Goal: Task Accomplishment & Management: Manage account settings

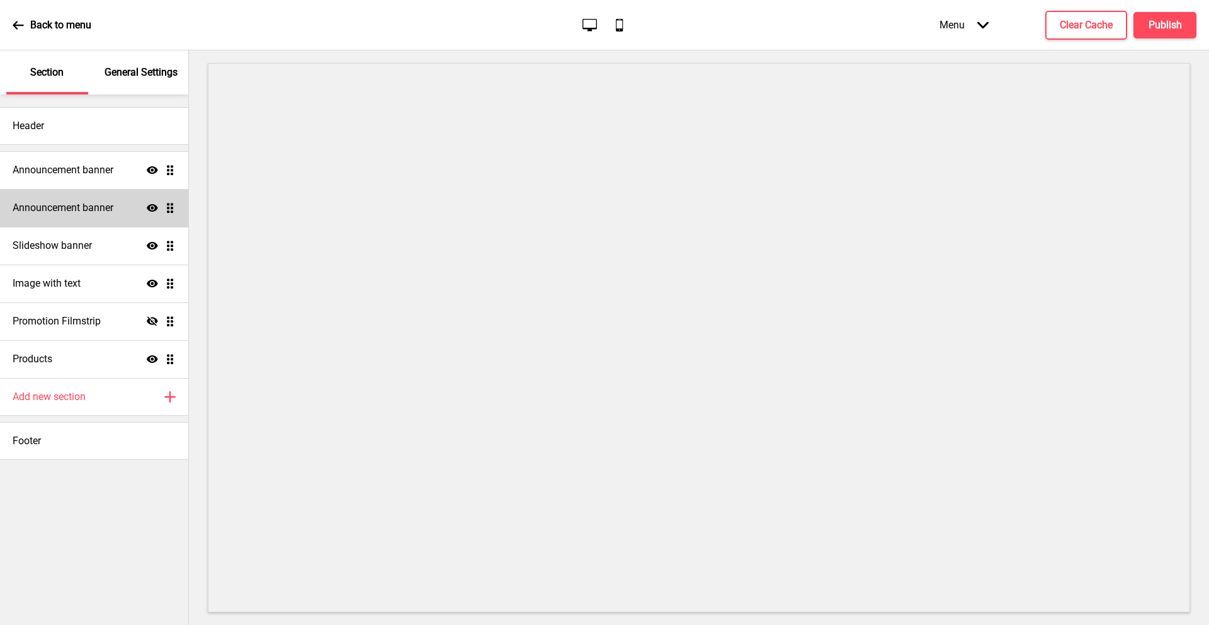
click at [65, 201] on h4 "Announcement banner" at bounding box center [63, 208] width 101 height 14
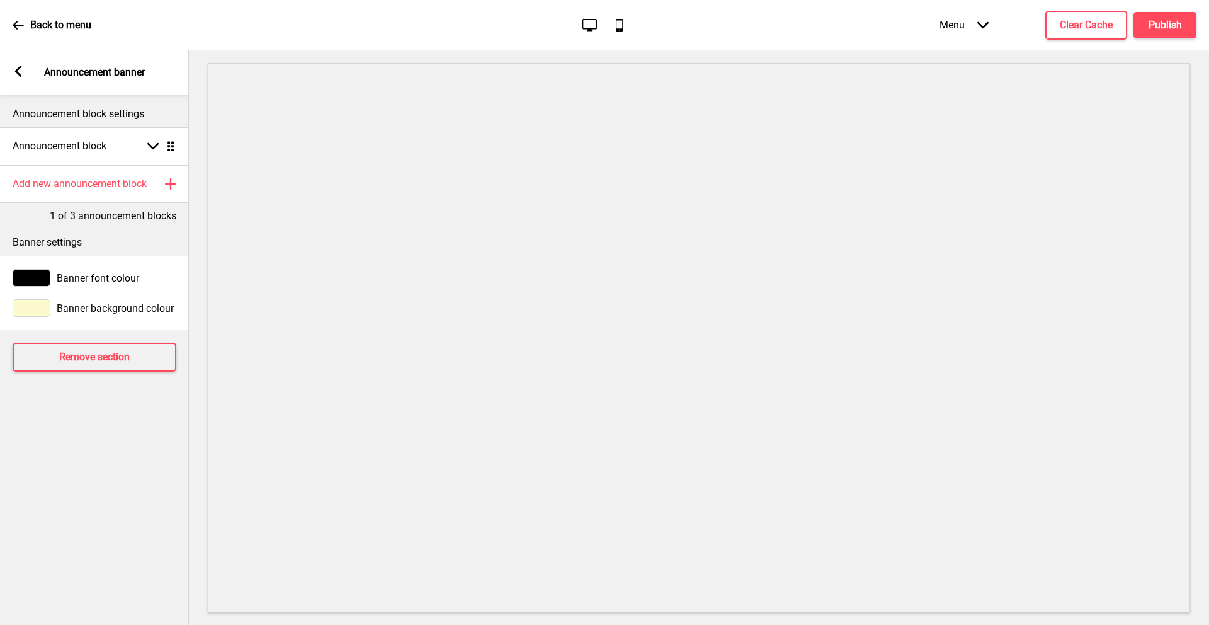
click at [18, 73] on icon at bounding box center [18, 71] width 7 height 11
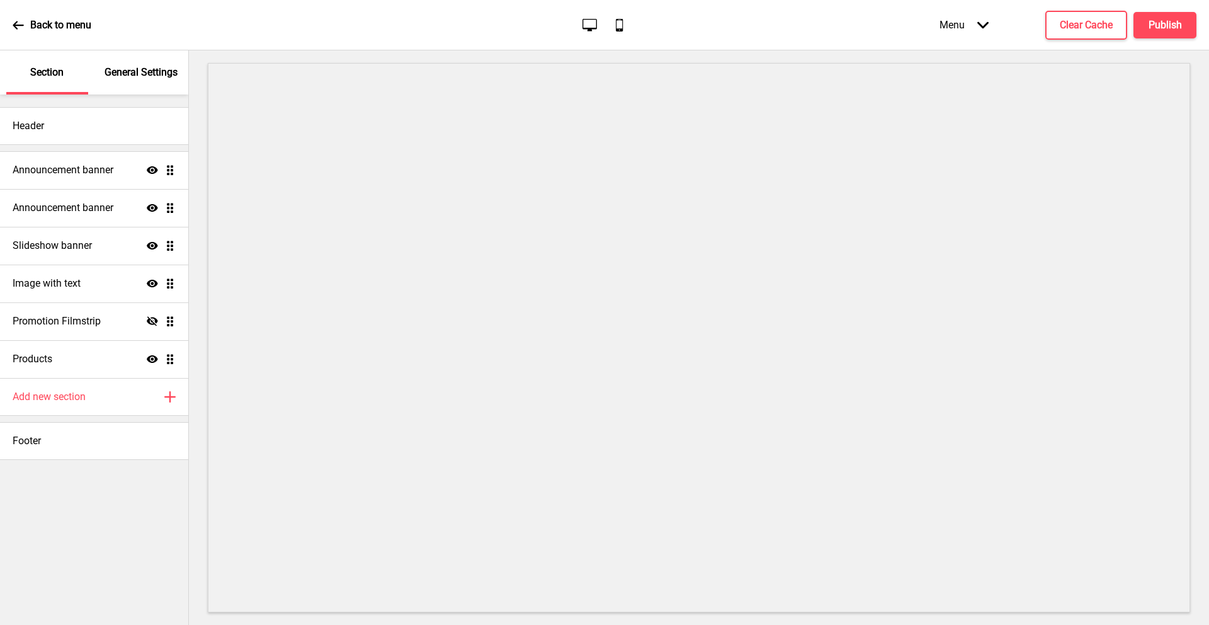
click at [18, 73] on div "Section" at bounding box center [47, 72] width 82 height 44
click at [26, 11] on div "Back to menu" at bounding box center [52, 25] width 79 height 34
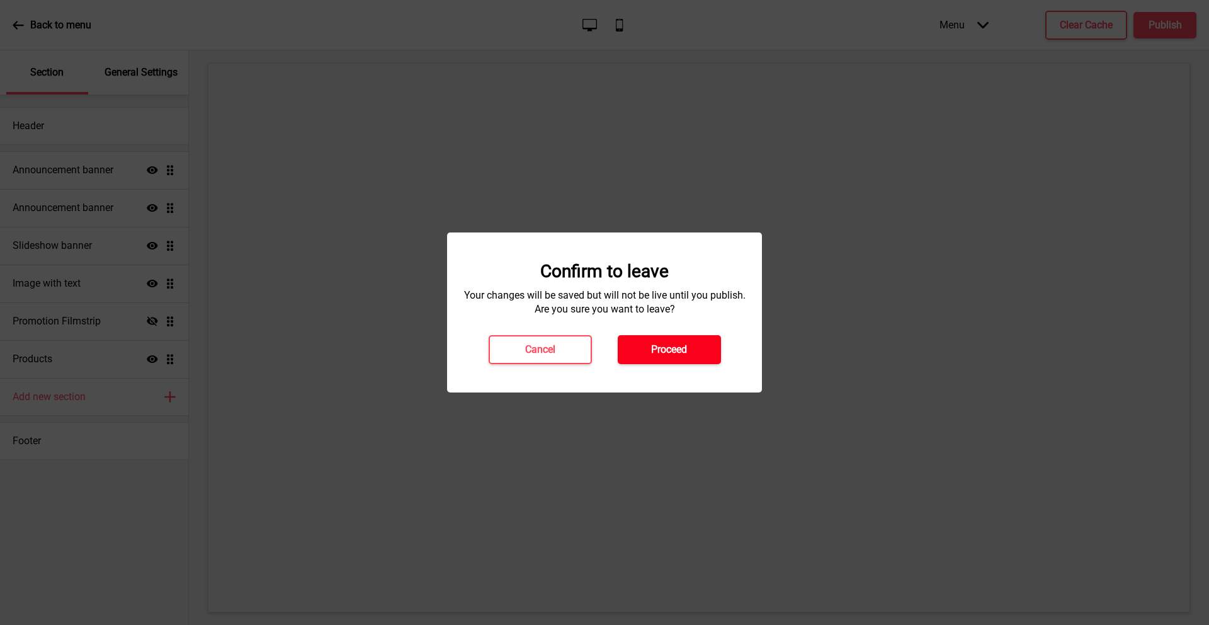
click at [687, 348] on h4 "Proceed" at bounding box center [669, 350] width 36 height 14
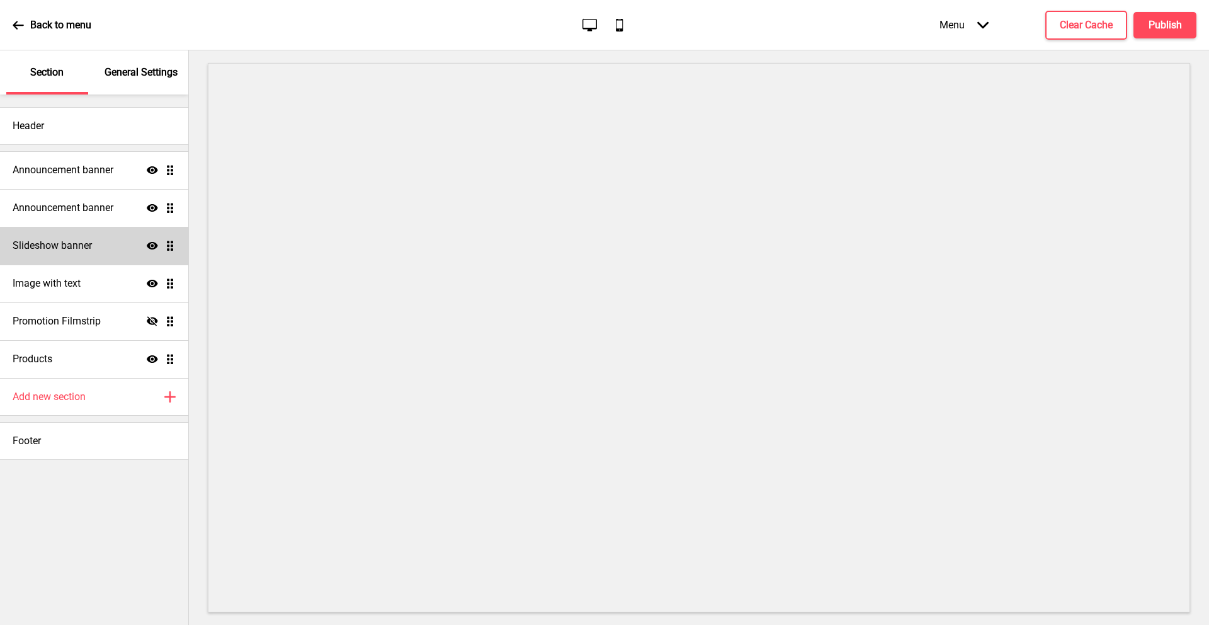
click at [84, 239] on h4 "Slideshow banner" at bounding box center [52, 246] width 79 height 14
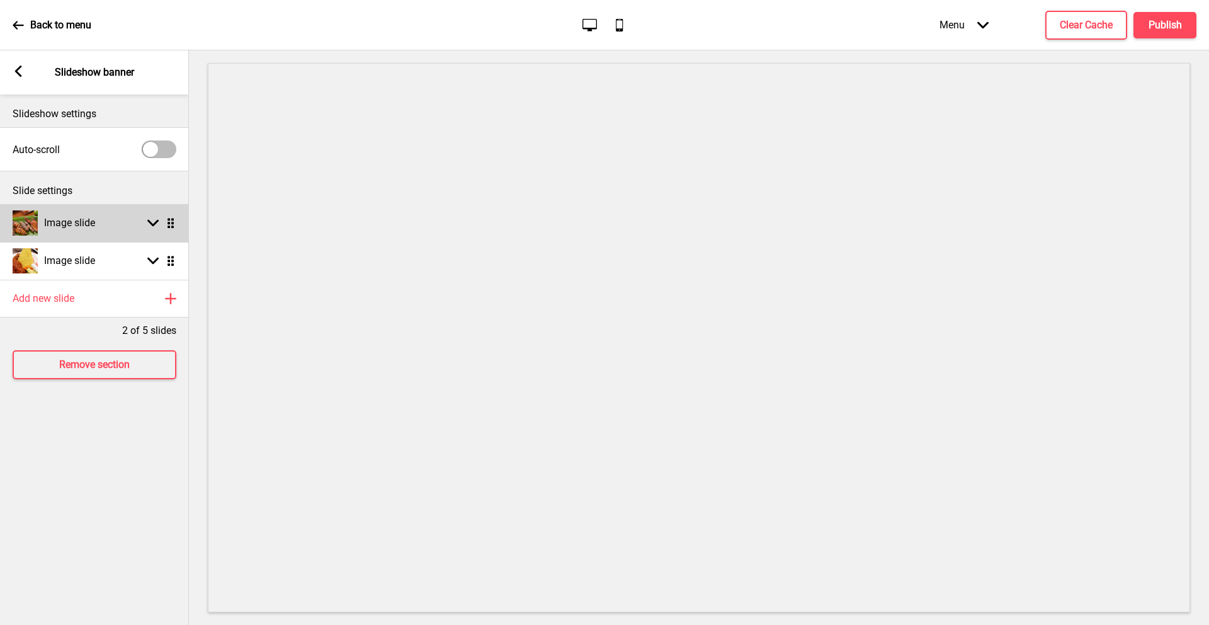
click at [97, 226] on div "Image slide Arrow down Drag" at bounding box center [94, 223] width 189 height 38
select select "right"
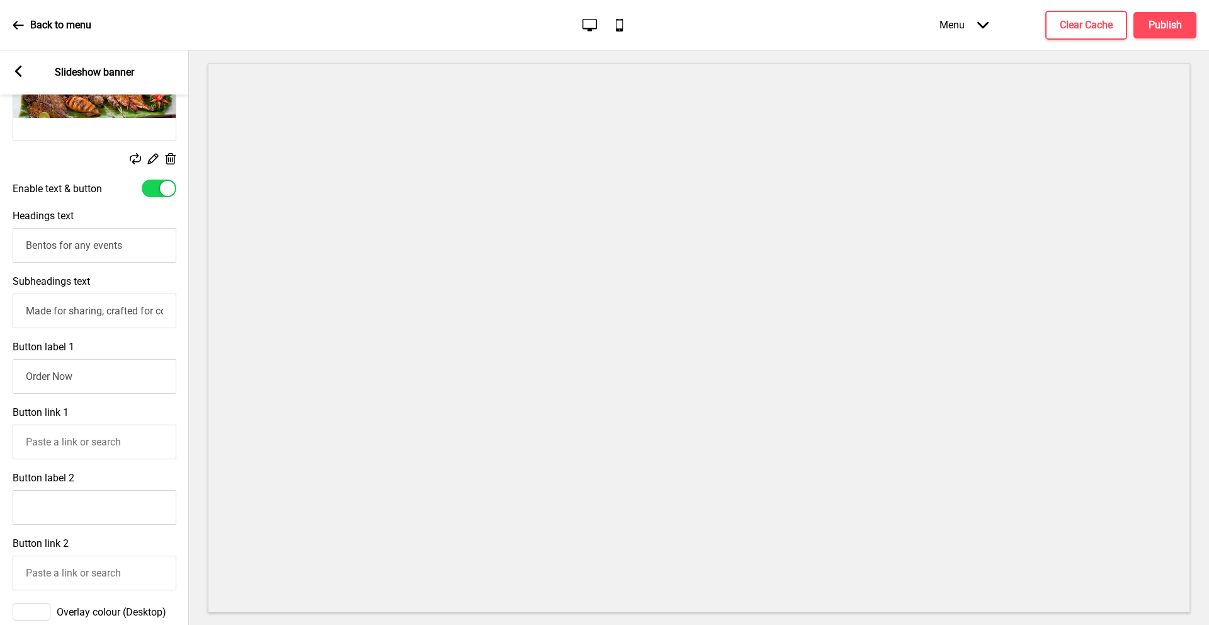
scroll to position [230, 0]
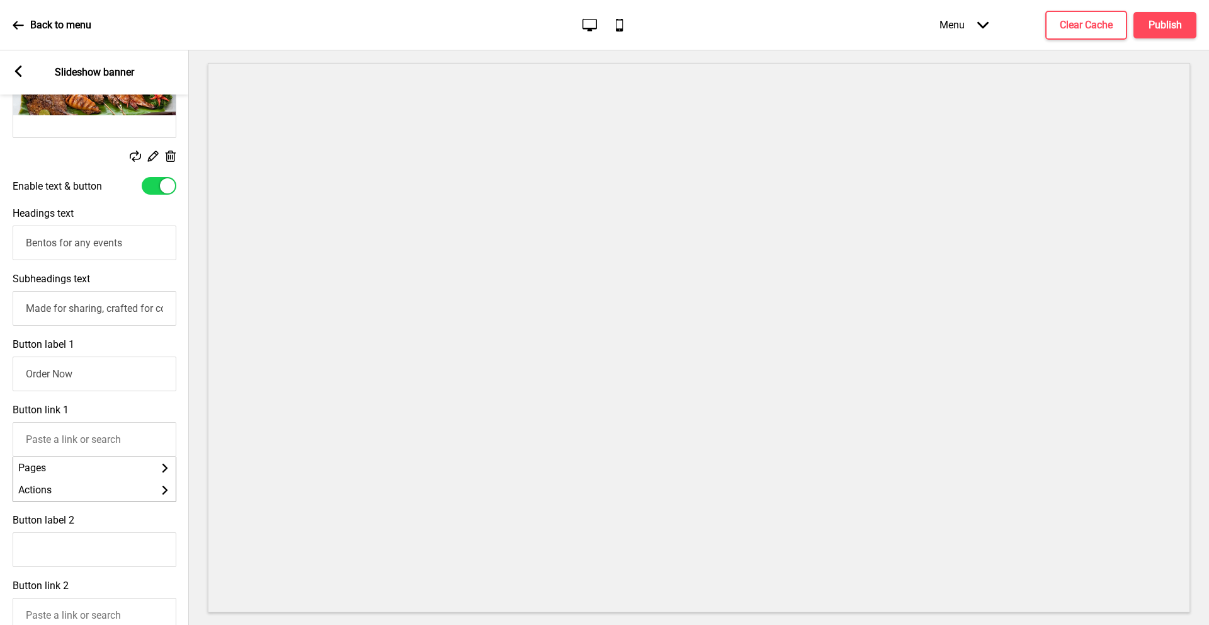
click at [74, 434] on input "Button link 1" at bounding box center [95, 439] width 164 height 35
paste input "https://indochili.oddle.me/#8aa601ef9900f942019908a7700f464e"
type input "https://indochili.oddle.me/#8aa601ef9900f942019908a7700f464e"
click at [134, 405] on div "Button link 1 https://indochili.oddle.me/#8aa601ef9900f942019908a7700f464e Clos…" at bounding box center [94, 441] width 189 height 88
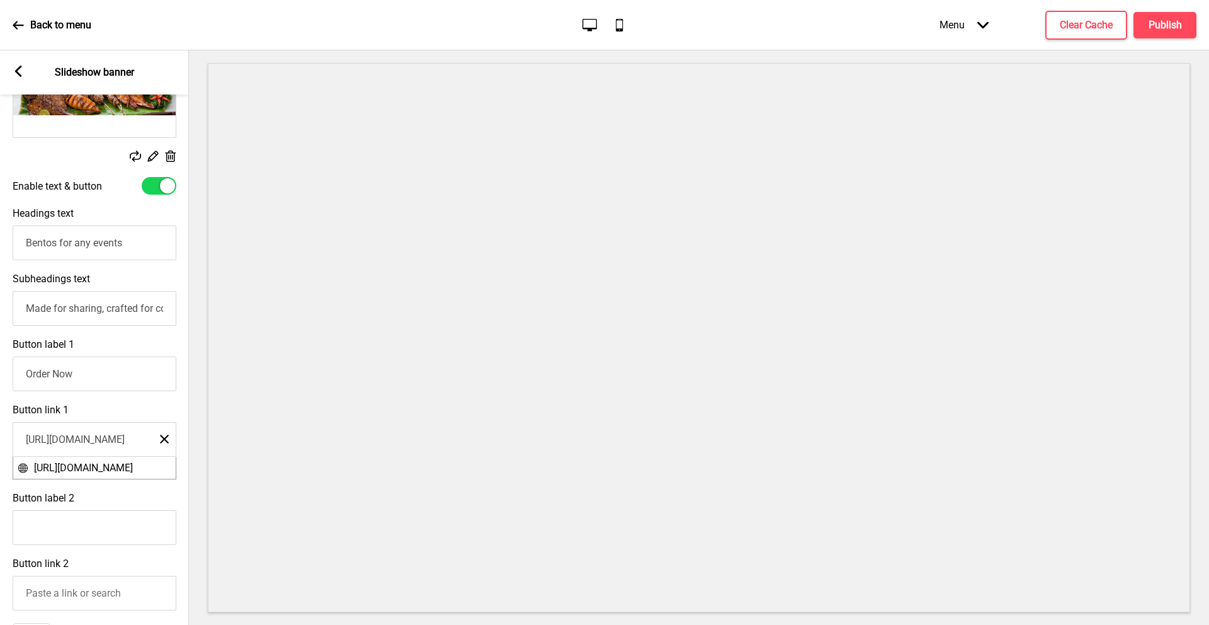
scroll to position [0, 0]
click at [1160, 26] on h4 "Publish" at bounding box center [1165, 25] width 33 height 14
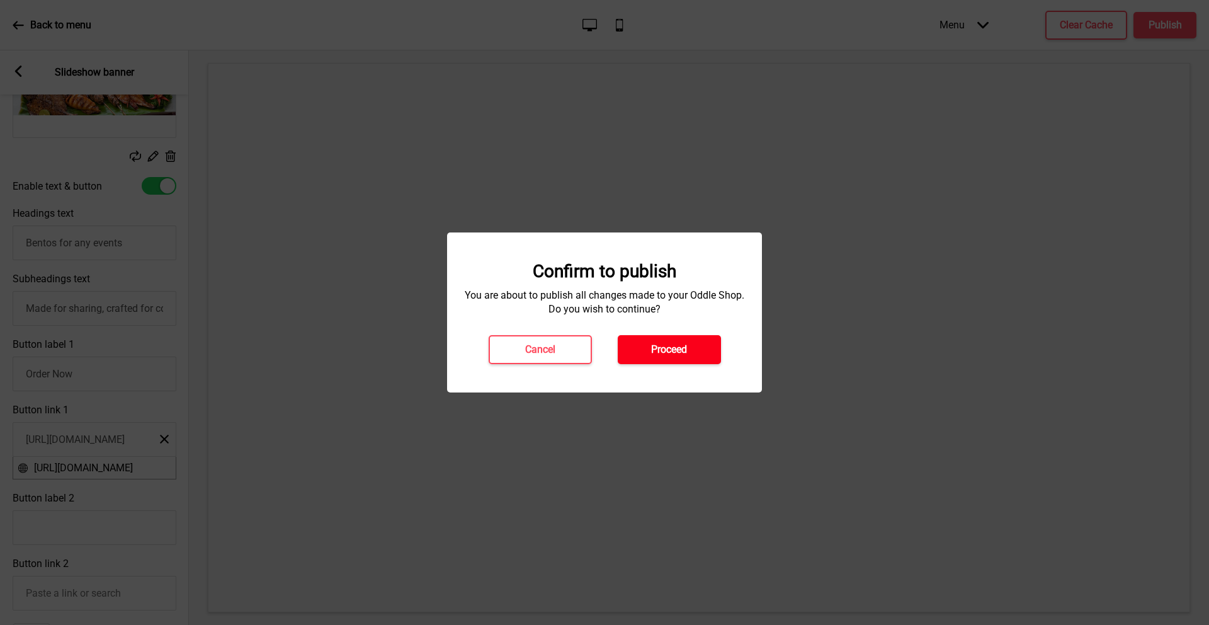
click at [645, 355] on button "Proceed" at bounding box center [669, 349] width 103 height 29
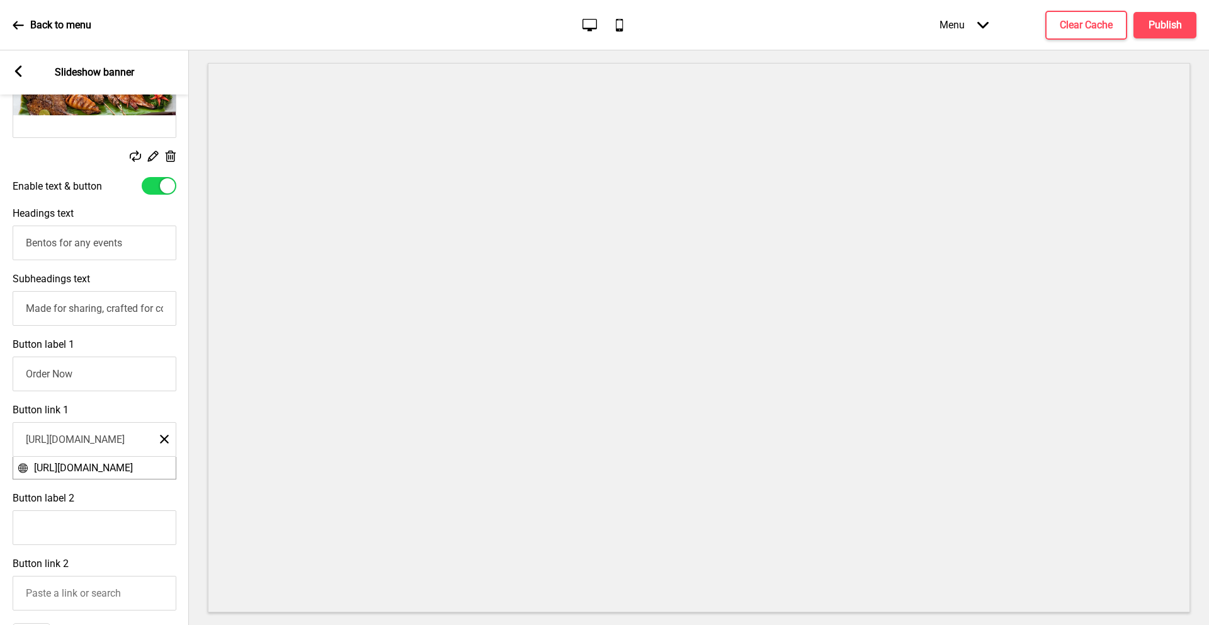
click at [62, 171] on div "Enable text & button" at bounding box center [94, 186] width 189 height 30
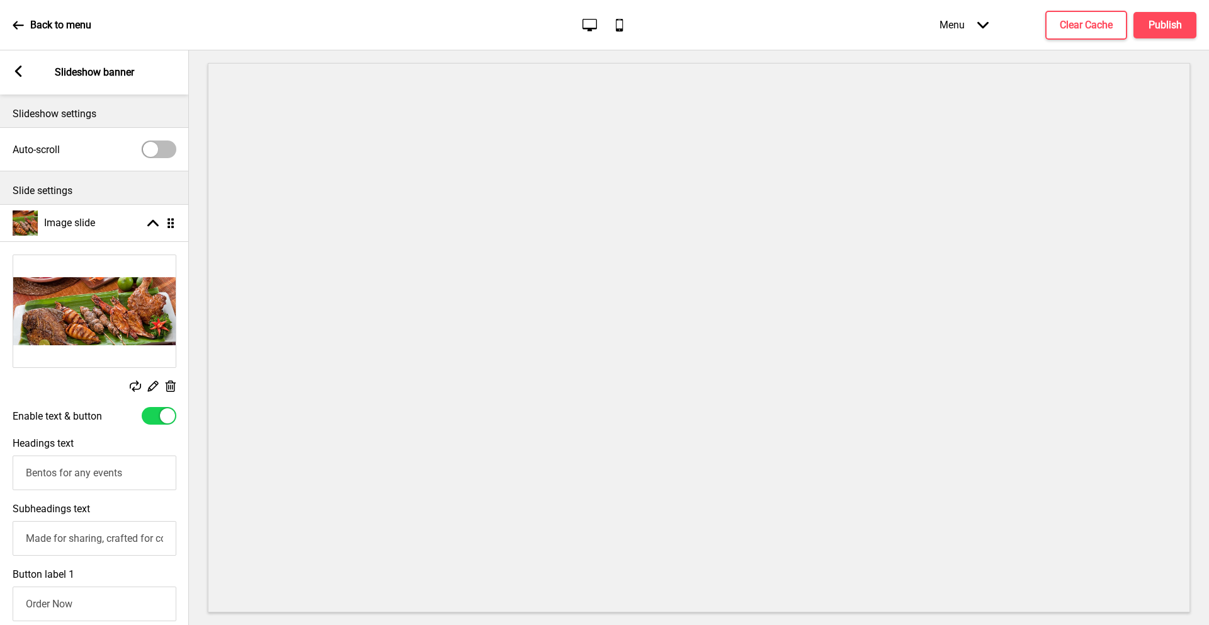
click at [21, 69] on rect at bounding box center [18, 71] width 11 height 11
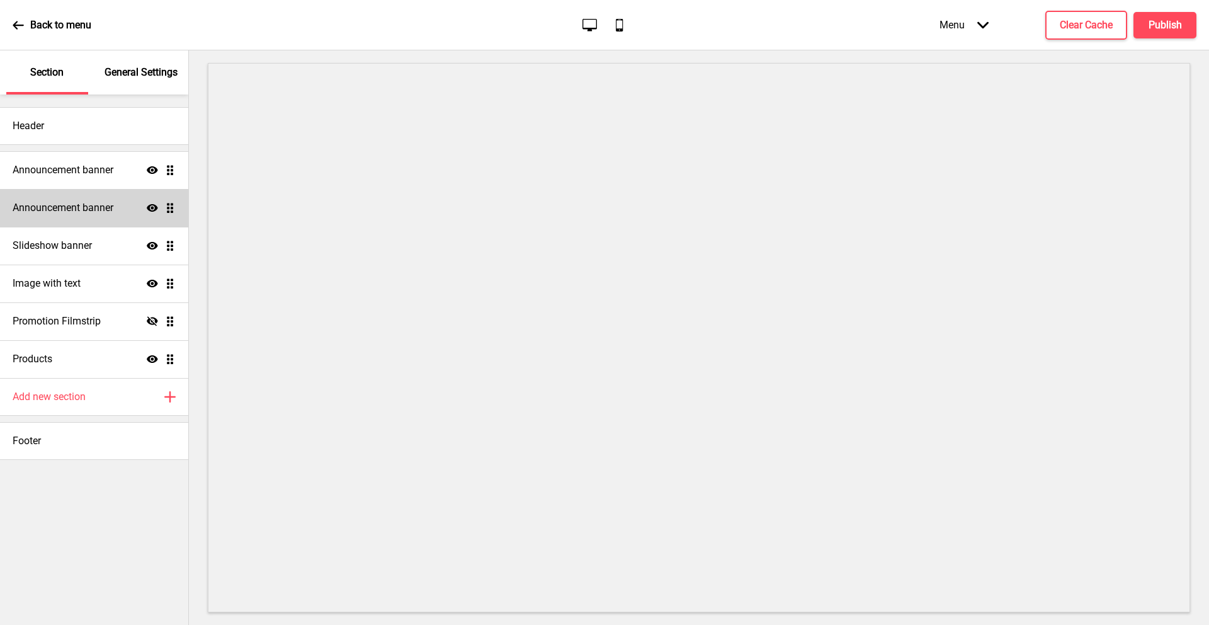
click at [101, 205] on h4 "Announcement banner" at bounding box center [63, 208] width 101 height 14
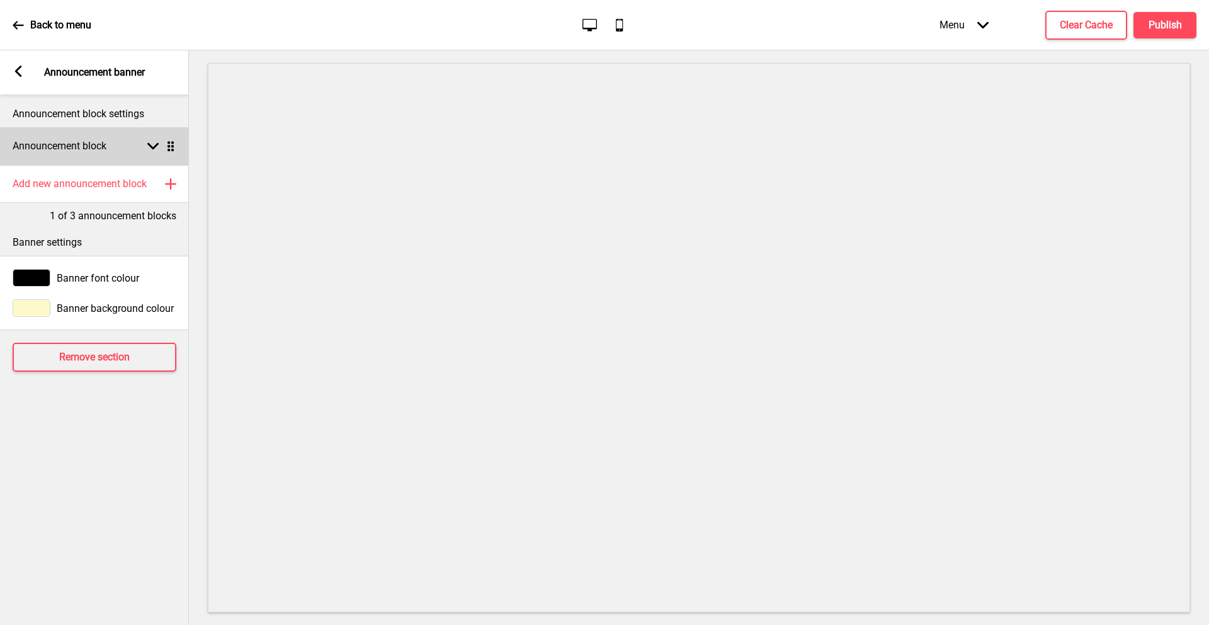
click at [101, 139] on h4 "Announcement block" at bounding box center [60, 146] width 94 height 14
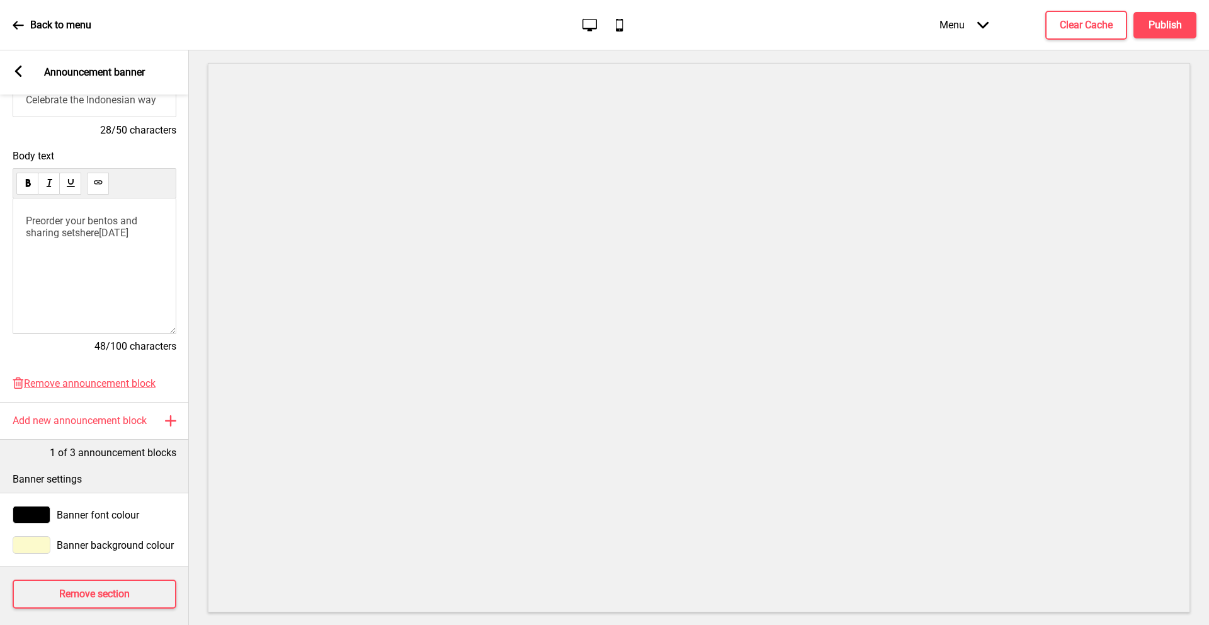
scroll to position [179, 0]
click at [99, 230] on span "here" at bounding box center [89, 234] width 19 height 12
click at [103, 248] on use at bounding box center [102, 250] width 9 height 9
click at [98, 238] on span "Preorder your bentos and sharing sets here today" at bounding box center [83, 228] width 114 height 24
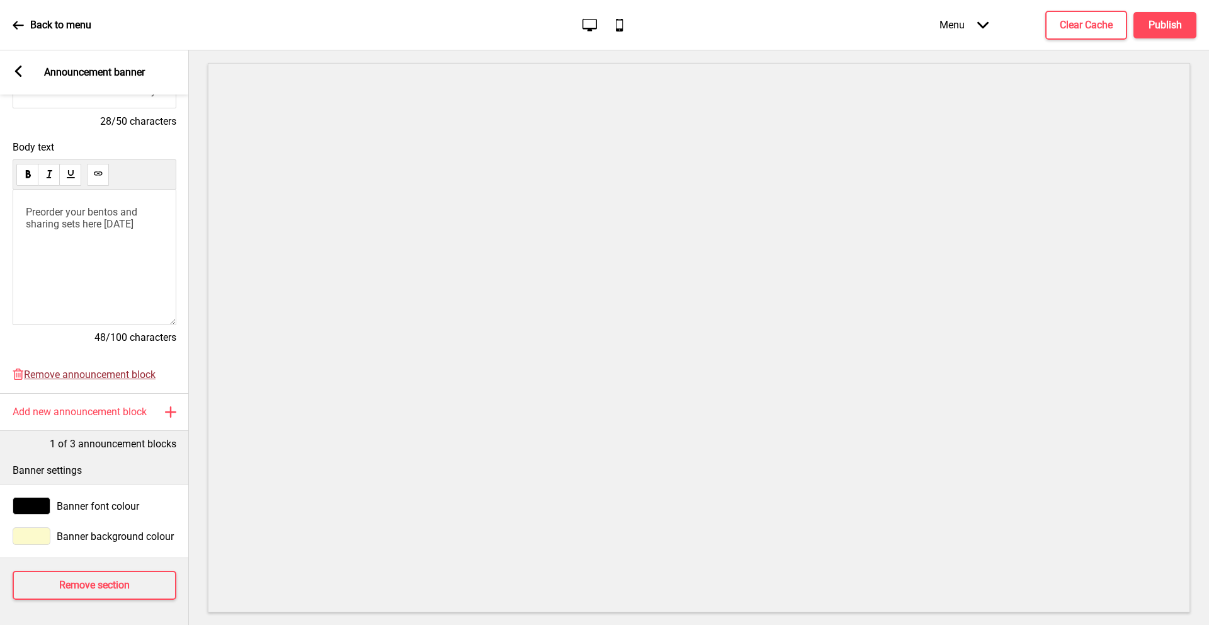
click at [104, 372] on span "Remove announcement block" at bounding box center [90, 374] width 132 height 12
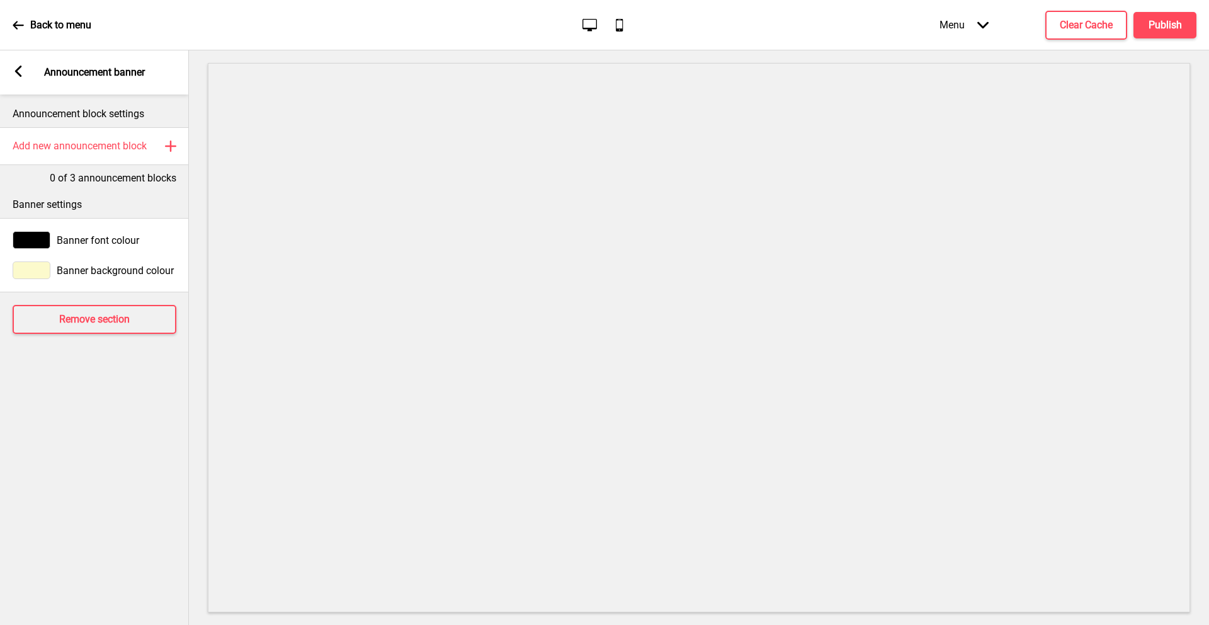
scroll to position [0, 0]
click at [1172, 24] on h4 "Publish" at bounding box center [1165, 25] width 33 height 14
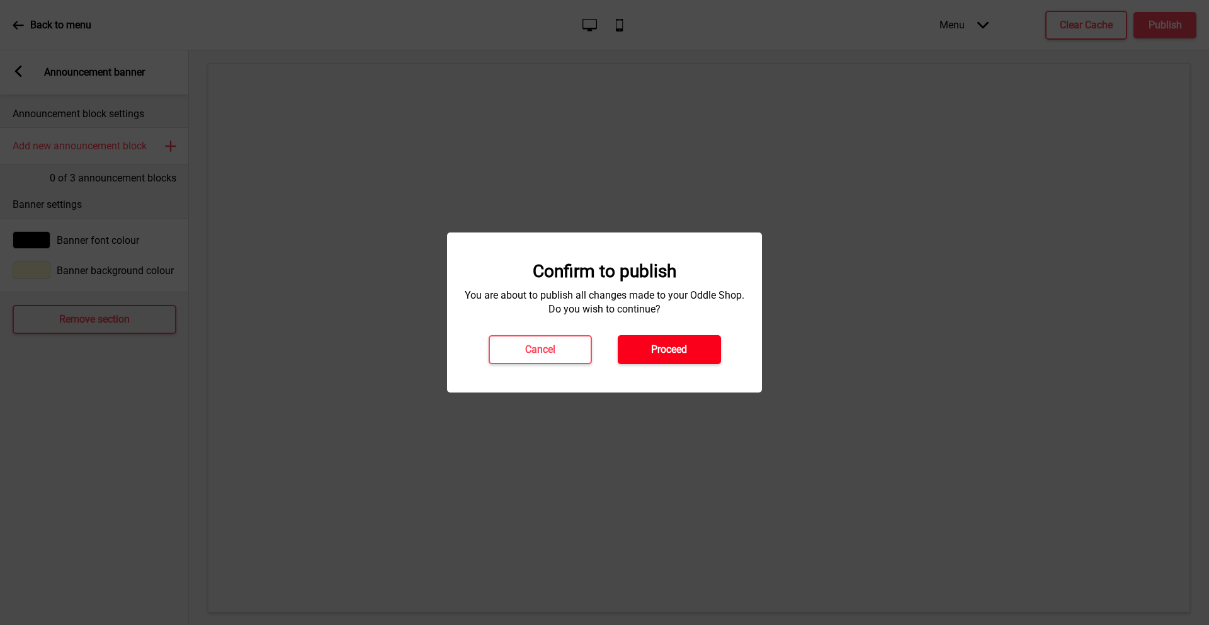
click at [665, 343] on h4 "Proceed" at bounding box center [669, 350] width 36 height 14
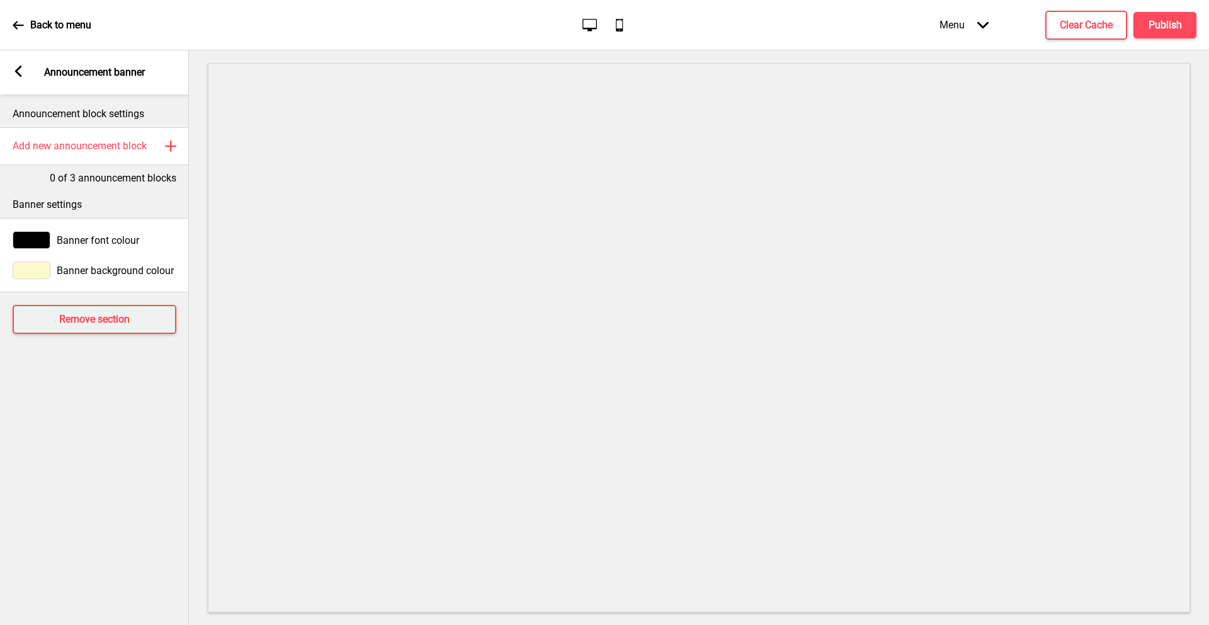
click at [25, 25] on div "Back to menu" at bounding box center [52, 25] width 79 height 34
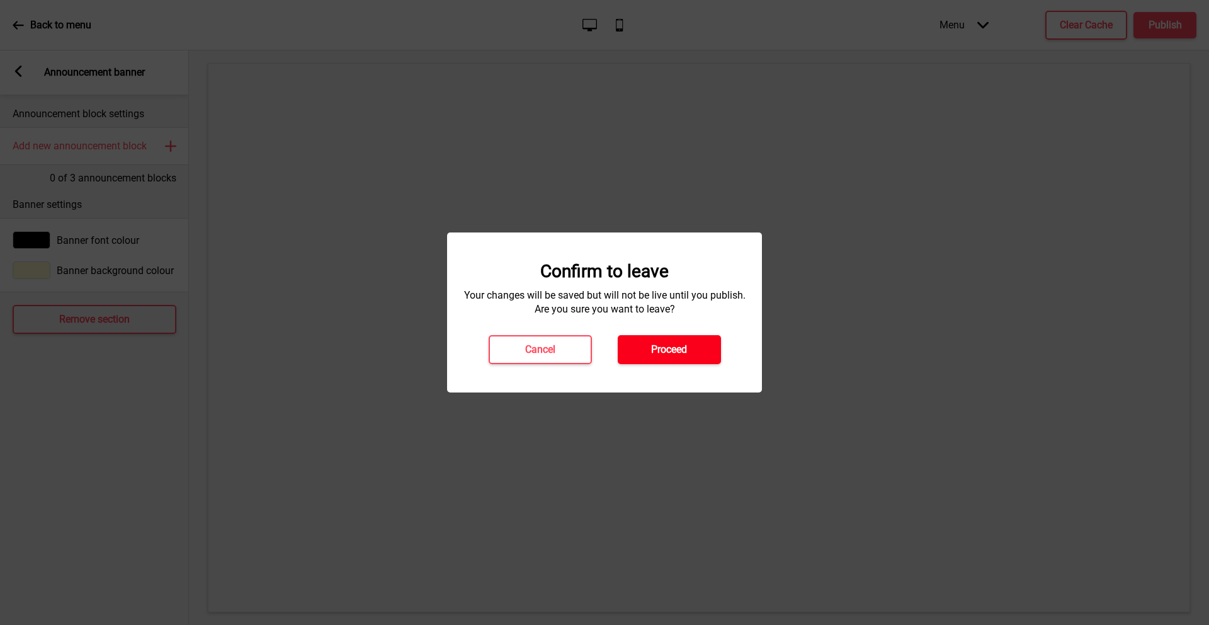
click at [684, 346] on h4 "Proceed" at bounding box center [669, 350] width 36 height 14
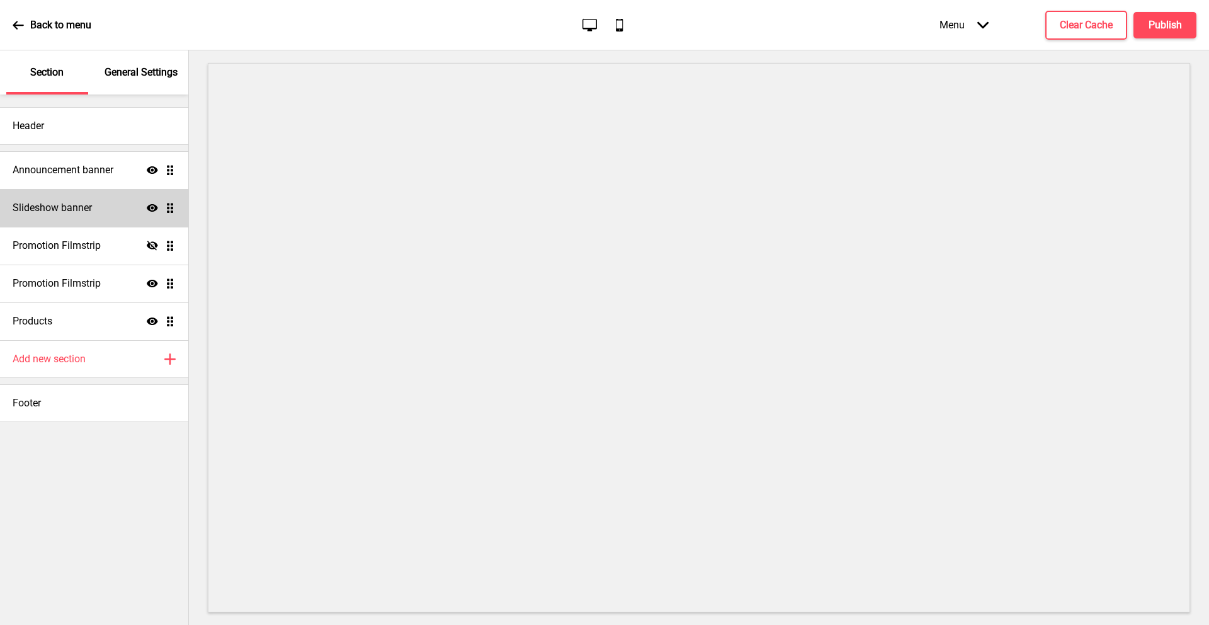
click at [83, 209] on h4 "Slideshow banner" at bounding box center [52, 208] width 79 height 14
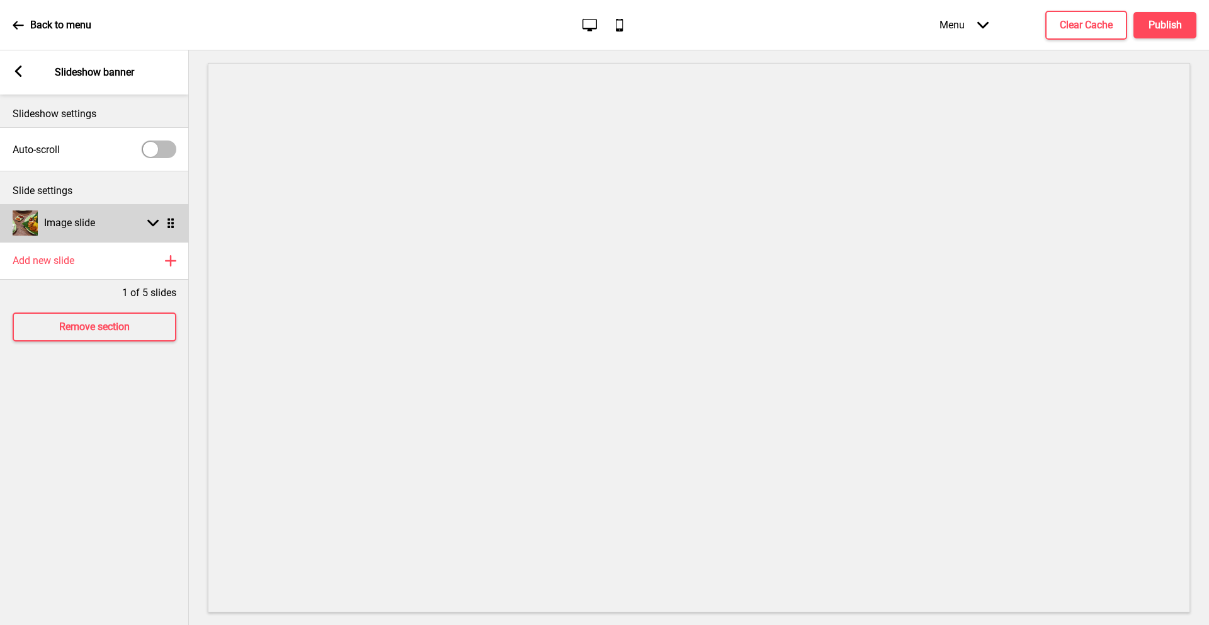
click at [85, 228] on h4 "Image slide" at bounding box center [69, 223] width 51 height 14
select select "right"
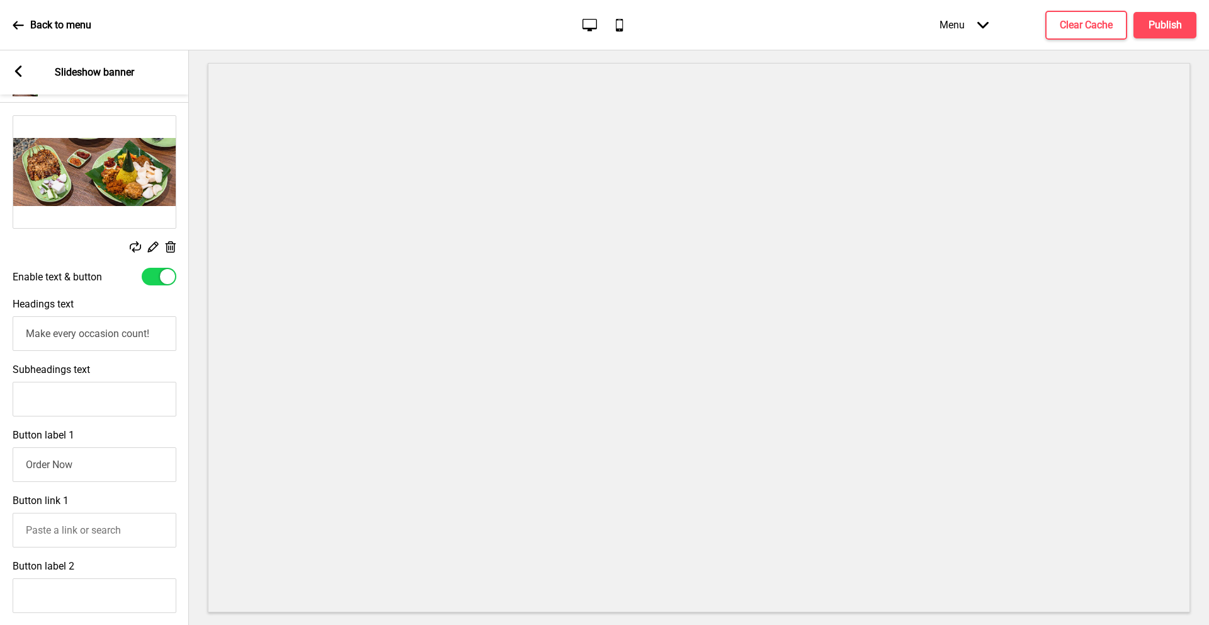
scroll to position [141, 0]
click at [88, 324] on input "Make every occasion count!" at bounding box center [95, 331] width 164 height 35
type input "Same Day Order & Bentos"
click at [67, 528] on input "Button link 1" at bounding box center [95, 528] width 164 height 35
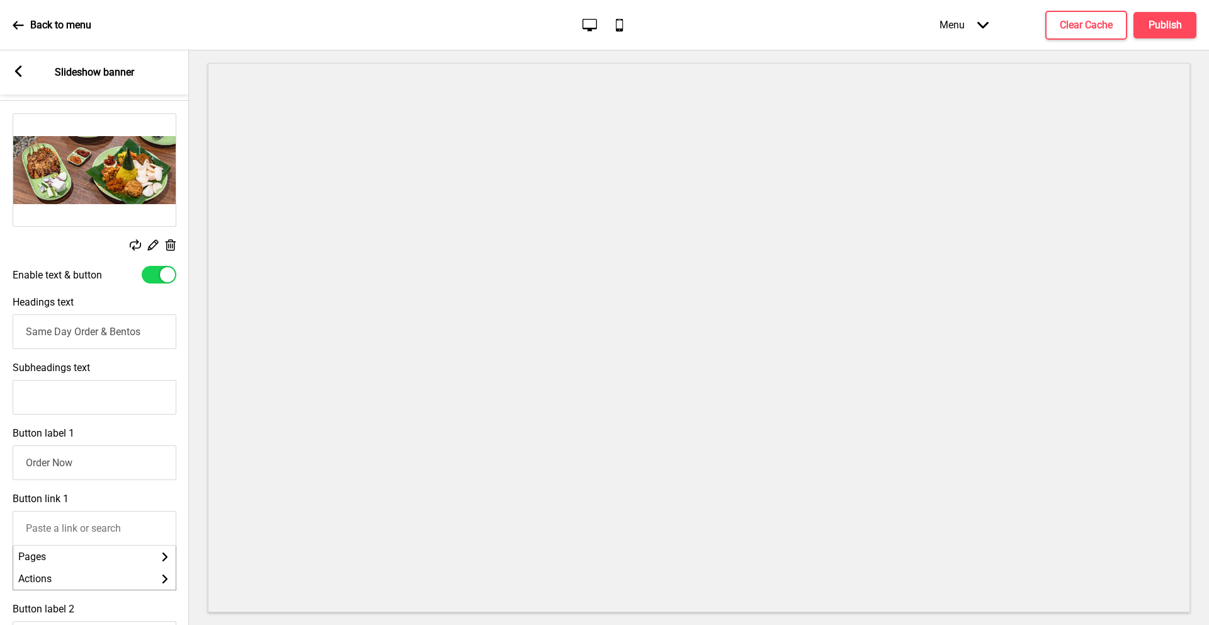
paste input "https://indochili.oddle.me/"
type input "https://indochili.oddle.me/"
click at [1155, 23] on h4 "Publish" at bounding box center [1165, 25] width 33 height 14
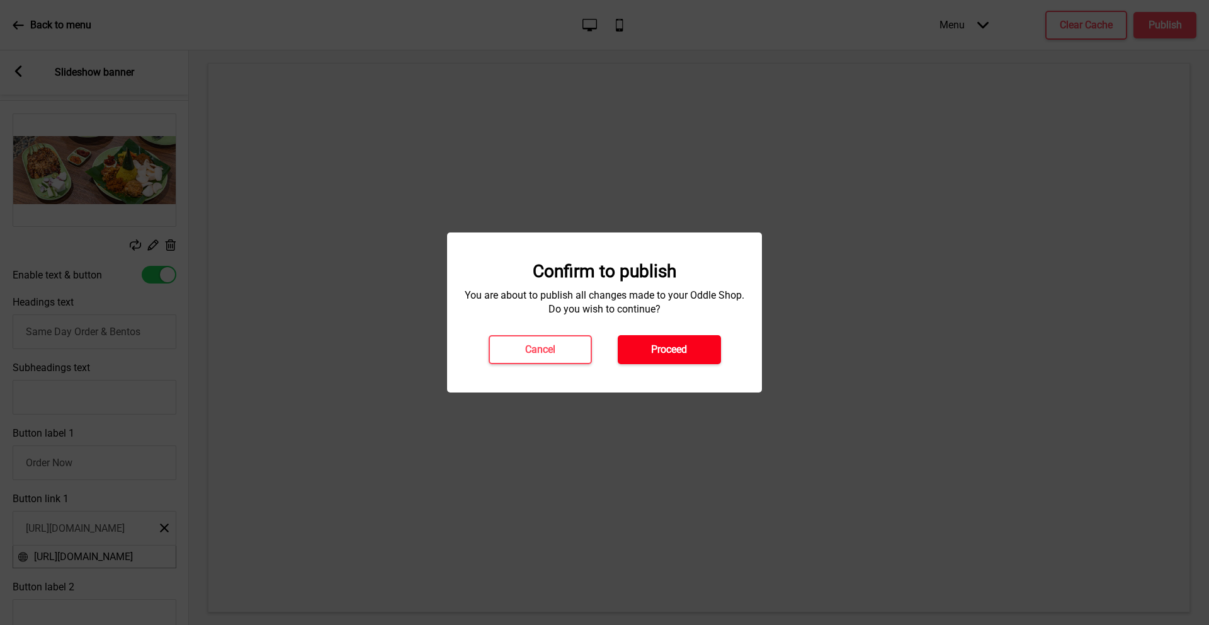
click at [646, 345] on button "Proceed" at bounding box center [669, 349] width 103 height 29
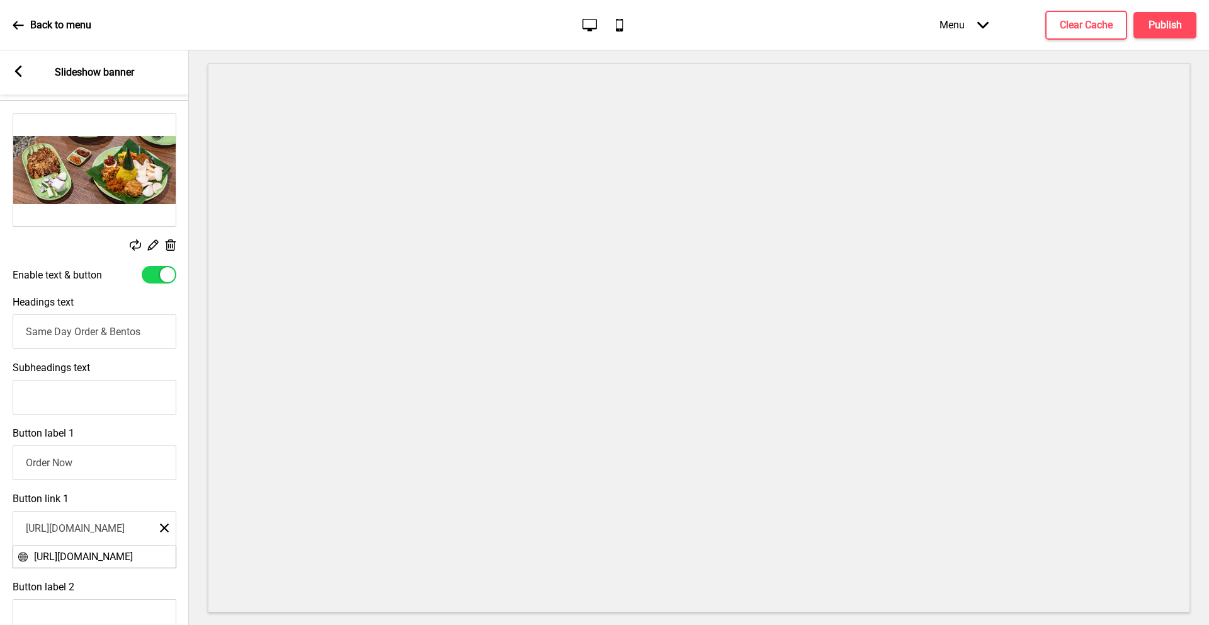
click at [114, 398] on input "Subheadings text" at bounding box center [95, 397] width 164 height 35
type input "F"
type input "For same day orders, please visit our same day ordering site"
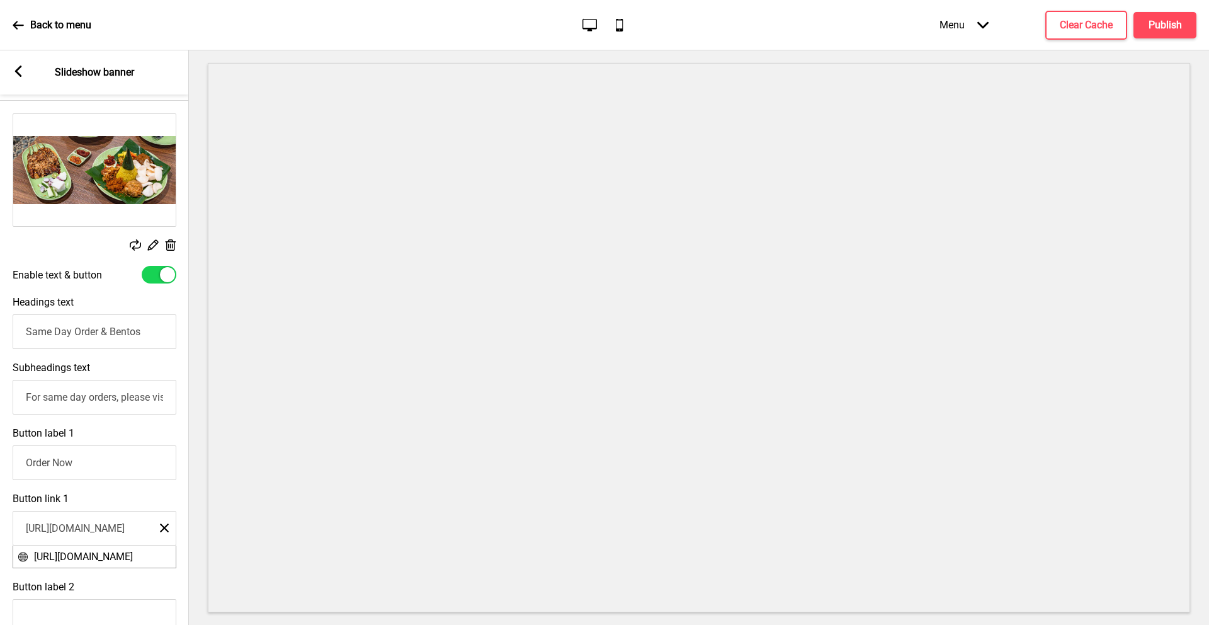
drag, startPoint x: 88, startPoint y: 464, endPoint x: 0, endPoint y: 464, distance: 88.2
click at [0, 464] on div "Button label 1 Order Now" at bounding box center [94, 454] width 189 height 66
type input "s"
drag, startPoint x: 43, startPoint y: 466, endPoint x: 0, endPoint y: 464, distance: 42.9
click at [0, 464] on div "Button label 1 Order here" at bounding box center [94, 454] width 189 height 66
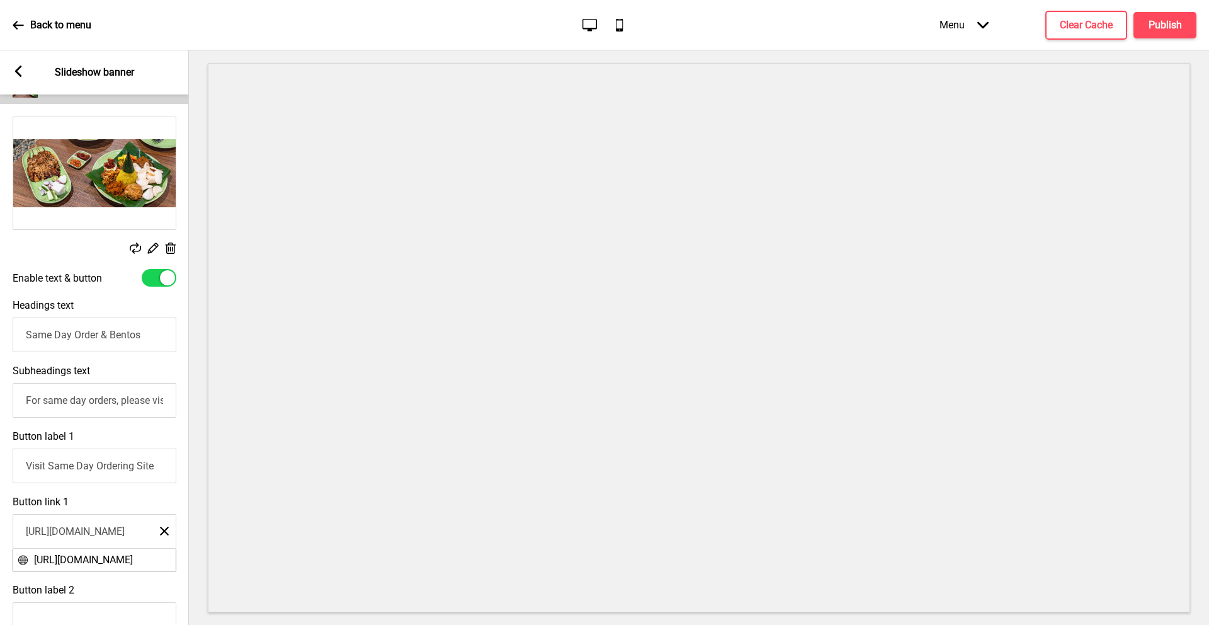
scroll to position [139, 0]
type input "Visit Same Day Ordering Site"
click at [20, 72] on rect at bounding box center [18, 71] width 11 height 11
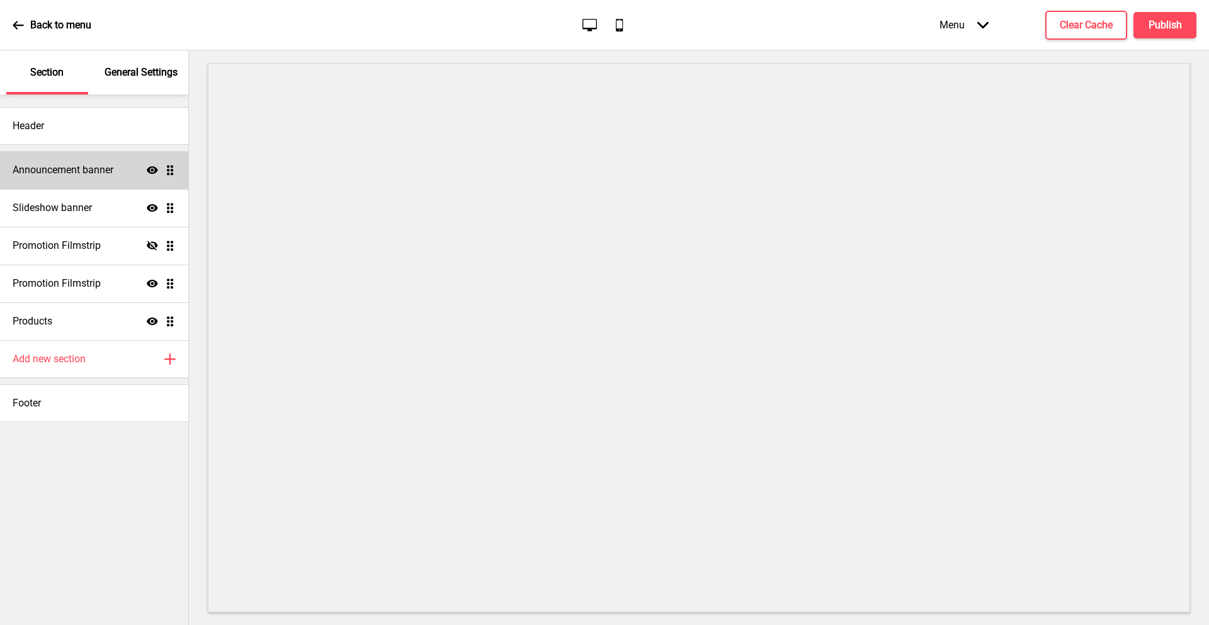
click at [56, 166] on h4 "Announcement banner" at bounding box center [63, 170] width 101 height 14
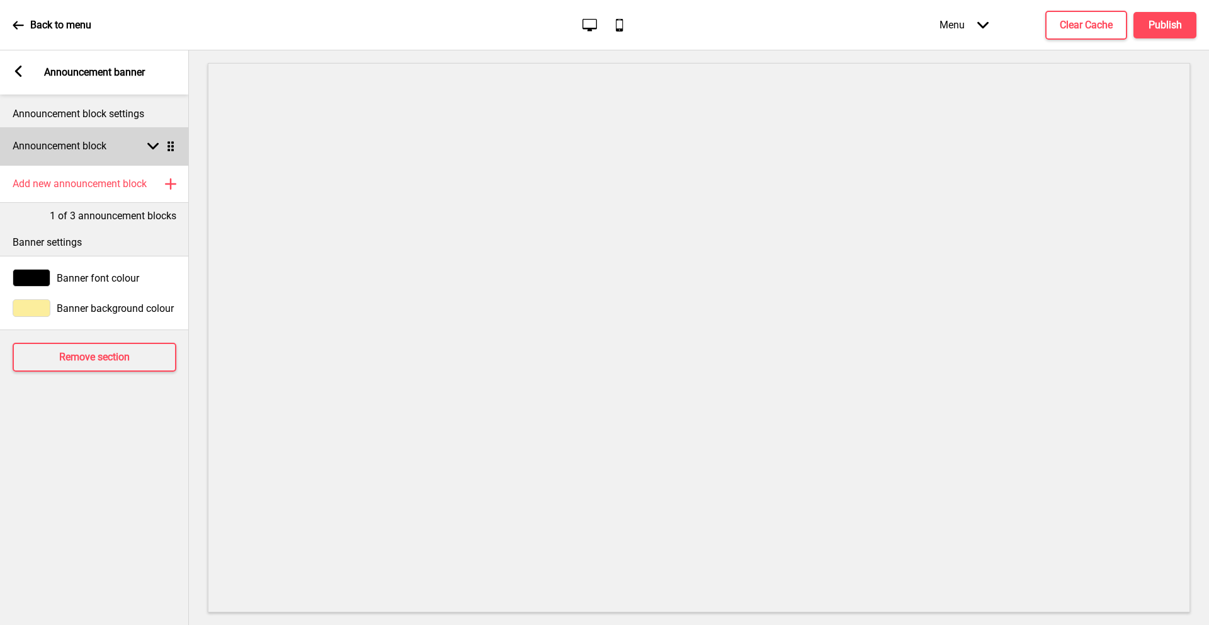
click at [96, 147] on h4 "Announcement block" at bounding box center [60, 146] width 94 height 14
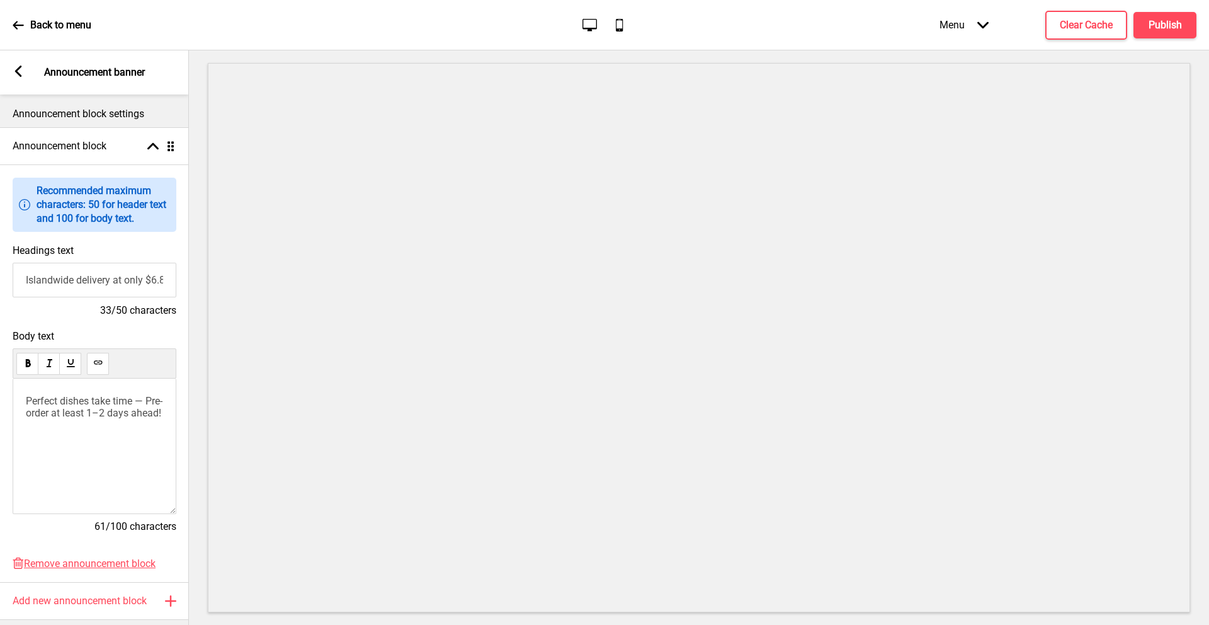
click at [87, 437] on div "Perfect dishes take time — Pre-order at least 1–2 days ahead!" at bounding box center [95, 446] width 164 height 135
click at [79, 417] on p "Perfect dishes take time — Pre-order at least 1–2 days ahead!" at bounding box center [94, 407] width 137 height 24
click at [1167, 26] on h4 "Publish" at bounding box center [1165, 25] width 33 height 14
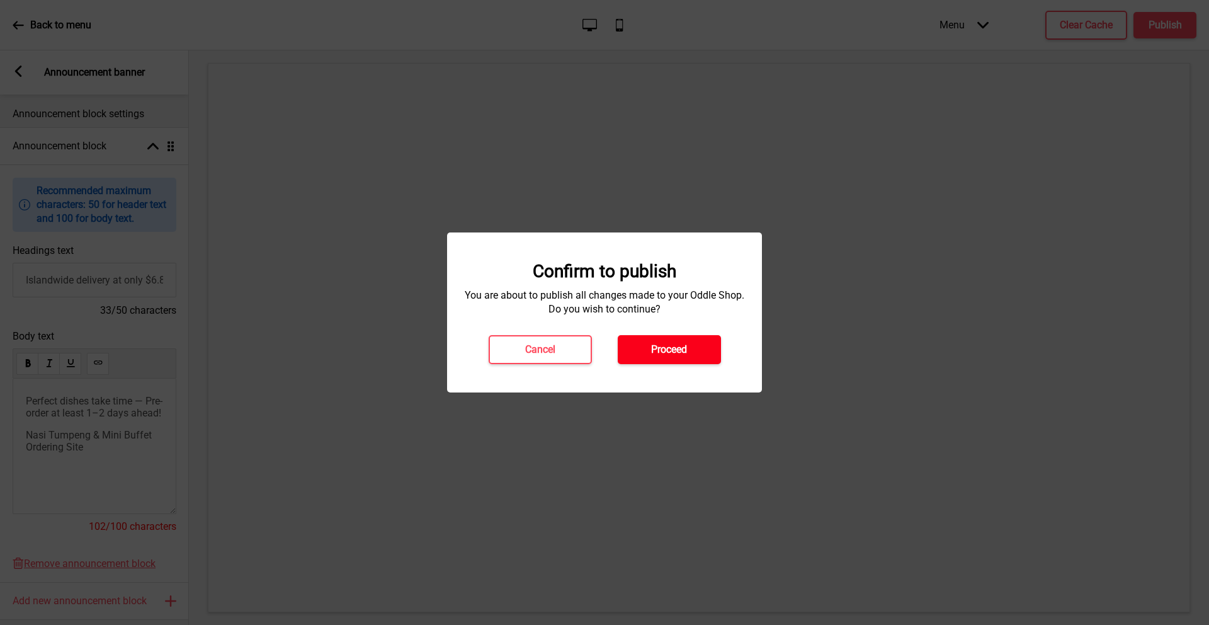
click at [685, 350] on h4 "Proceed" at bounding box center [669, 350] width 36 height 14
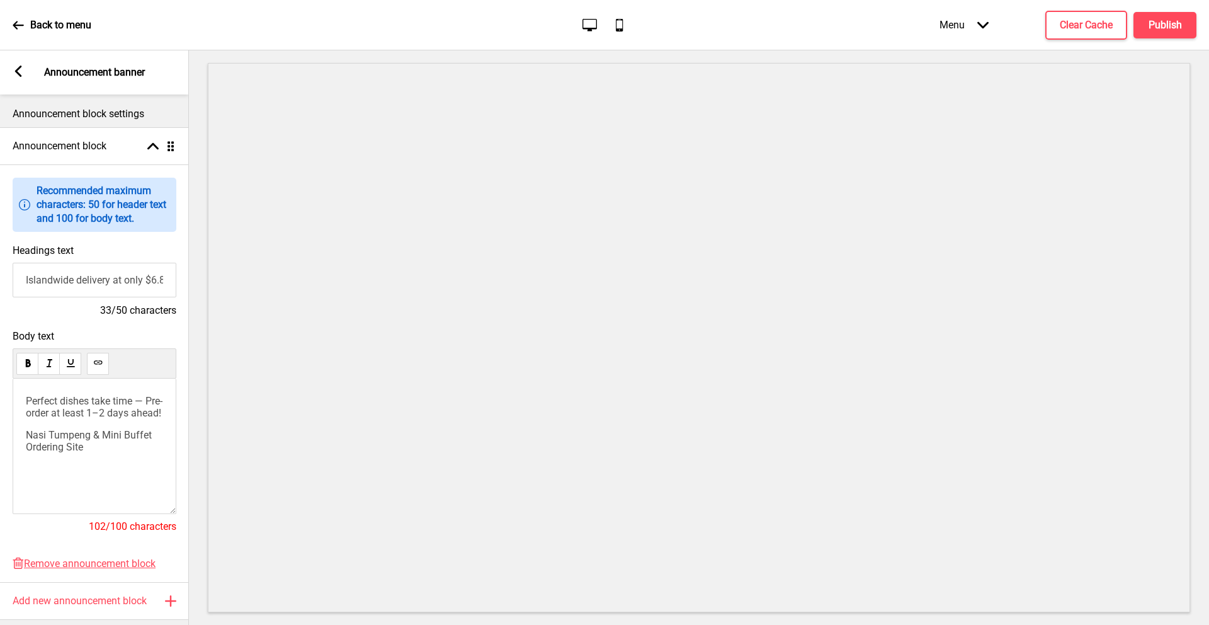
click at [48, 23] on p "Back to menu" at bounding box center [60, 25] width 61 height 14
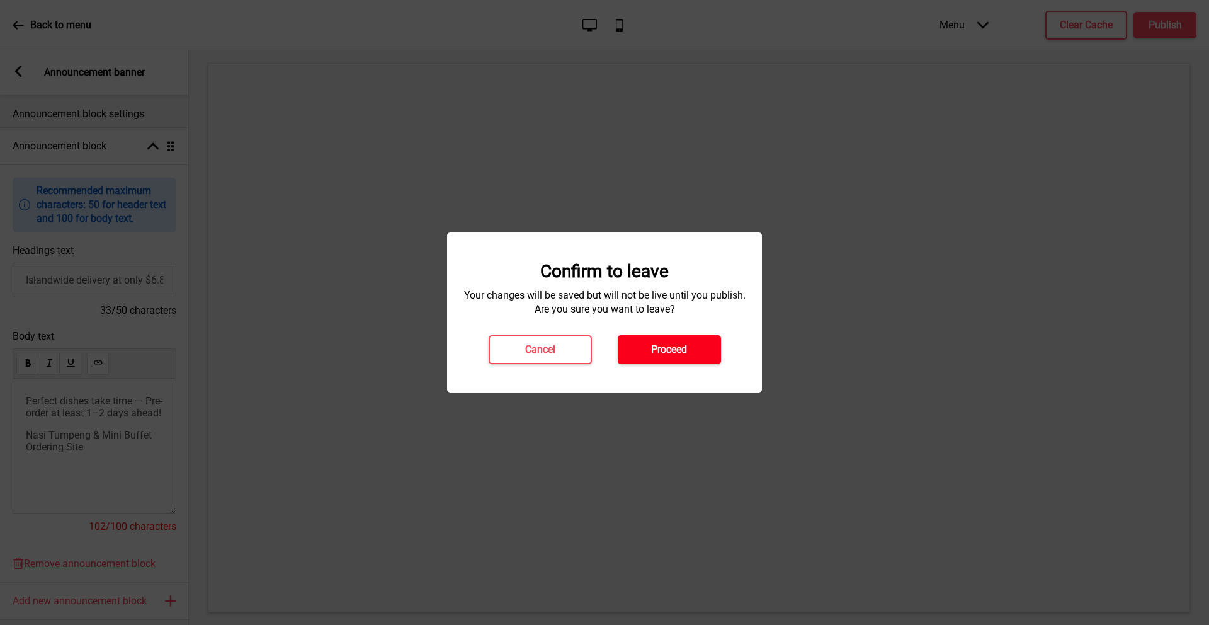
click at [670, 350] on h4 "Proceed" at bounding box center [669, 350] width 36 height 14
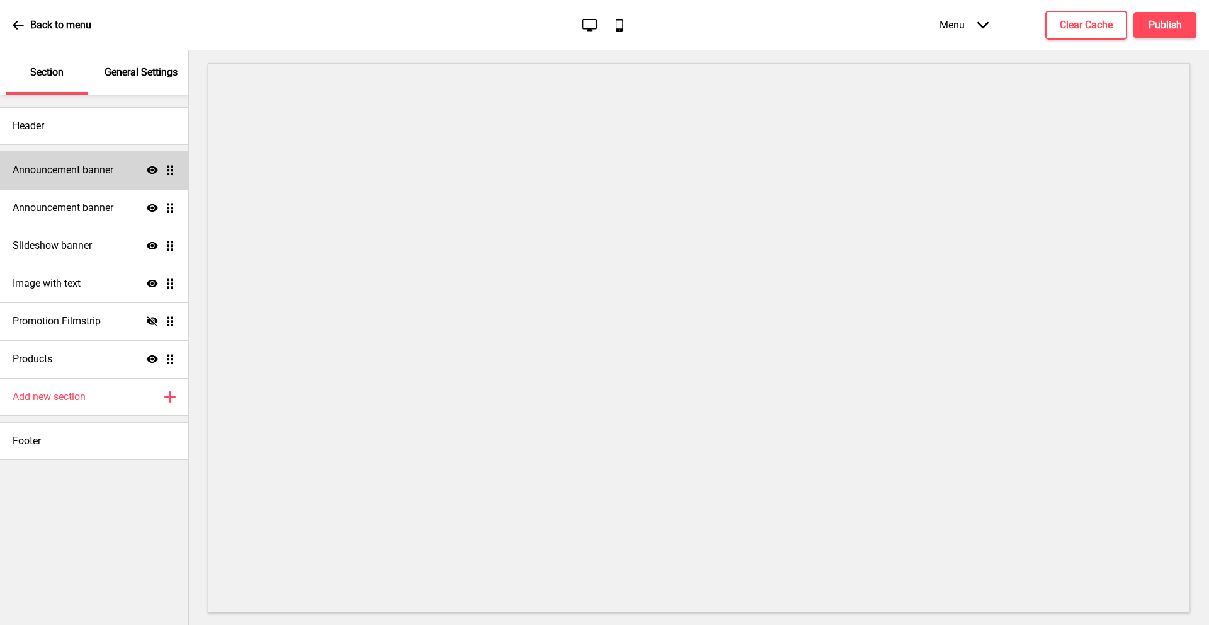
click at [57, 173] on h4 "Announcement banner" at bounding box center [63, 170] width 101 height 14
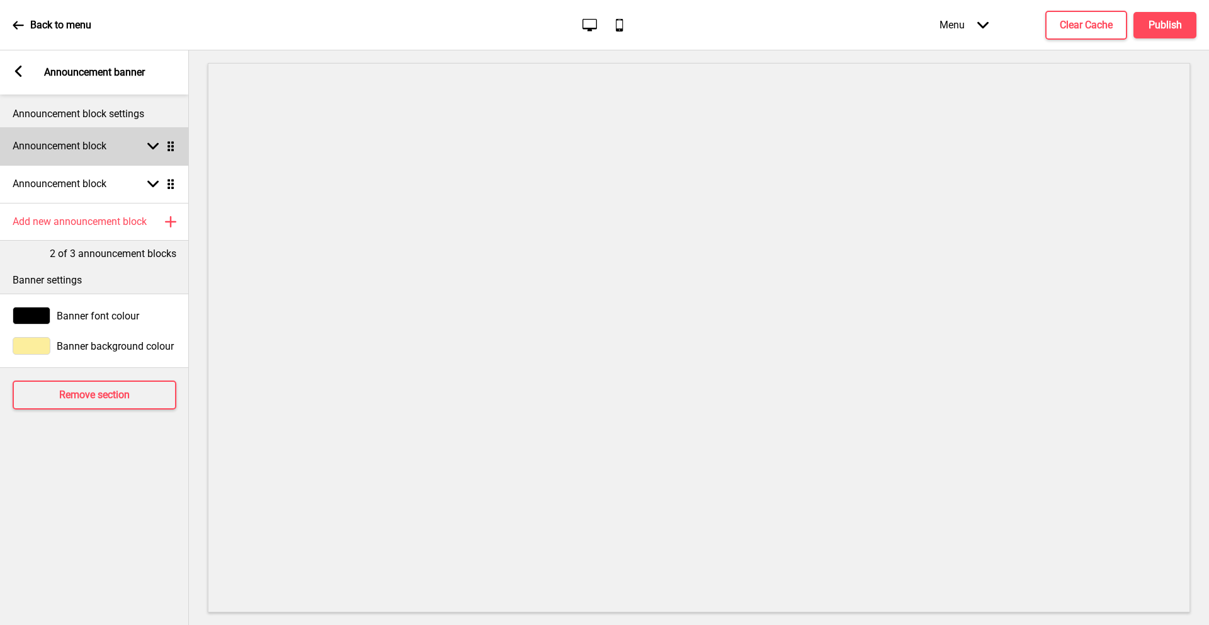
click at [106, 141] on h4 "Announcement block" at bounding box center [60, 146] width 94 height 14
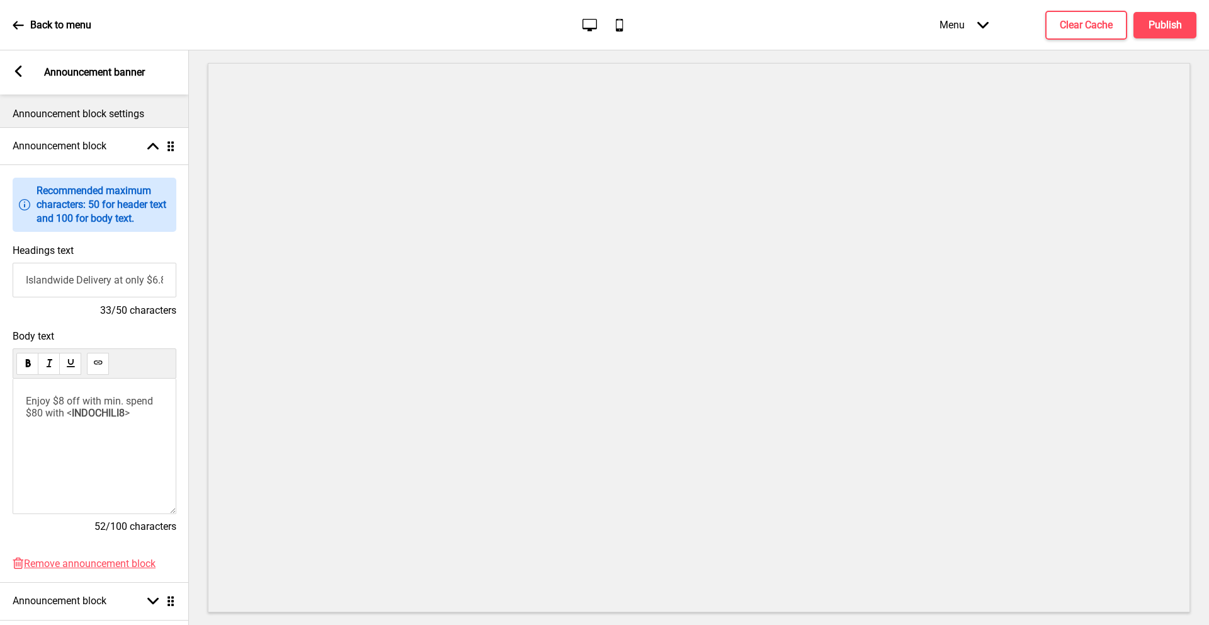
click at [21, 76] on icon at bounding box center [18, 71] width 7 height 11
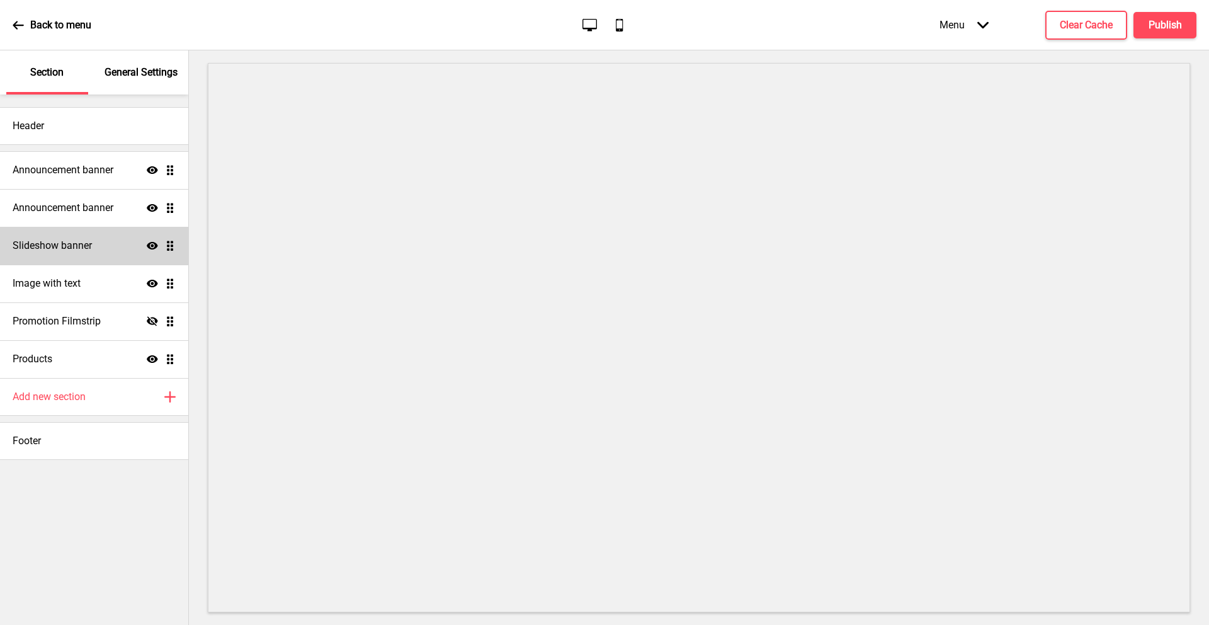
click at [92, 243] on h4 "Slideshow banner" at bounding box center [52, 246] width 79 height 14
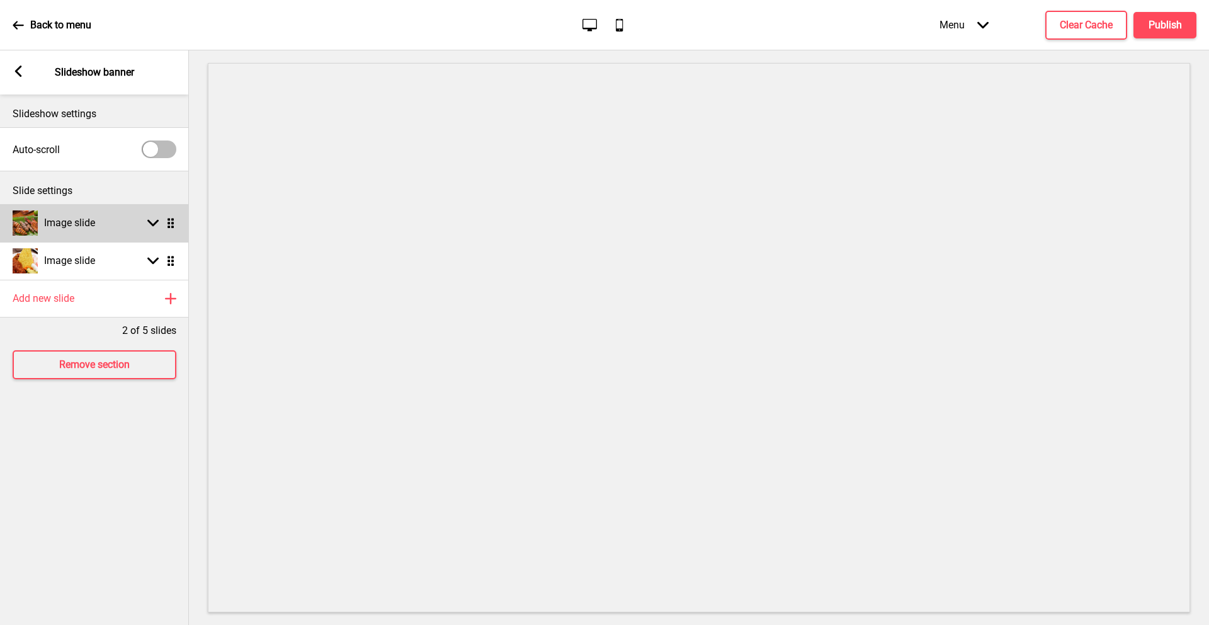
click at [91, 223] on h4 "Image slide" at bounding box center [69, 223] width 51 height 14
select select "right"
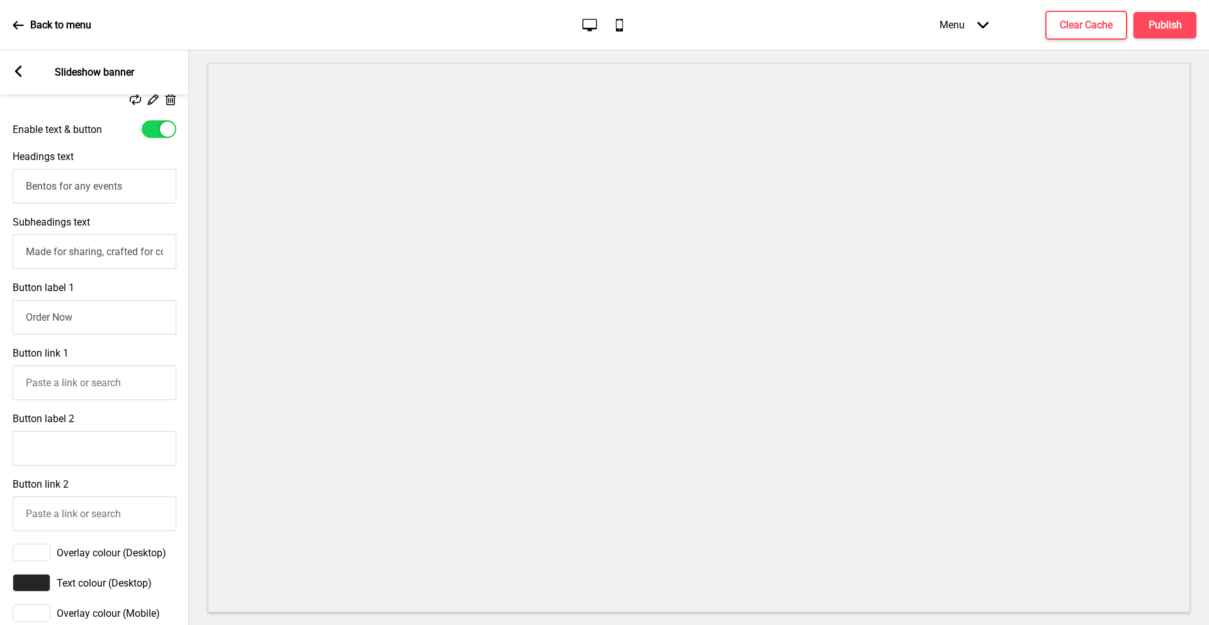
scroll to position [294, 0]
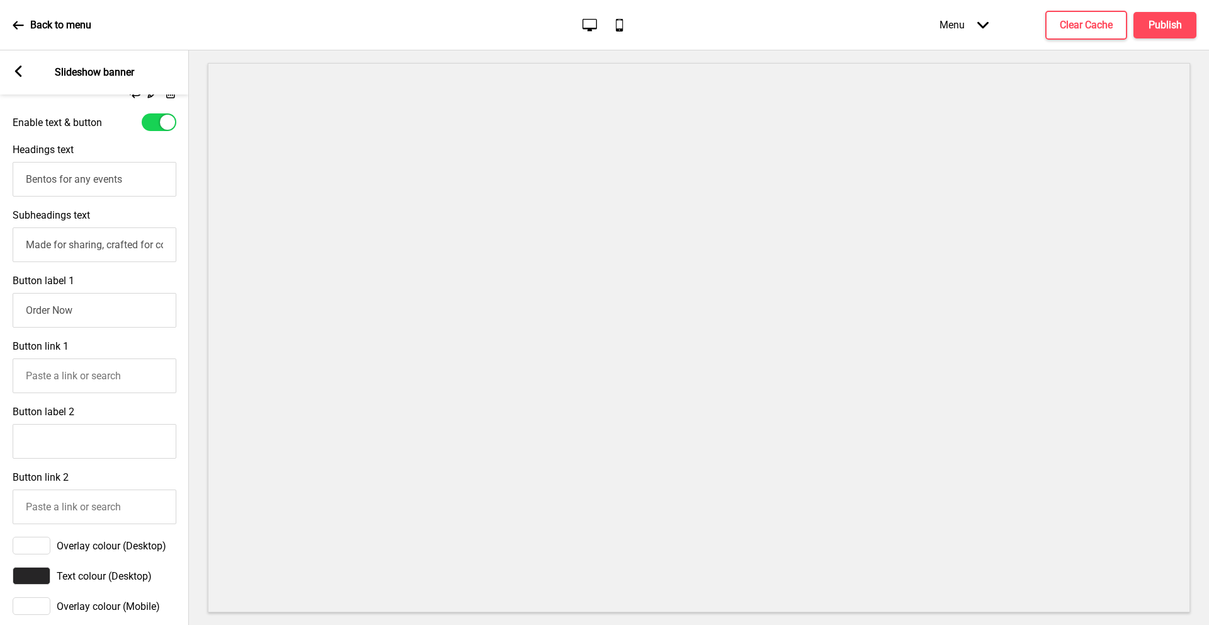
click at [86, 375] on input "Button link 1" at bounding box center [95, 375] width 164 height 35
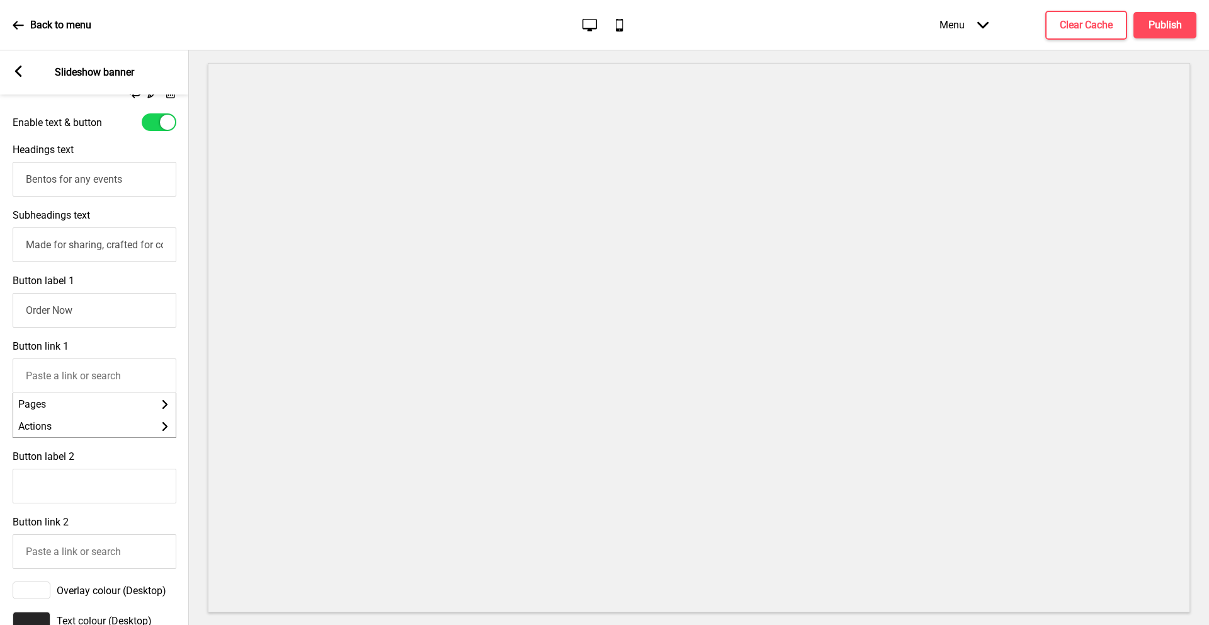
paste input "https://indochili.oddle.me/en_SG/#8aa601ef9900f942019908a7700f464e"
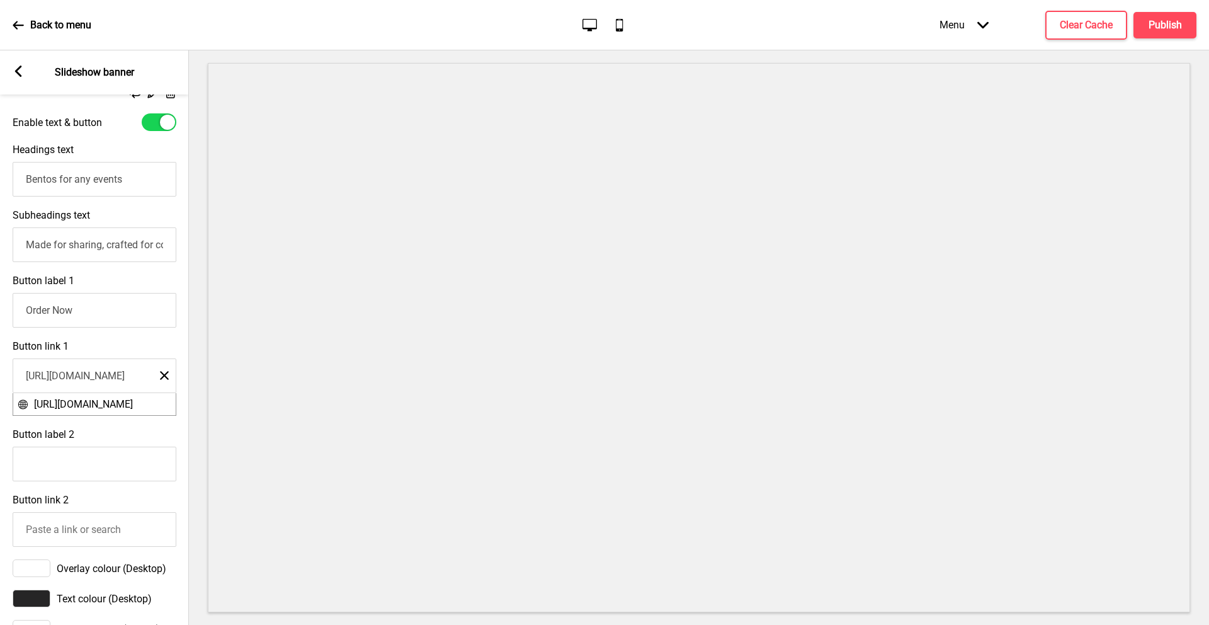
type input "https://indochili.oddle.me/en_SG/#8aa601ef9900f942019908a7700f464e"
click at [139, 341] on div "Button link 1 https://indochili.oddle.me/en_SG/#8aa601ef9900f942019908a7700f464…" at bounding box center [94, 378] width 189 height 88
click at [145, 338] on div "Button link 1 https://indochili.oddle.me/en_SG/#8aa601ef9900f942019908a7700f464…" at bounding box center [94, 378] width 189 height 88
click at [66, 402] on span "https://indochili.oddle.me/en_SG/#8aa601ef9900f942019908a7700f464e" at bounding box center [83, 404] width 99 height 12
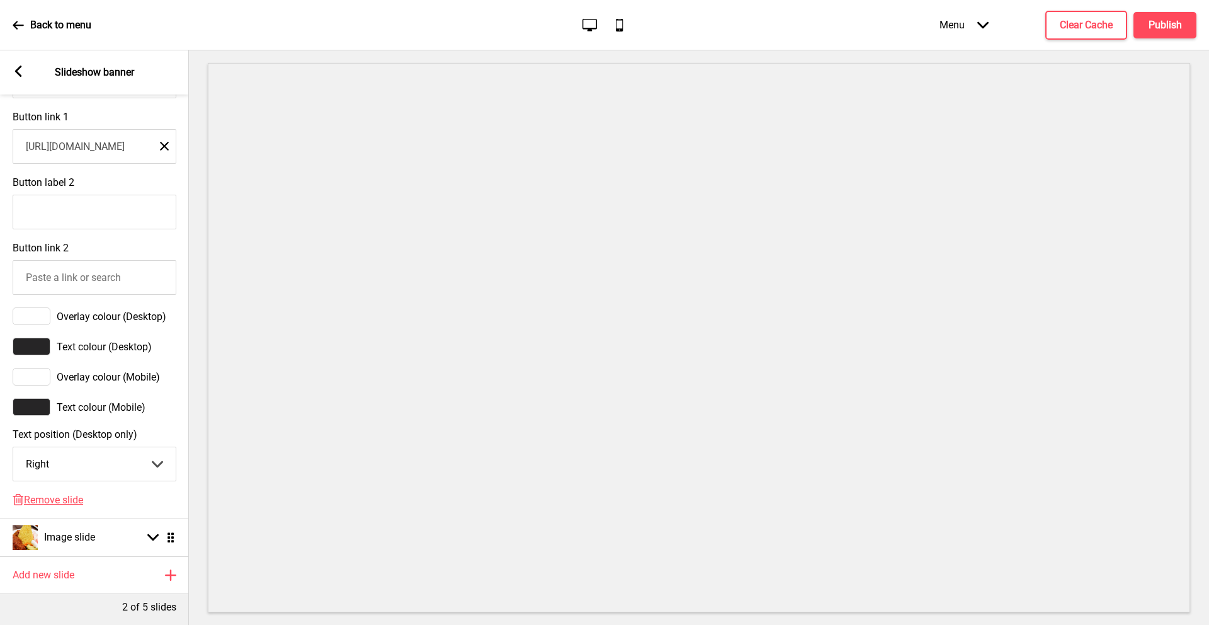
scroll to position [578, 0]
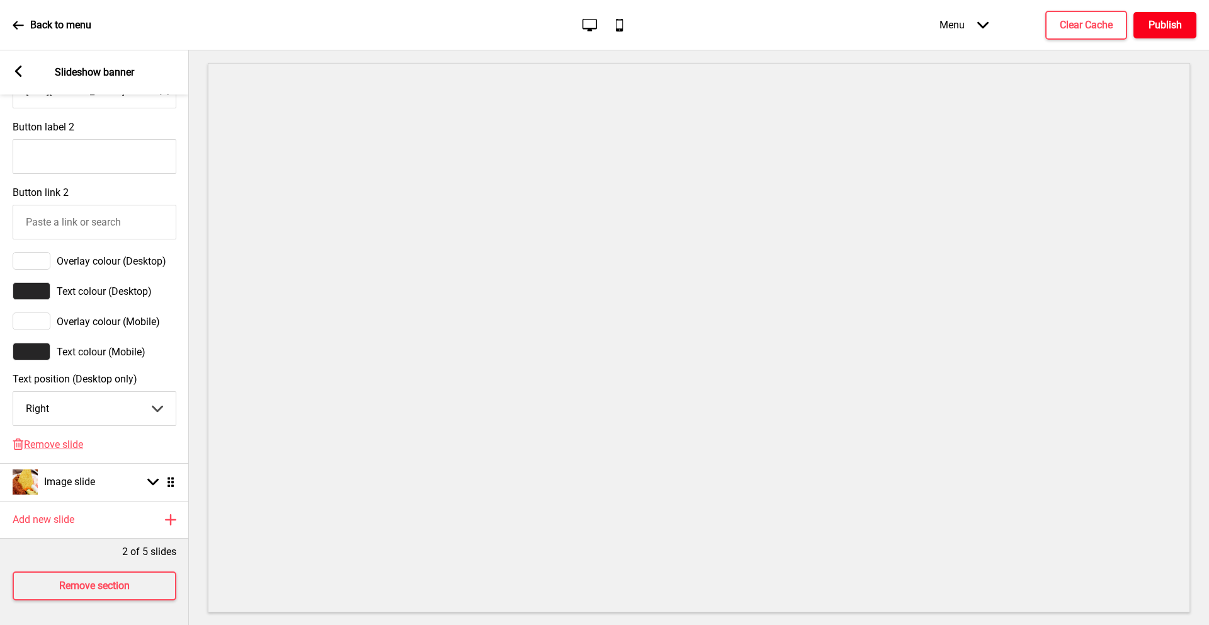
click at [1155, 25] on h4 "Publish" at bounding box center [1165, 25] width 33 height 14
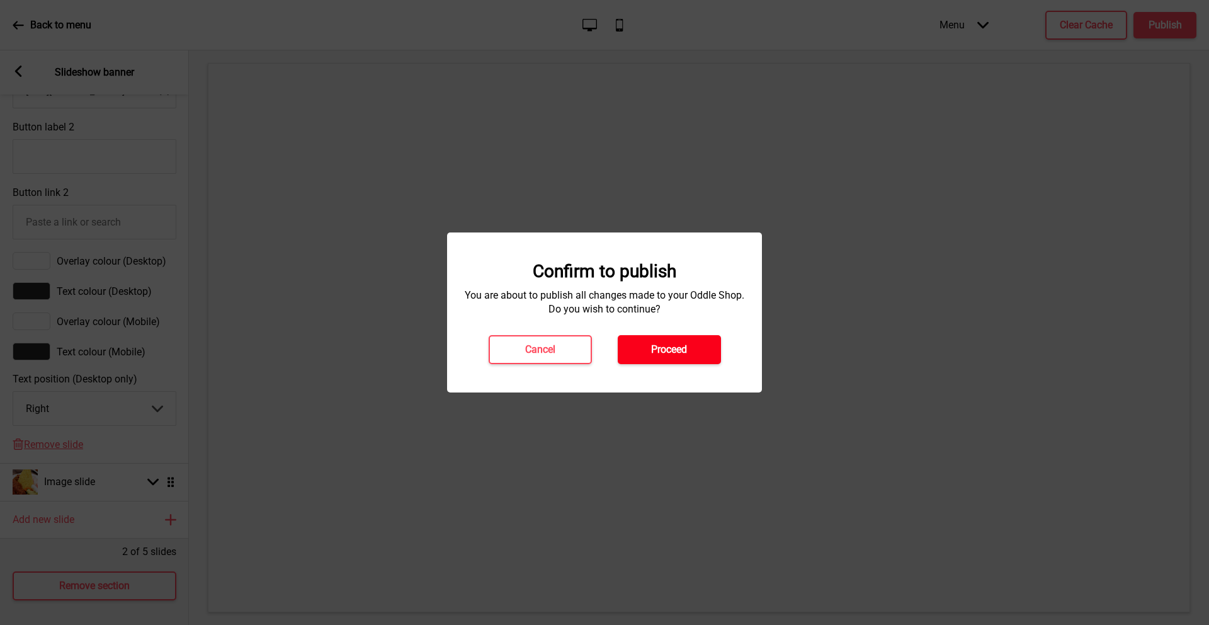
click at [692, 338] on button "Proceed" at bounding box center [669, 349] width 103 height 29
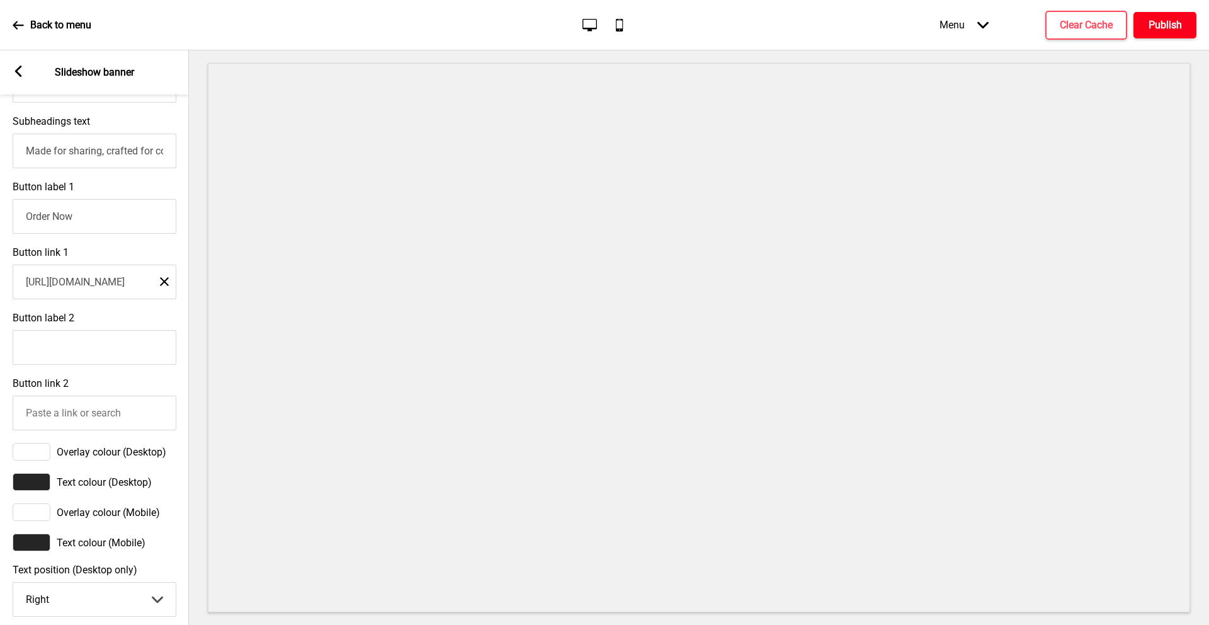
scroll to position [361, 0]
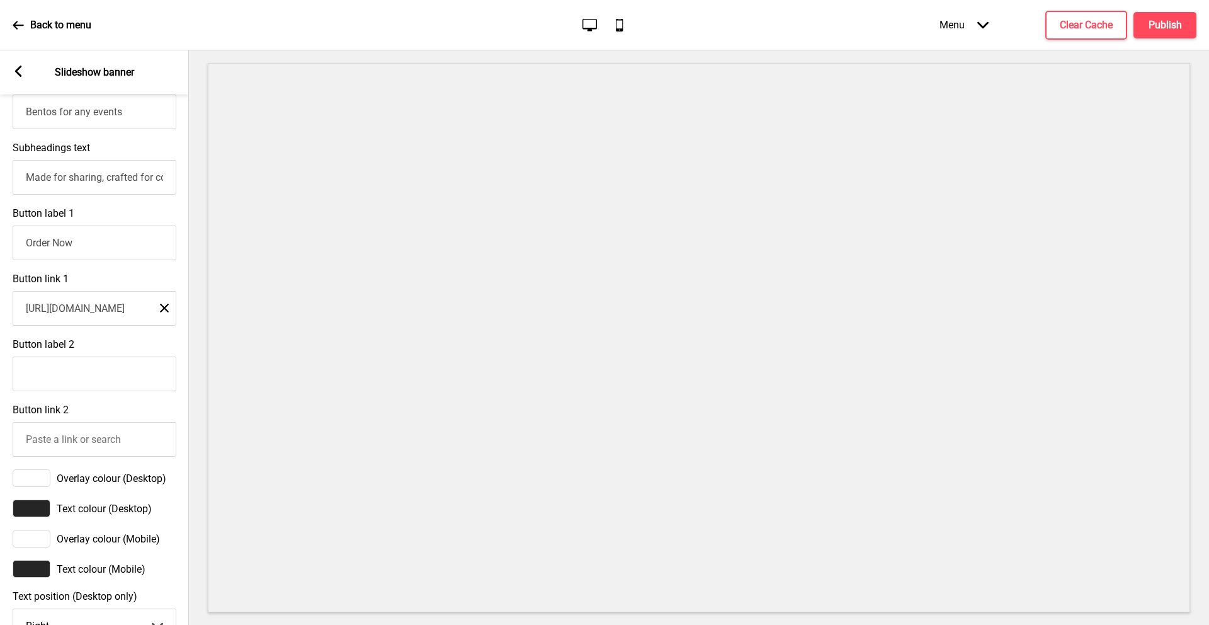
click at [117, 312] on input "https://indochili.oddle.me/en_SG/#8aa601ef9900f942019908a7700f464e" at bounding box center [95, 308] width 164 height 35
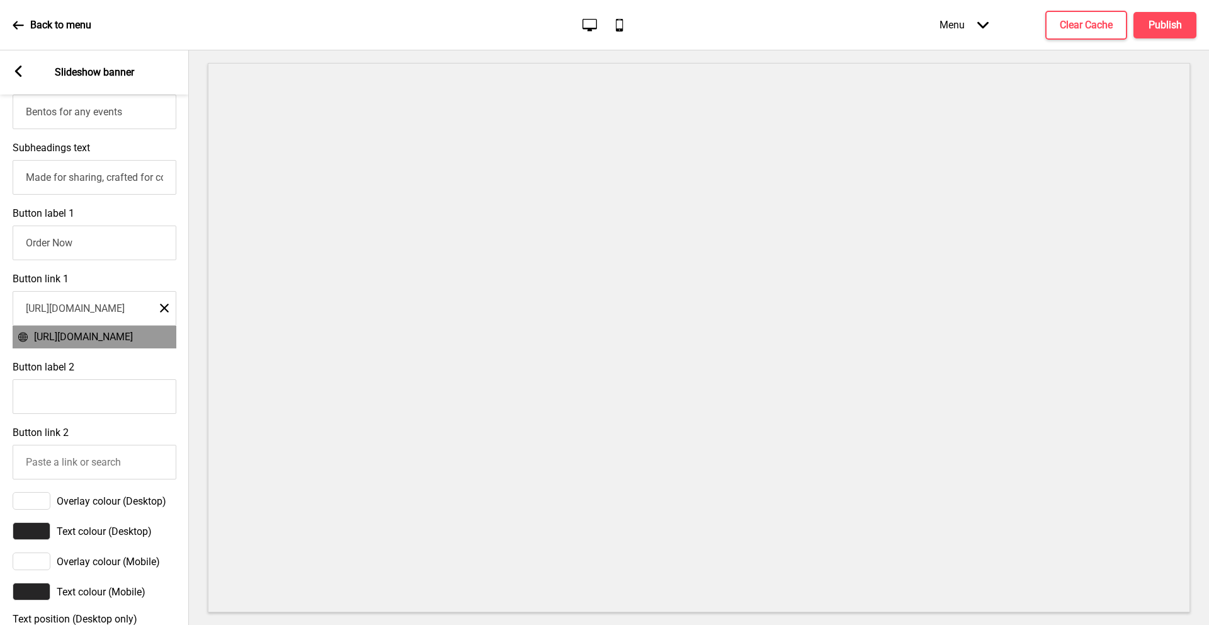
click at [123, 337] on span "[URL][DOMAIN_NAME]" at bounding box center [83, 337] width 99 height 12
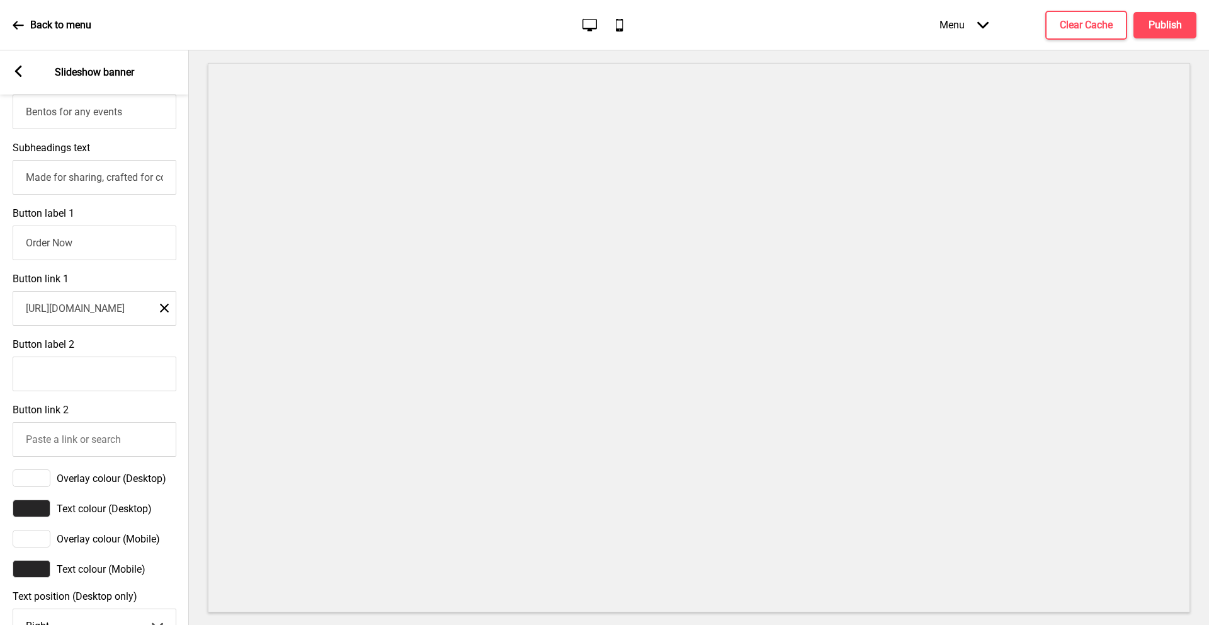
click at [110, 315] on input "[URL][DOMAIN_NAME]" at bounding box center [95, 308] width 164 height 35
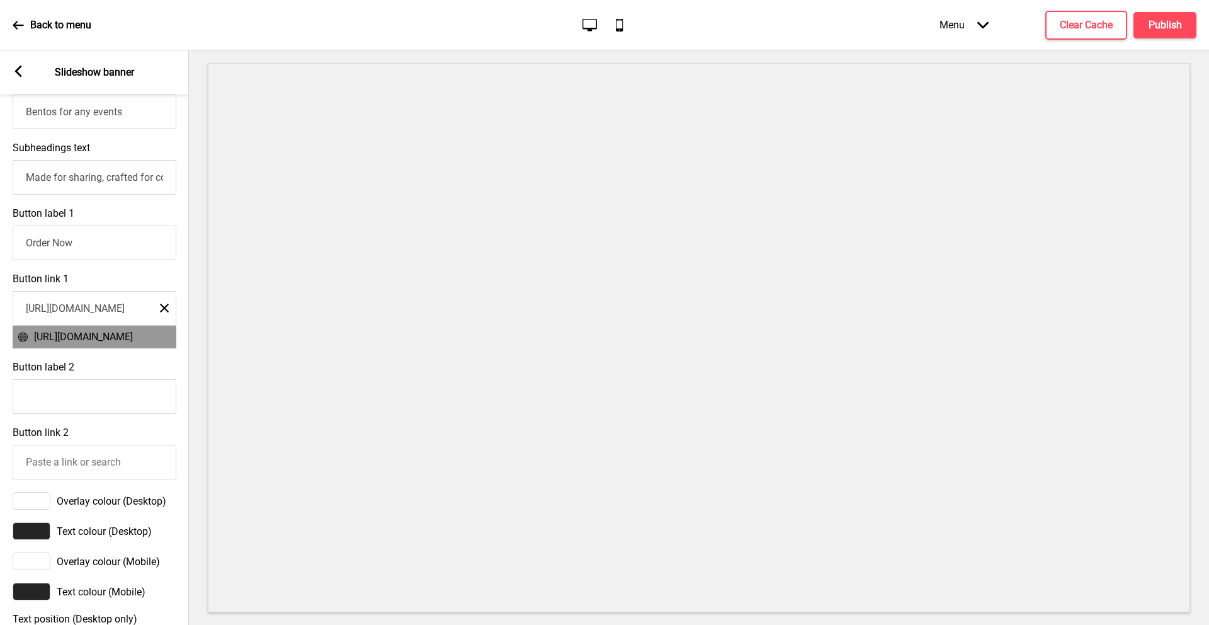
click at [86, 341] on span "[URL][DOMAIN_NAME]" at bounding box center [83, 337] width 99 height 12
click at [26, 307] on input "https://indochili.oddle.me/en_SG/#8aa601ef9900f942019908a7700f464e" at bounding box center [95, 308] width 164 height 35
click at [54, 337] on span "https://indochili.oddle.me/en_SG/#8aa601ef9900f942019908a7700f464e" at bounding box center [83, 337] width 99 height 12
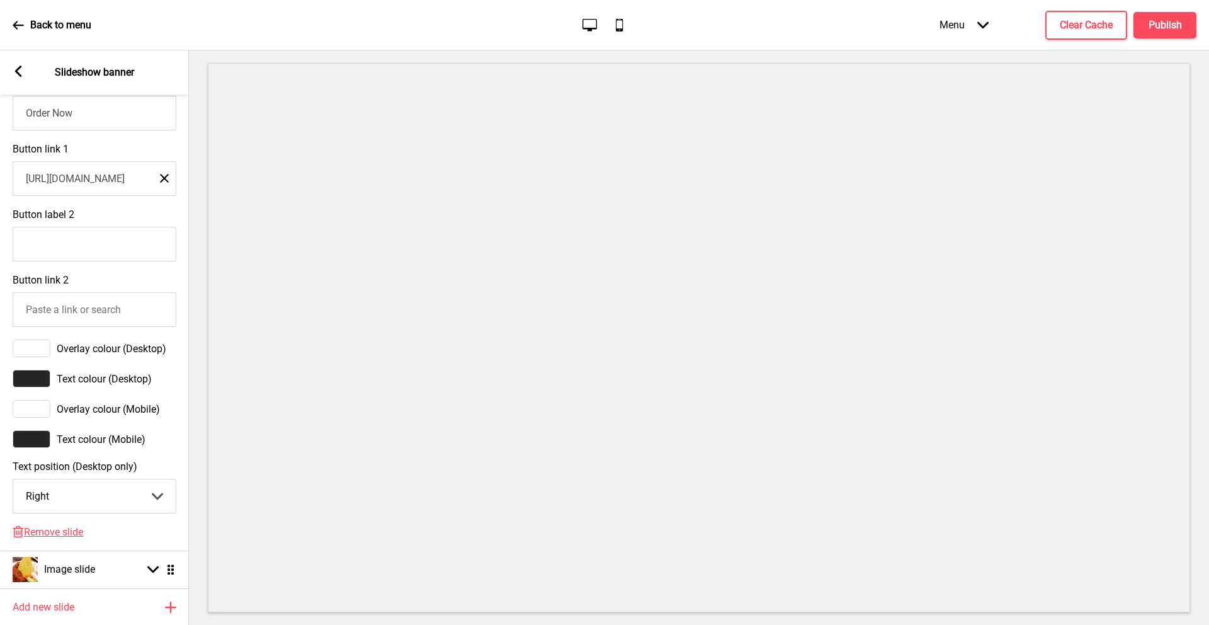
scroll to position [194, 0]
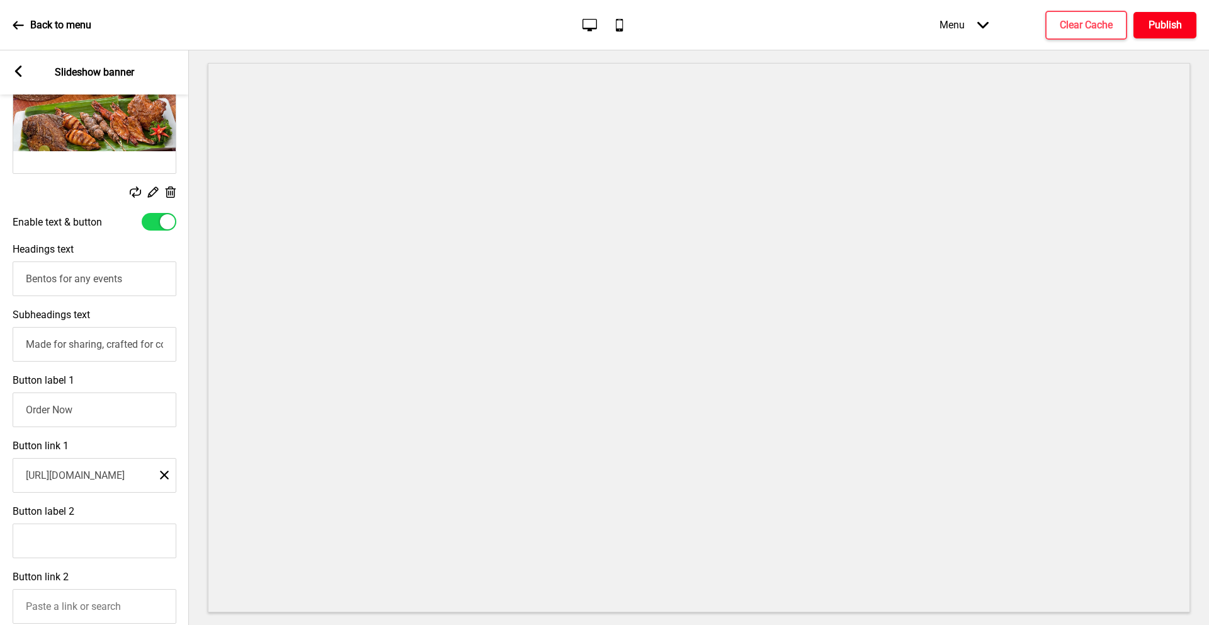
click at [1162, 31] on h4 "Publish" at bounding box center [1165, 25] width 33 height 14
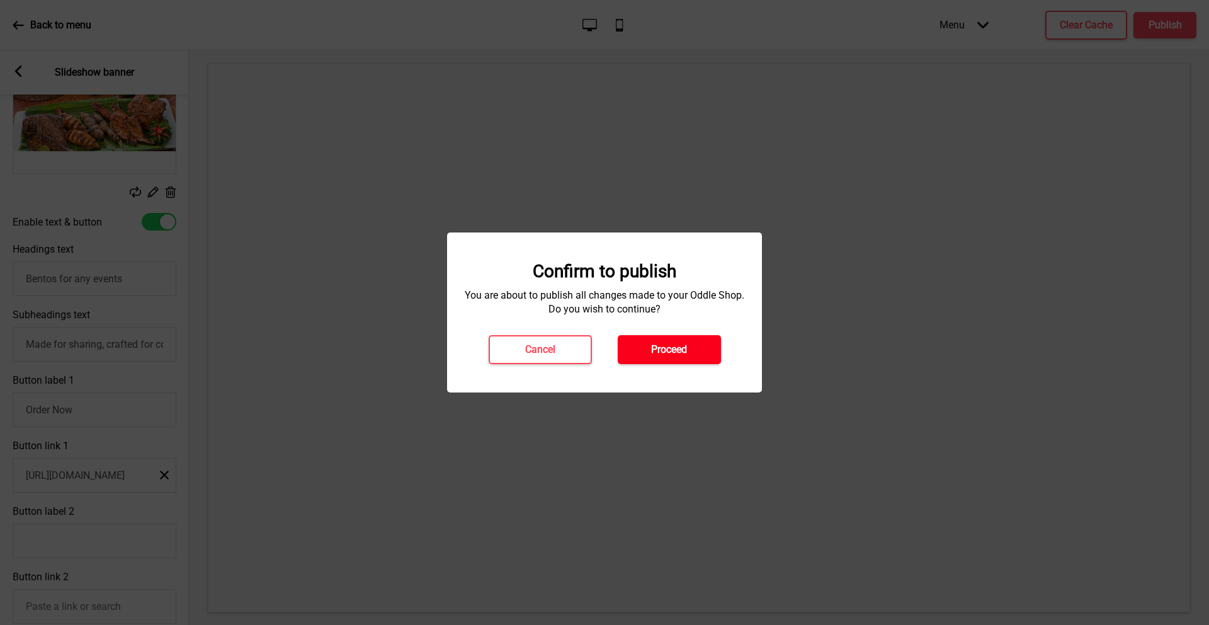
click at [651, 353] on h4 "Proceed" at bounding box center [669, 350] width 36 height 14
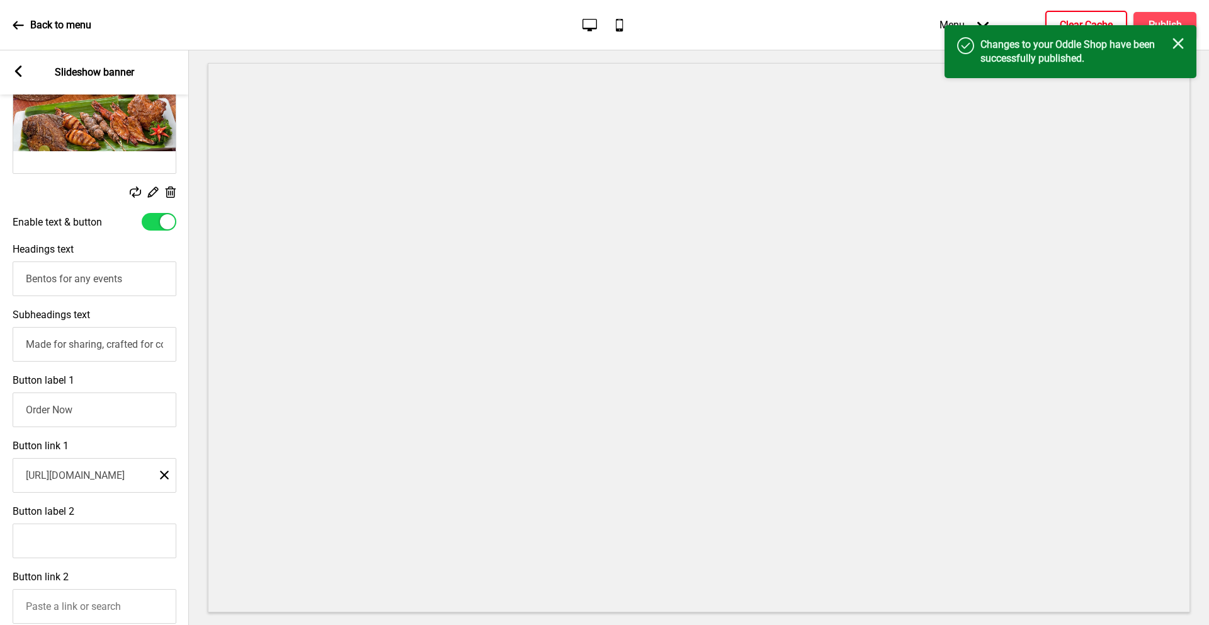
click at [1073, 18] on h4 "Clear Cache" at bounding box center [1086, 25] width 53 height 14
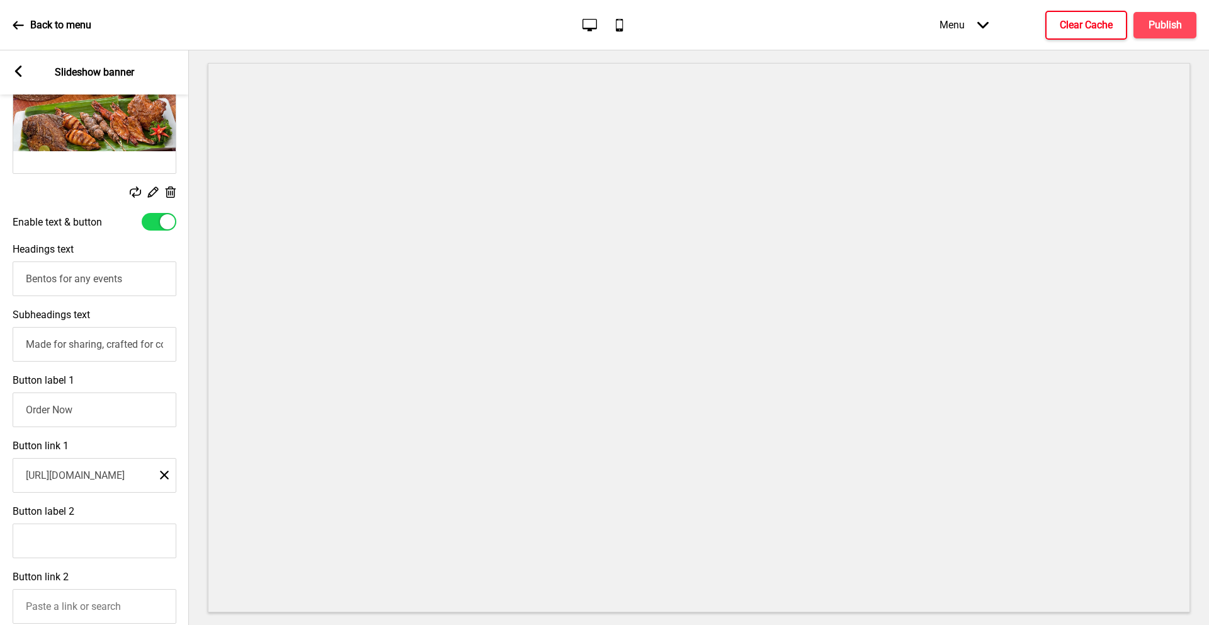
scroll to position [0, 0]
click at [1160, 21] on h4 "Publish" at bounding box center [1165, 25] width 33 height 14
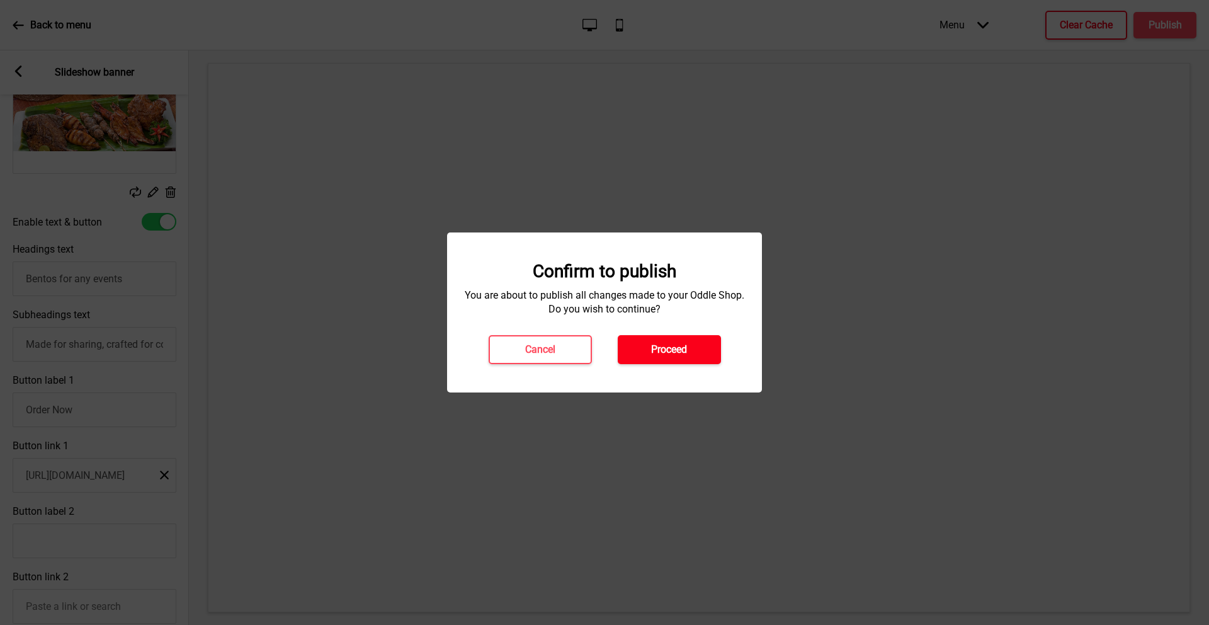
click at [691, 340] on button "Proceed" at bounding box center [669, 349] width 103 height 29
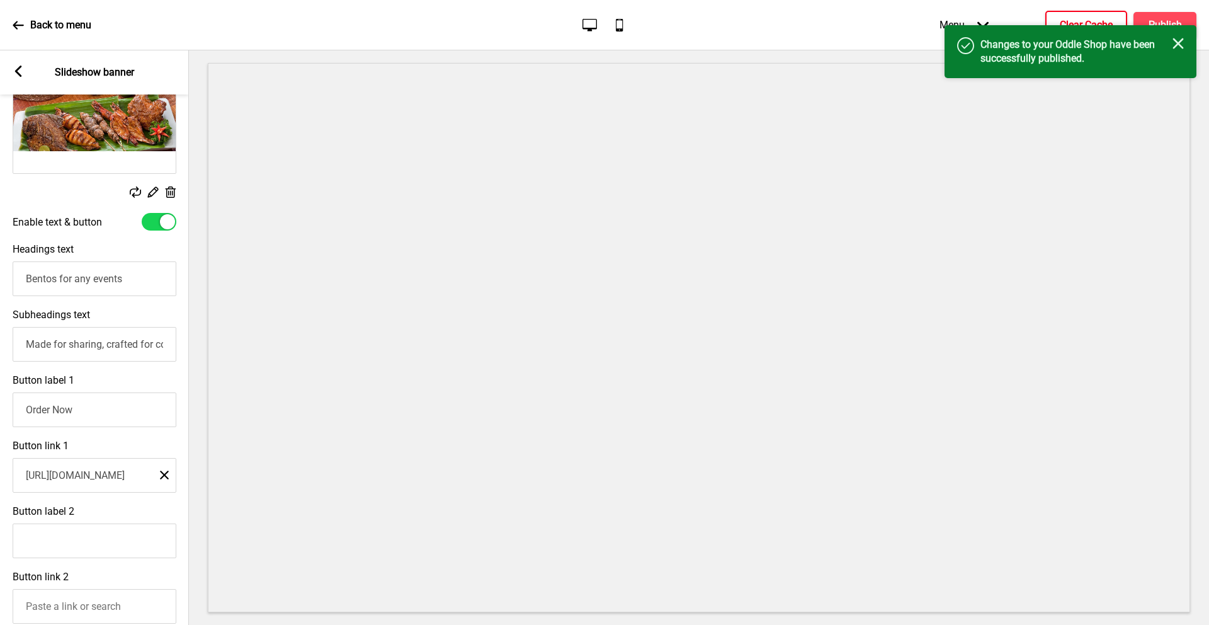
click at [33, 31] on p "Back to menu" at bounding box center [60, 25] width 61 height 14
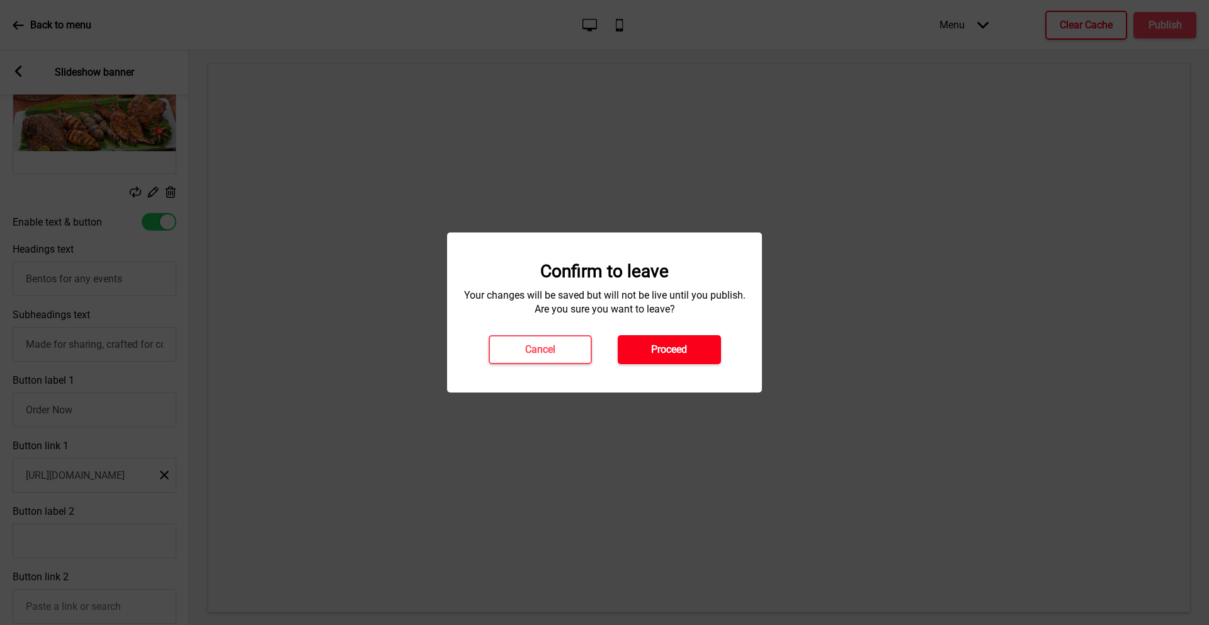
click at [665, 348] on h4 "Proceed" at bounding box center [669, 350] width 36 height 14
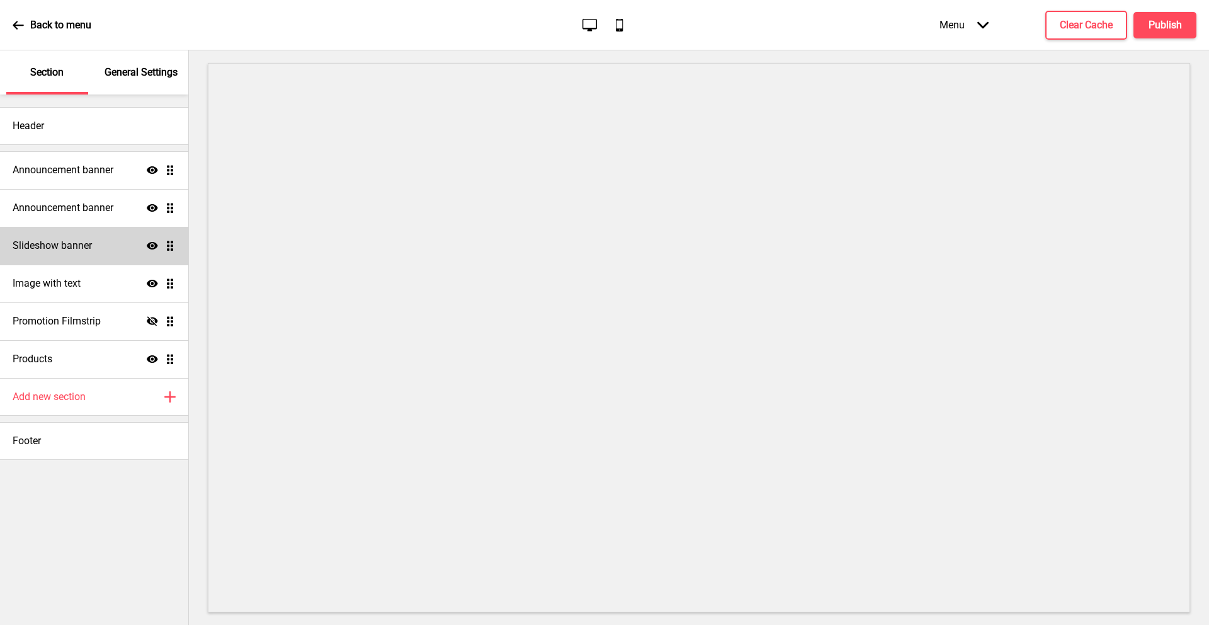
click at [84, 248] on h4 "Slideshow banner" at bounding box center [52, 246] width 79 height 14
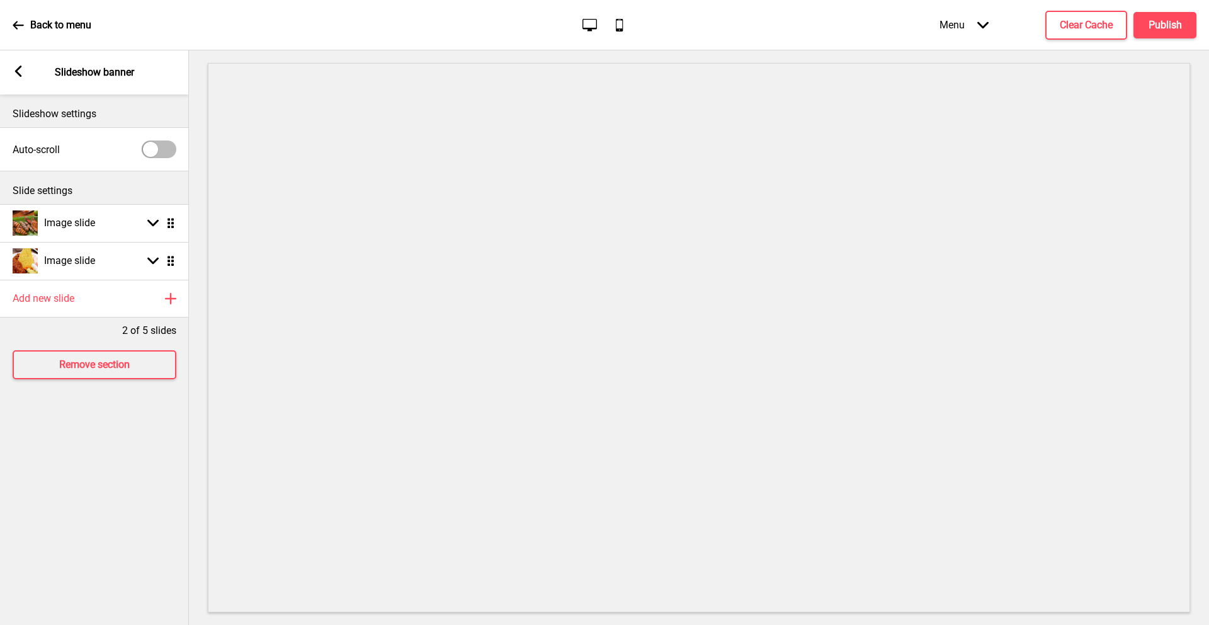
click at [25, 74] on div "Arrow left Slideshow banner" at bounding box center [94, 72] width 189 height 44
click at [12, 63] on div "Arrow left Slideshow banner" at bounding box center [94, 72] width 189 height 44
click at [17, 71] on icon at bounding box center [18, 71] width 7 height 11
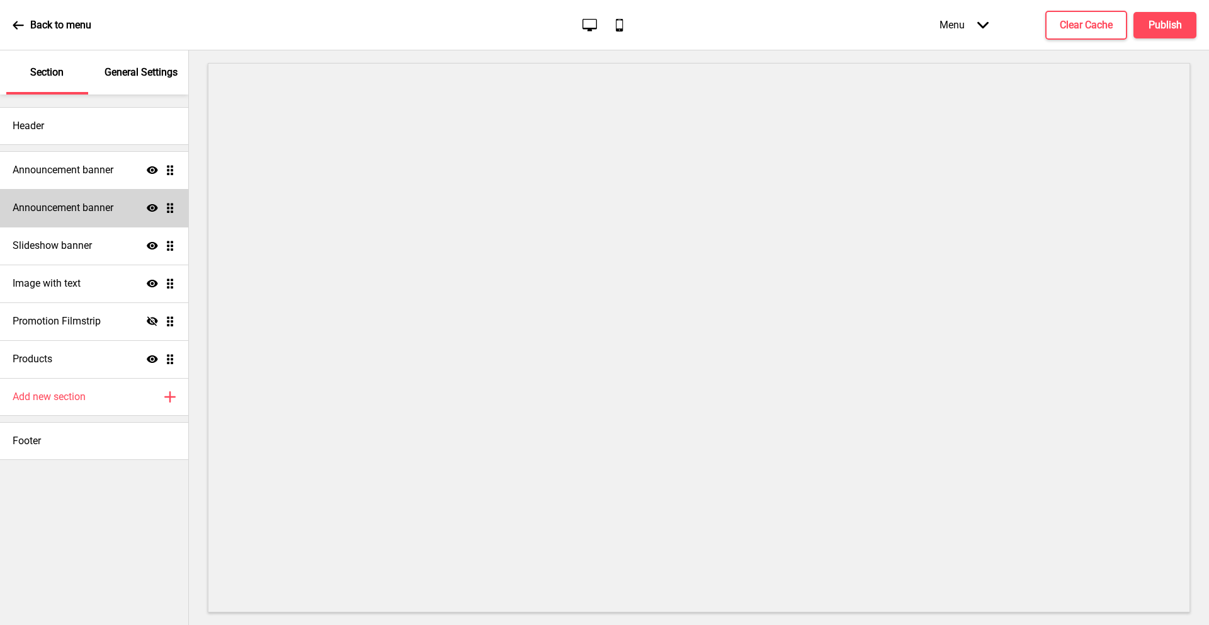
click at [94, 200] on div "Announcement banner Show Drag" at bounding box center [94, 208] width 188 height 38
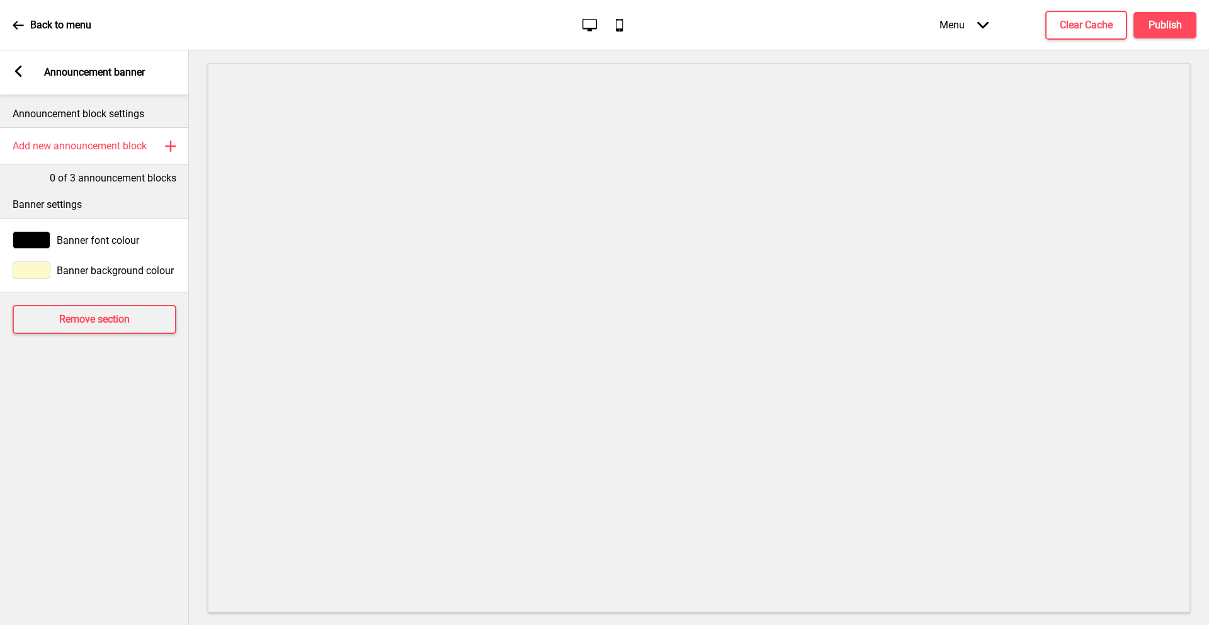
click at [20, 73] on icon at bounding box center [18, 71] width 7 height 11
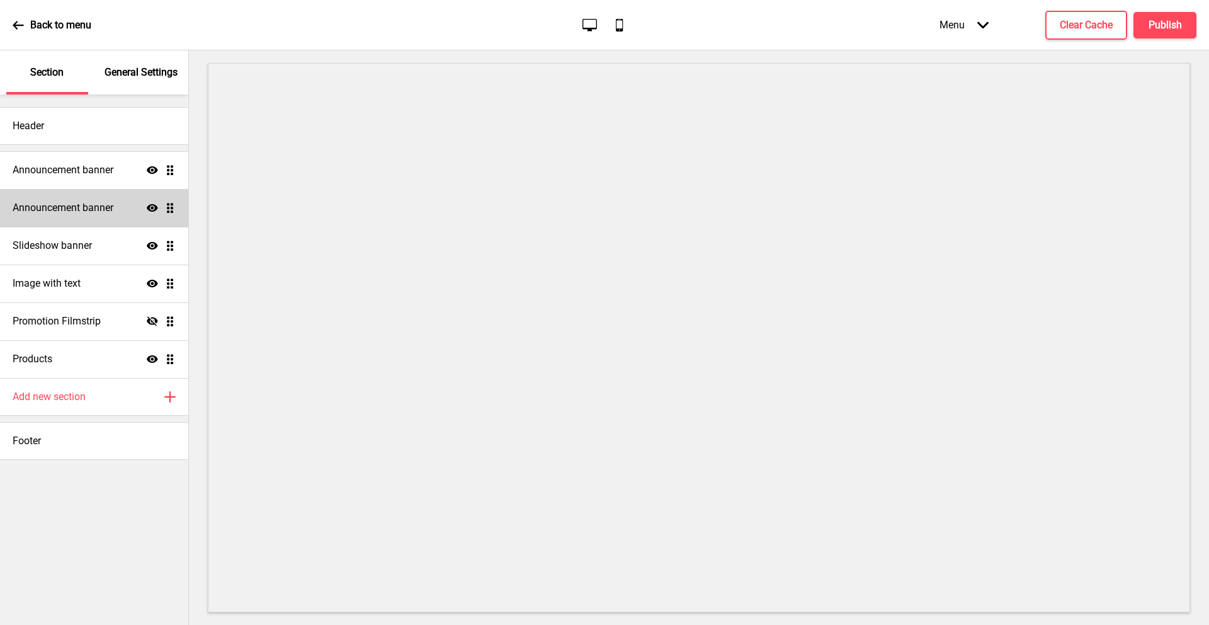
click at [95, 209] on h4 "Announcement banner" at bounding box center [63, 208] width 101 height 14
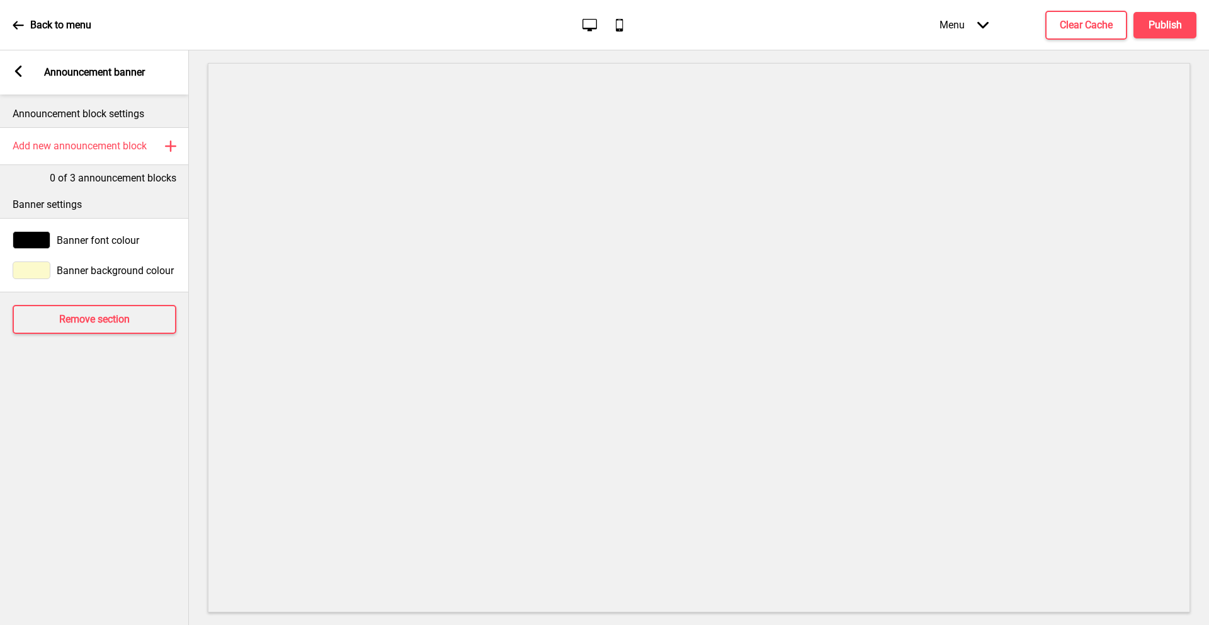
click at [73, 108] on p "Announcement block settings" at bounding box center [95, 114] width 164 height 14
click at [74, 142] on h4 "Add new announcement block" at bounding box center [80, 146] width 134 height 14
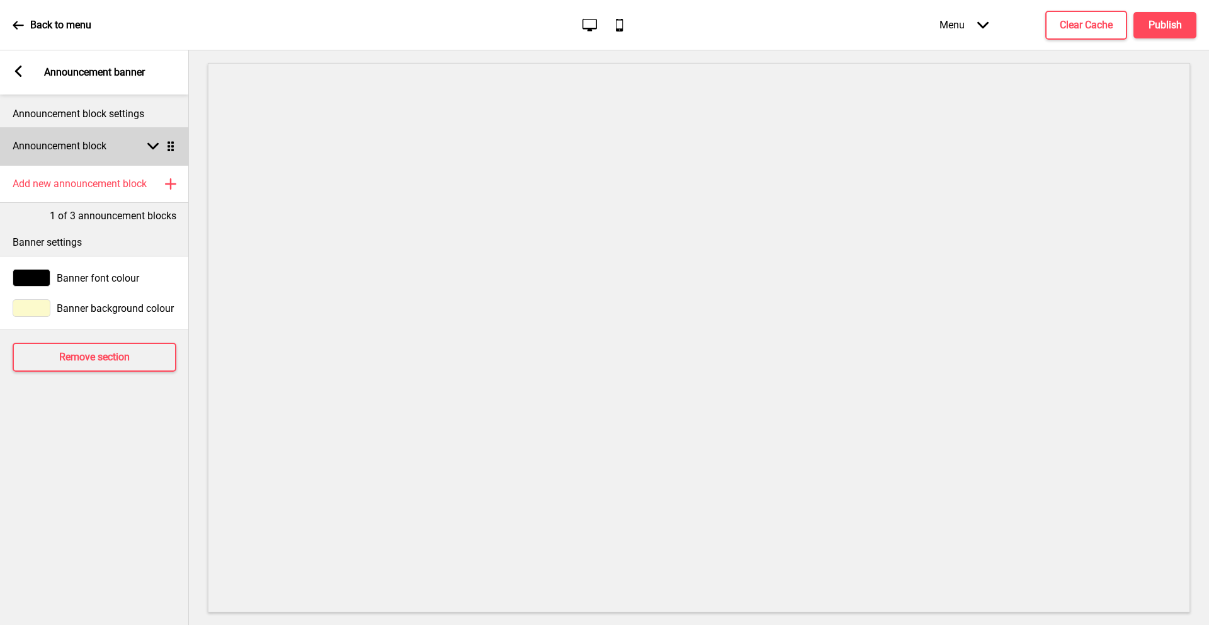
click at [100, 144] on h4 "Announcement block" at bounding box center [60, 146] width 94 height 14
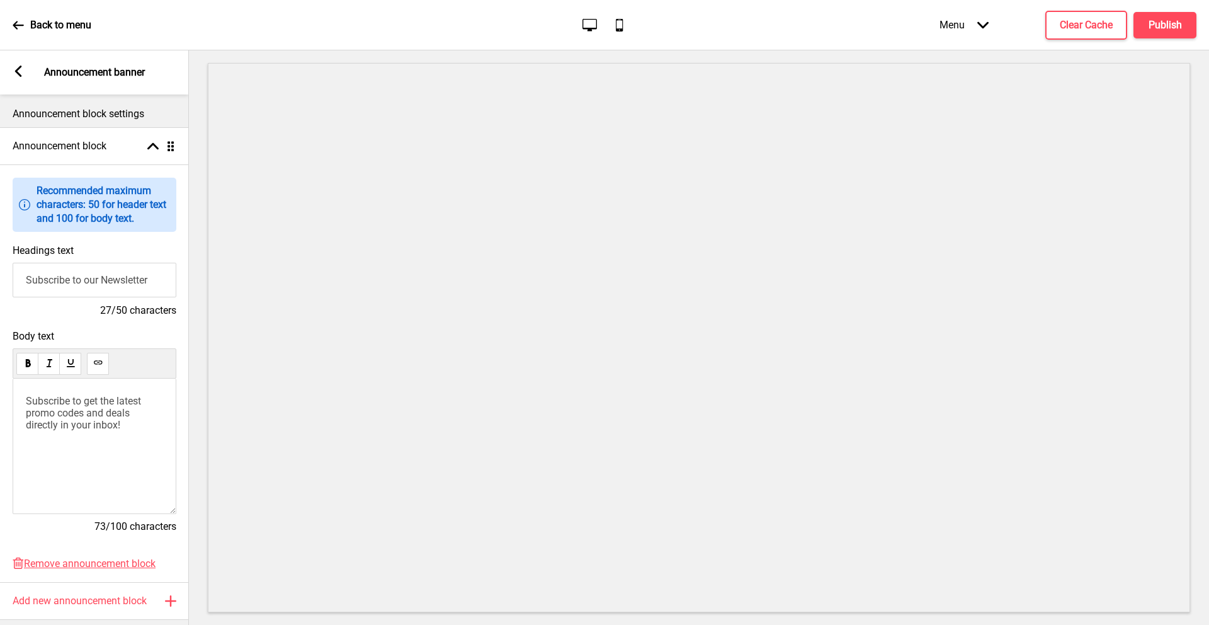
click at [83, 274] on input "Subscribe to our Newsletter" at bounding box center [95, 280] width 164 height 35
type input "For NASI TUMPENG & MINI BUFFET"
drag, startPoint x: 127, startPoint y: 422, endPoint x: 0, endPoint y: 384, distance: 132.3
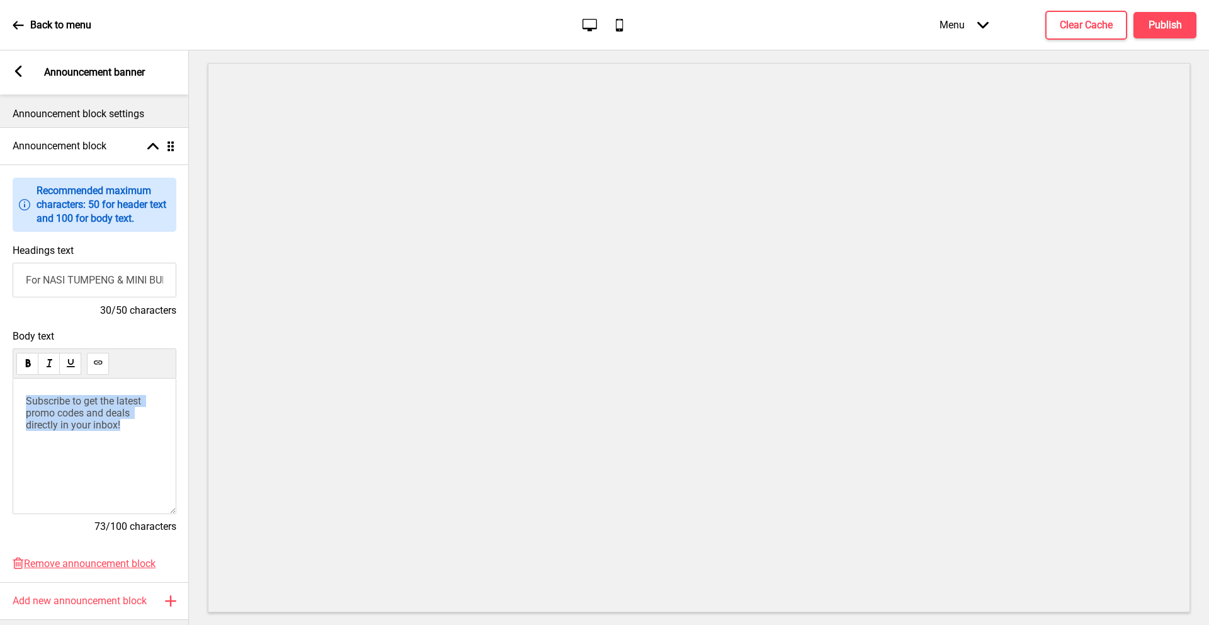
click at [0, 384] on div "Body text Subscribe to get the latest promo codes and deals directly in your in…" at bounding box center [94, 437] width 189 height 227
drag, startPoint x: 151, startPoint y: 409, endPoint x: 17, endPoint y: 416, distance: 133.7
click at [17, 416] on div "Please order from our Advance Orders Site Here" at bounding box center [95, 446] width 164 height 135
click at [96, 363] on icon at bounding box center [98, 362] width 8 height 4
click at [98, 360] on icon at bounding box center [98, 362] width 8 height 4
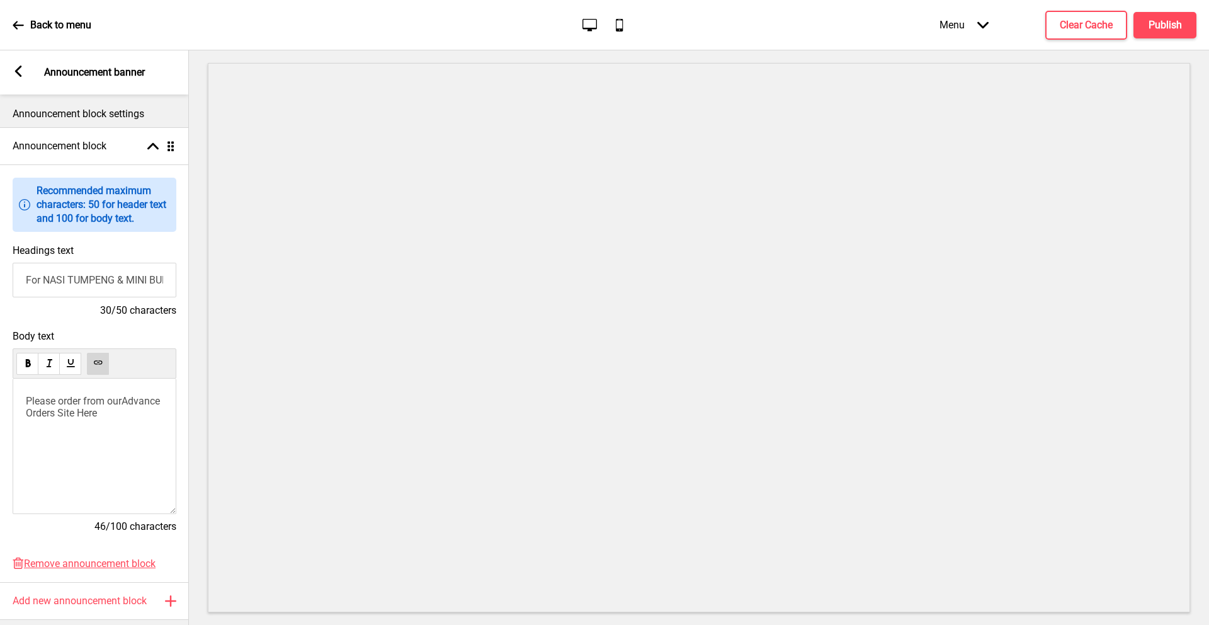
click at [99, 413] on span "Advance Orders Site Here" at bounding box center [94, 407] width 137 height 24
click at [146, 399] on p "Please order from our Advance Ordering Site Here https://indochili-partyfeastse…" at bounding box center [94, 407] width 137 height 24
click at [118, 411] on span "Advance Ordering Site Here" at bounding box center [94, 407] width 137 height 24
click at [1155, 31] on h4 "Publish" at bounding box center [1165, 25] width 33 height 14
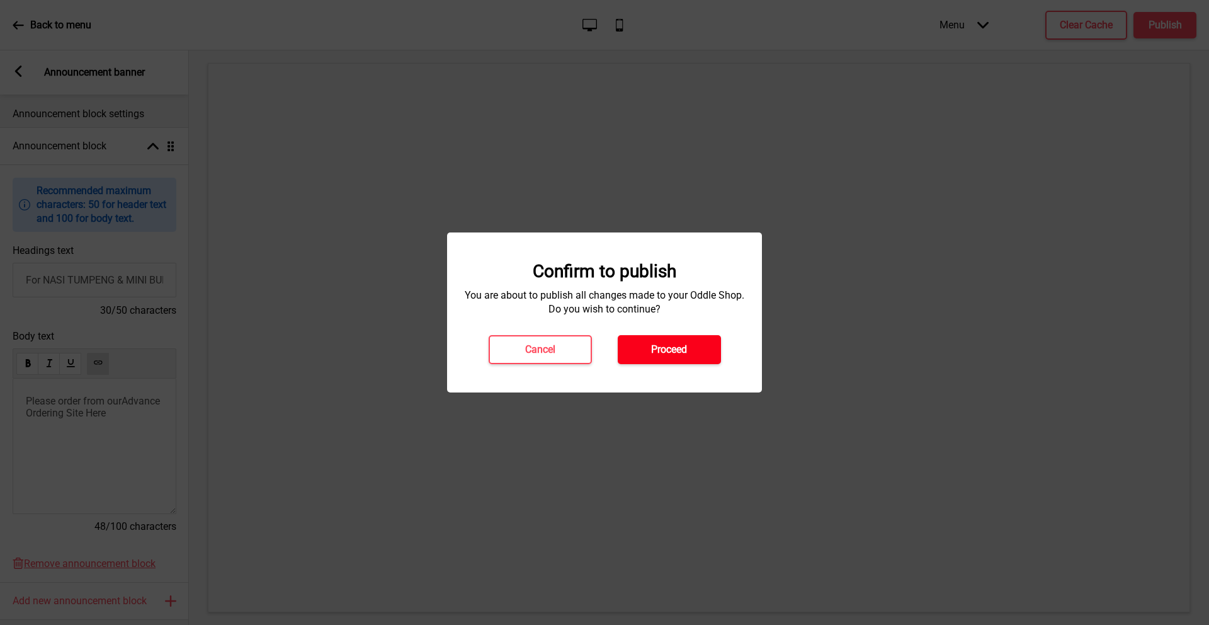
click at [665, 355] on h4 "Proceed" at bounding box center [669, 350] width 36 height 14
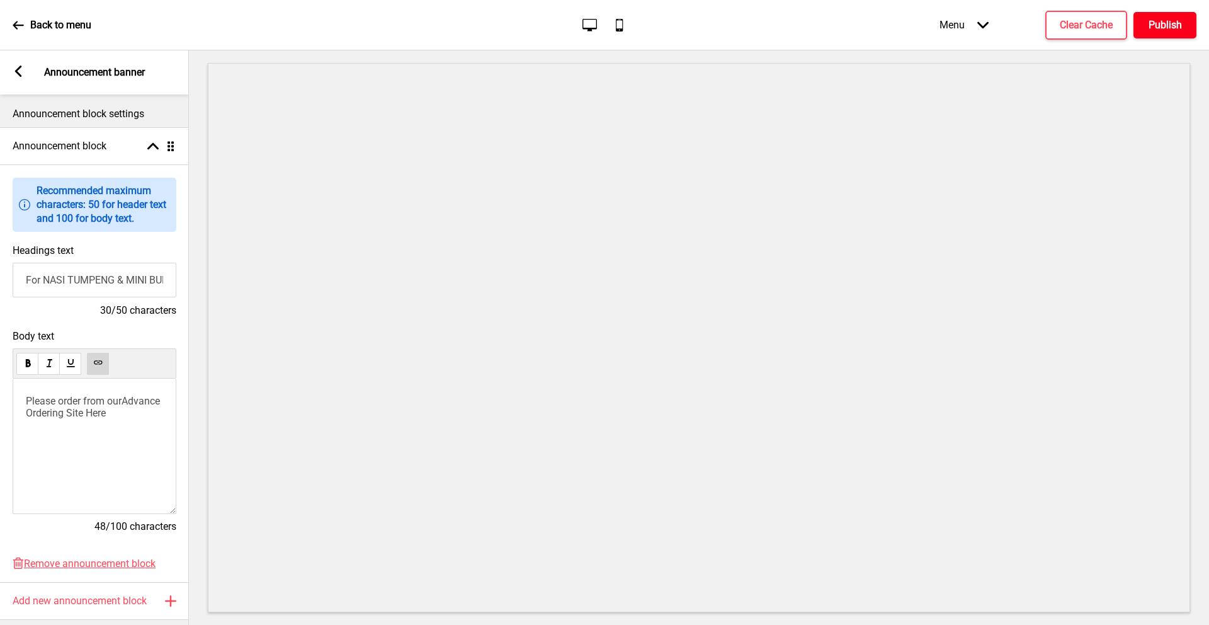
click at [1168, 25] on h4 "Publish" at bounding box center [1165, 25] width 33 height 14
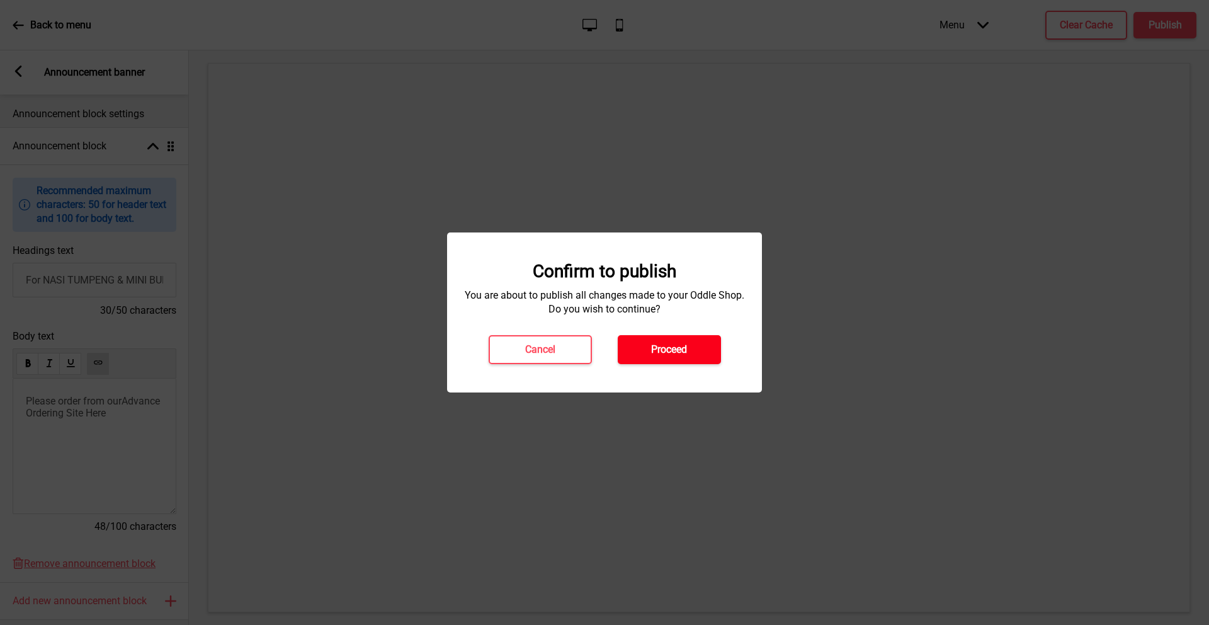
click at [660, 349] on h4 "Proceed" at bounding box center [669, 350] width 36 height 14
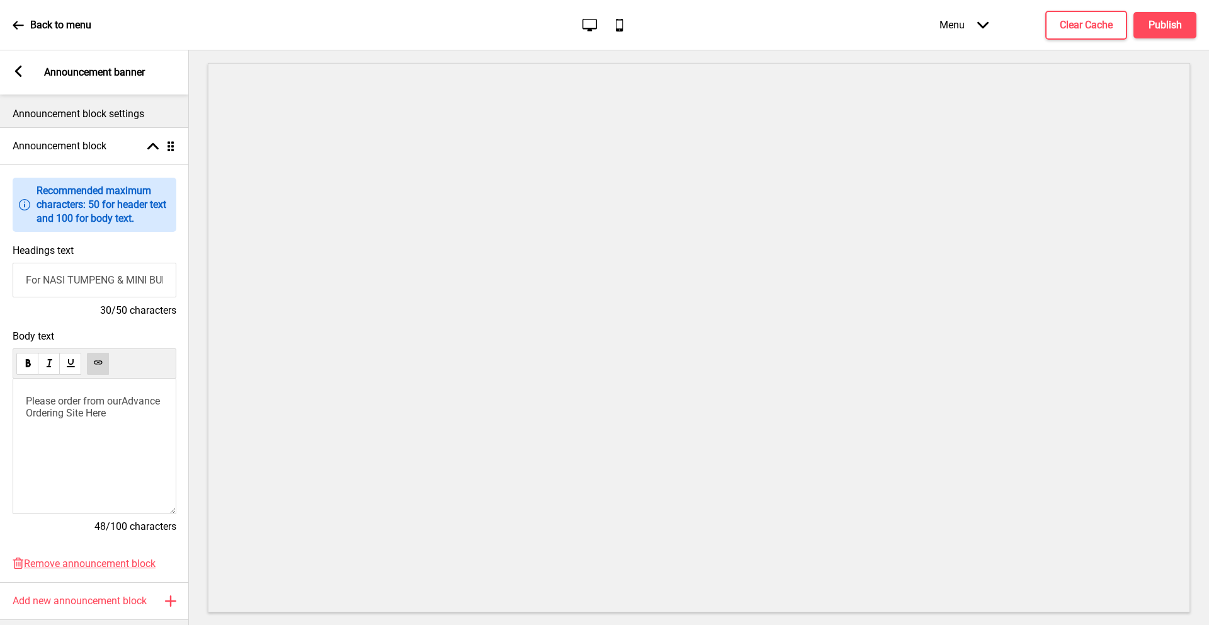
click at [59, 27] on p "Back to menu" at bounding box center [60, 25] width 61 height 14
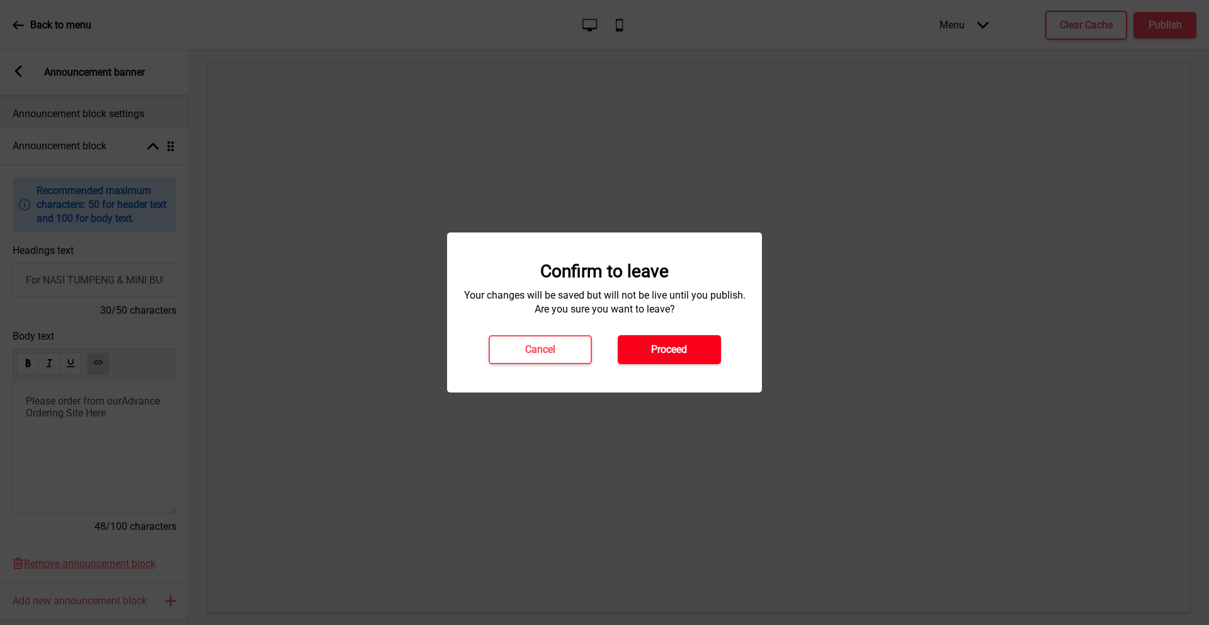
click at [685, 345] on h4 "Proceed" at bounding box center [669, 350] width 36 height 14
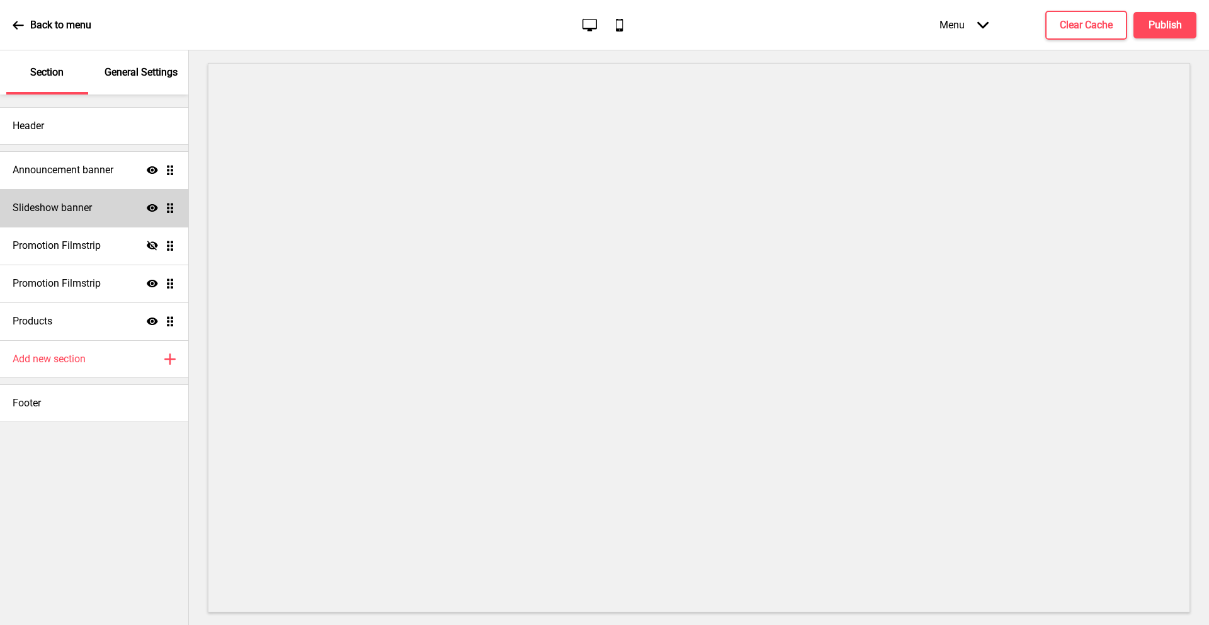
click at [73, 215] on div "Slideshow banner Show Drag" at bounding box center [94, 208] width 188 height 38
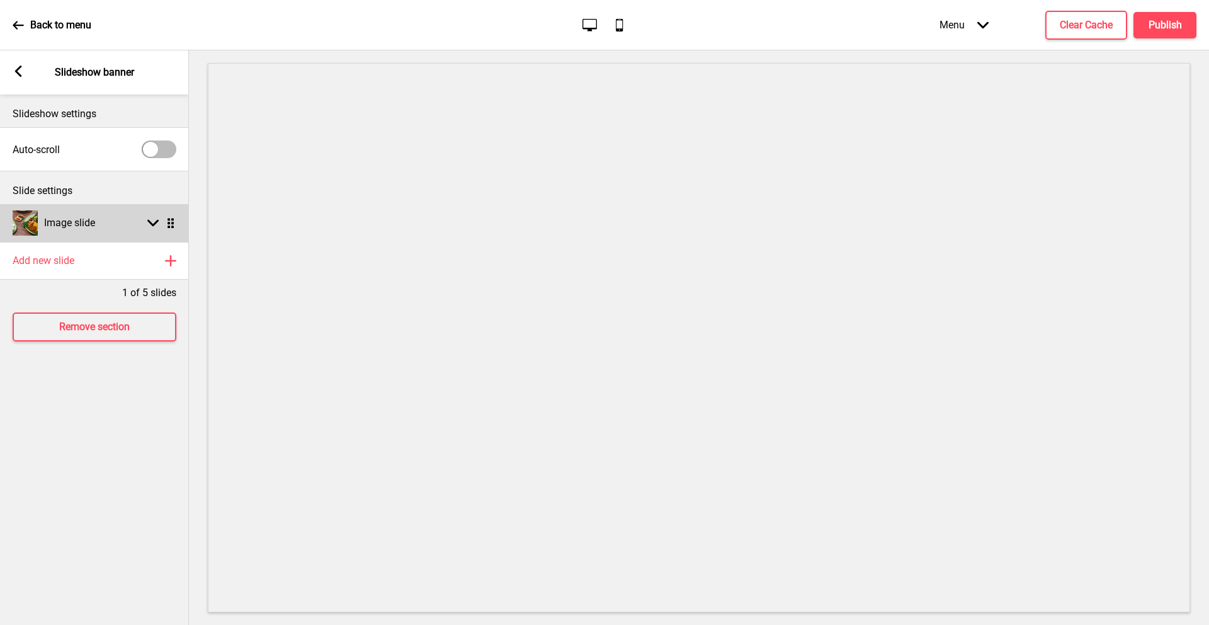
click at [79, 220] on h4 "Image slide" at bounding box center [69, 223] width 51 height 14
select select "right"
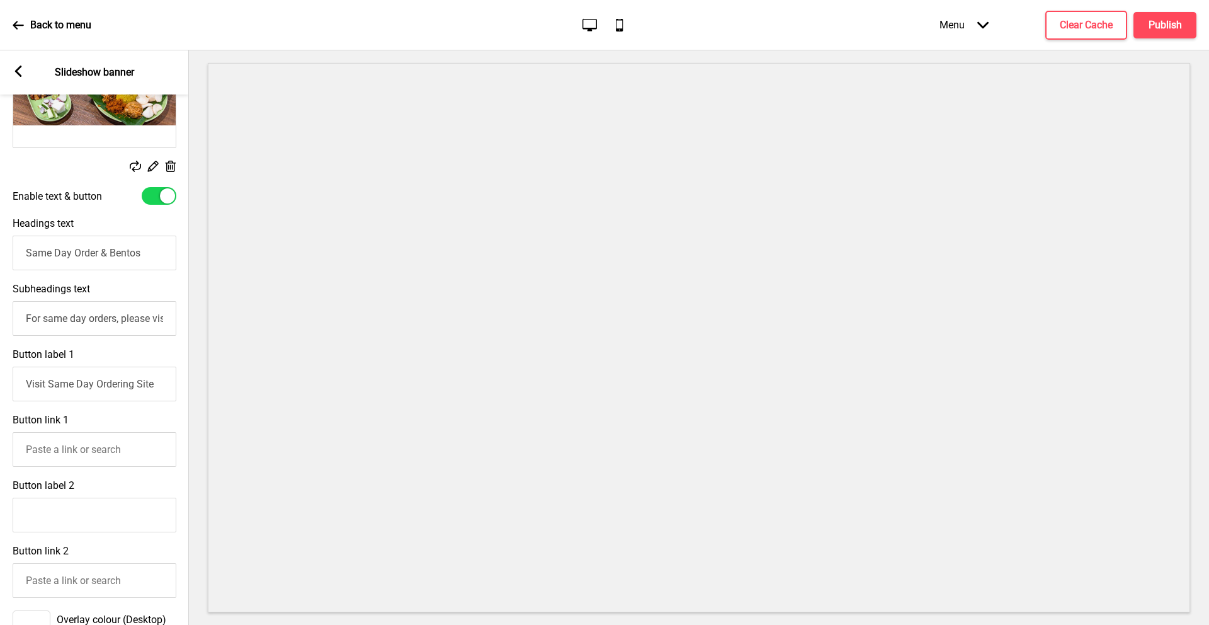
scroll to position [224, 0]
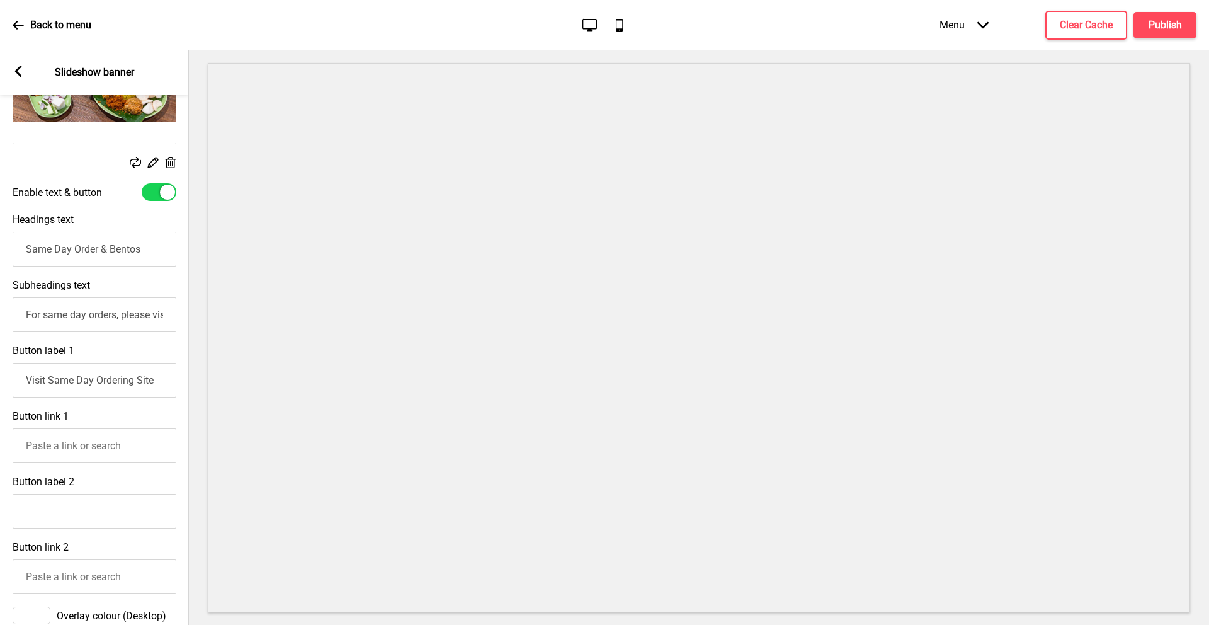
click at [60, 452] on input "Button link 1" at bounding box center [95, 445] width 164 height 35
paste input "[URL][DOMAIN_NAME]"
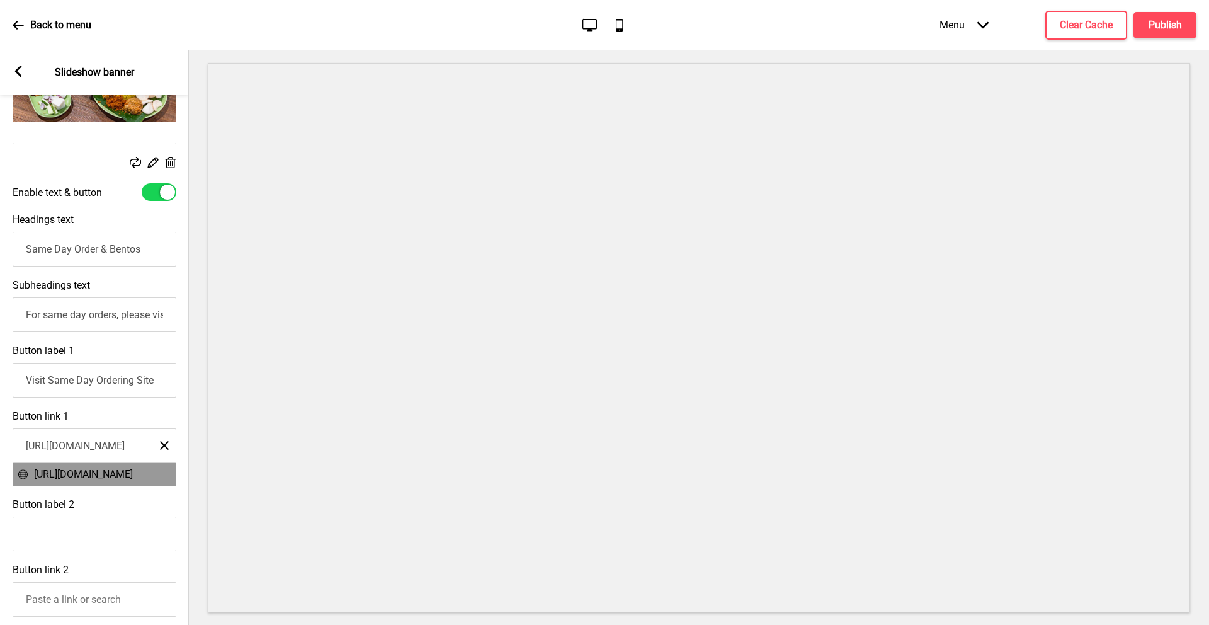
type input "[URL][DOMAIN_NAME]"
click at [67, 470] on span "https://indochili.oddle.me/en_SG/#8aa601ef9900f942019908a7700f464e" at bounding box center [83, 474] width 99 height 12
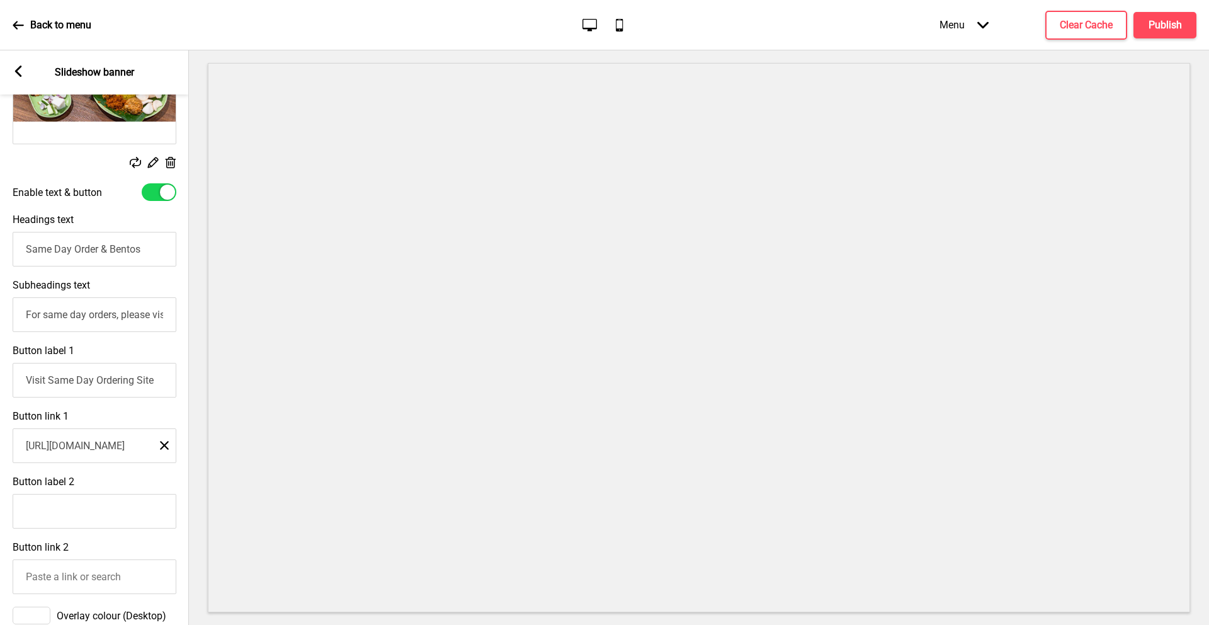
click at [111, 474] on div "Button label 2" at bounding box center [94, 502] width 189 height 66
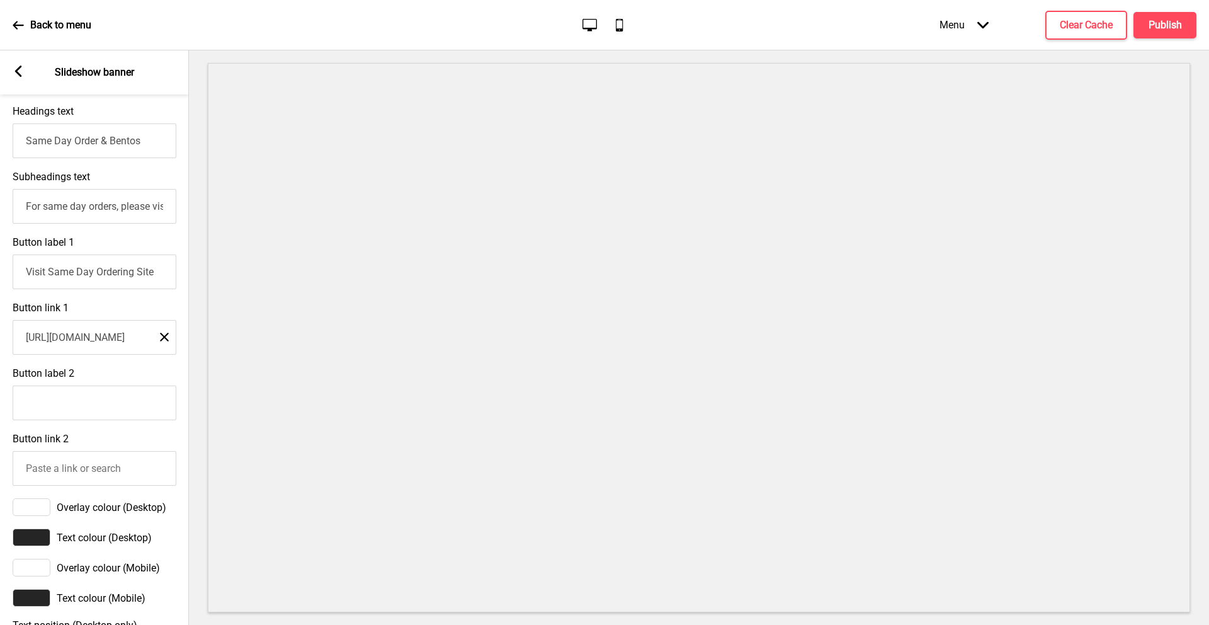
scroll to position [540, 0]
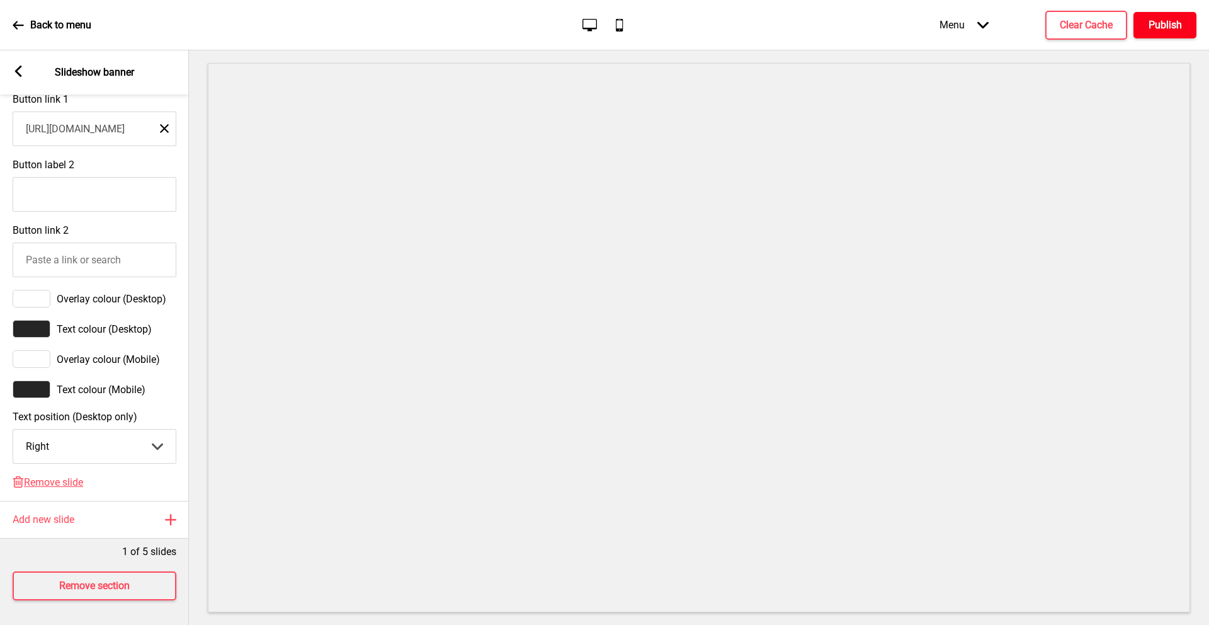
click at [1159, 26] on h4 "Publish" at bounding box center [1165, 25] width 33 height 14
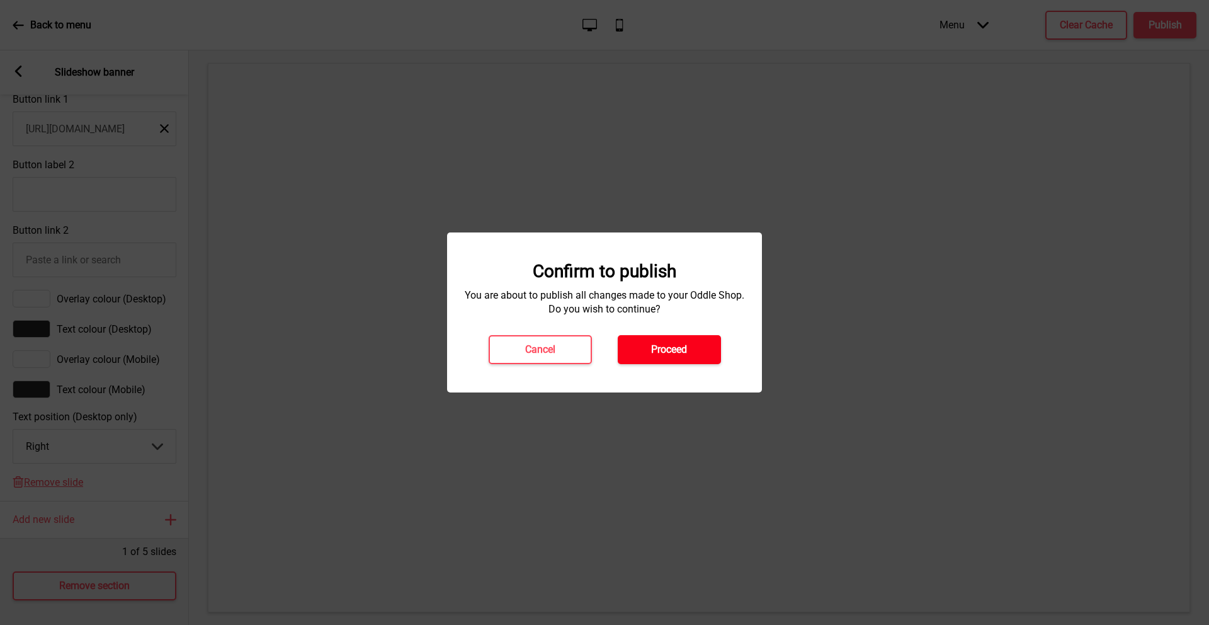
click at [709, 355] on button "Proceed" at bounding box center [669, 349] width 103 height 29
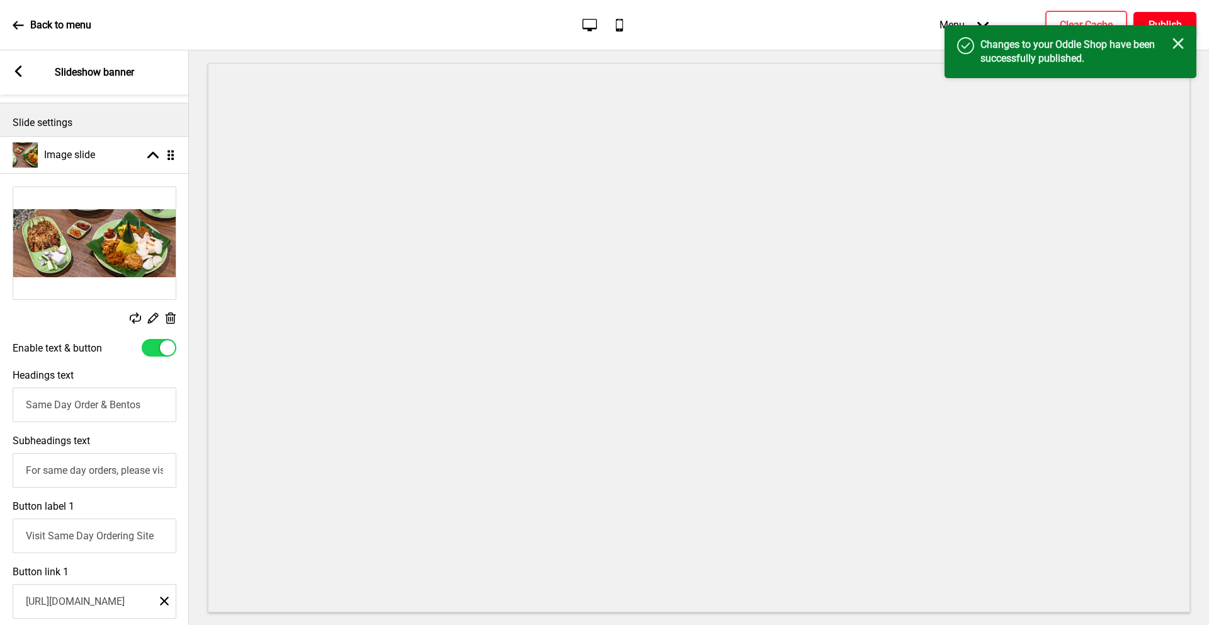
scroll to position [0, 0]
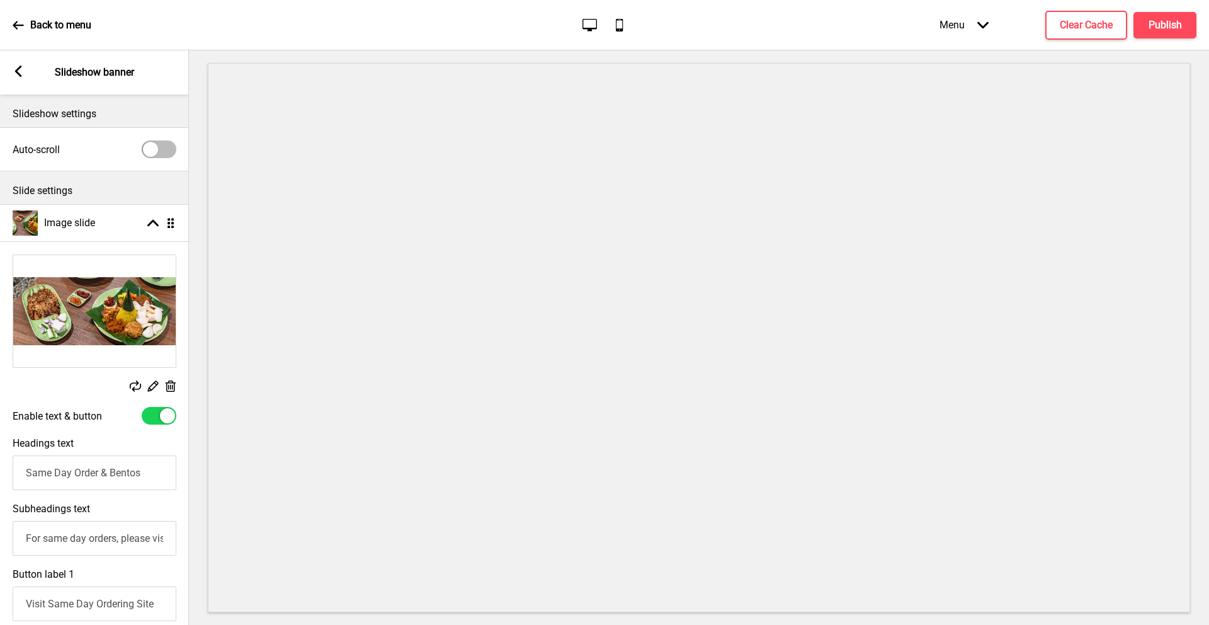
click at [20, 70] on rect at bounding box center [18, 71] width 11 height 11
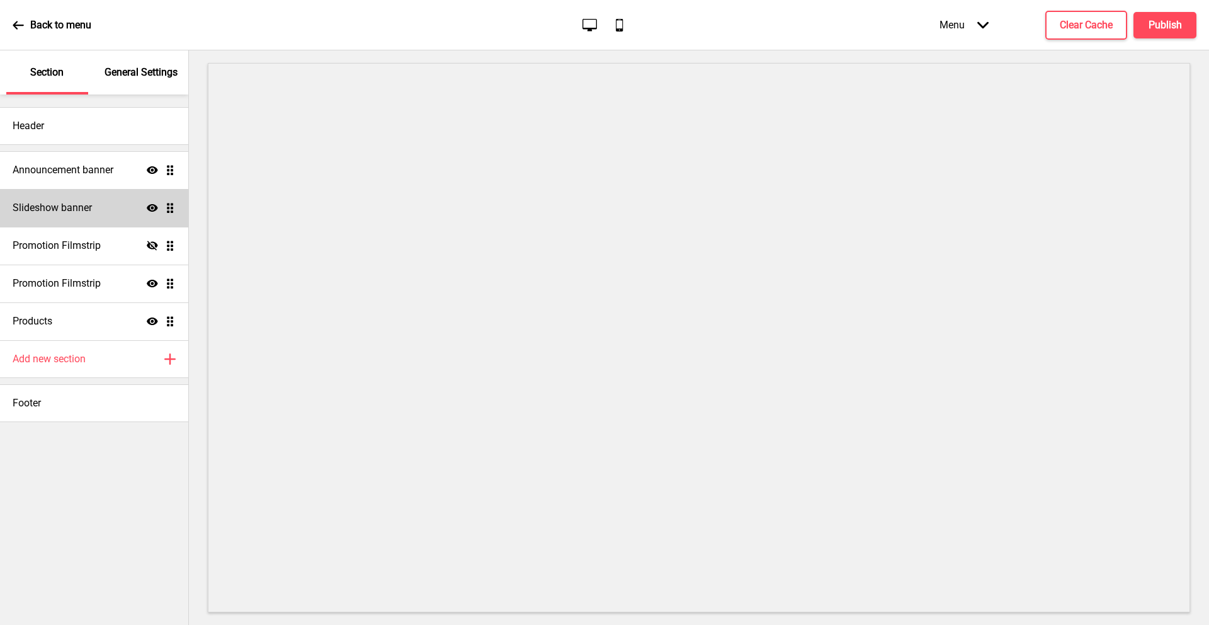
click at [86, 210] on h4 "Slideshow banner" at bounding box center [52, 208] width 79 height 14
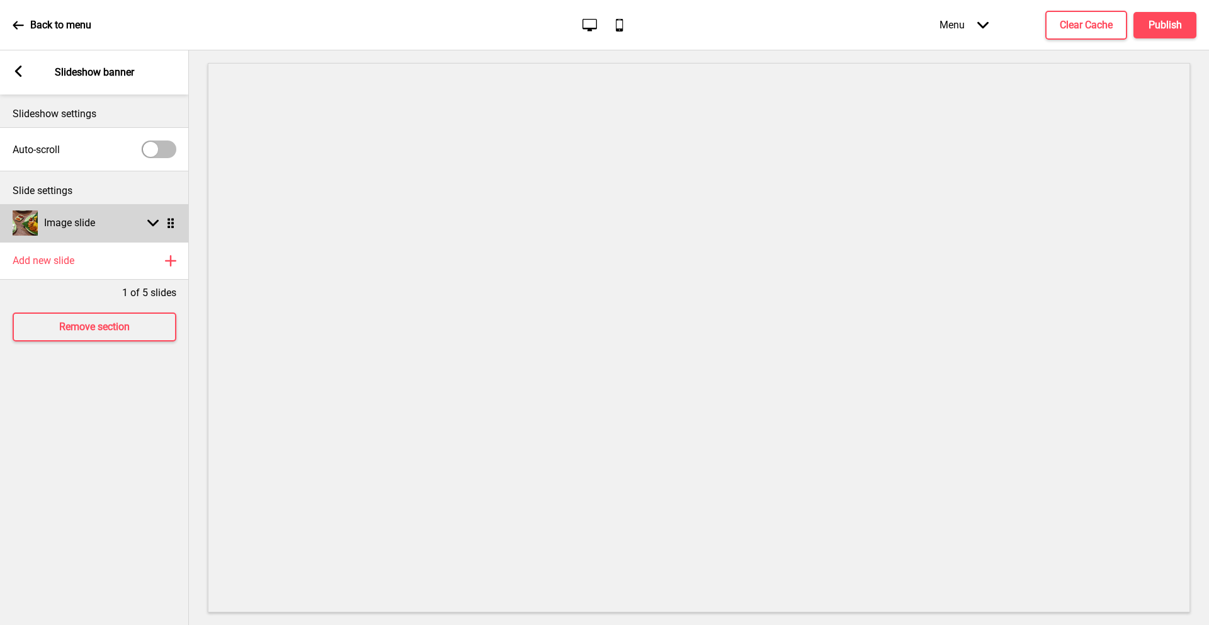
click at [88, 223] on h4 "Image slide" at bounding box center [69, 223] width 51 height 14
select select "right"
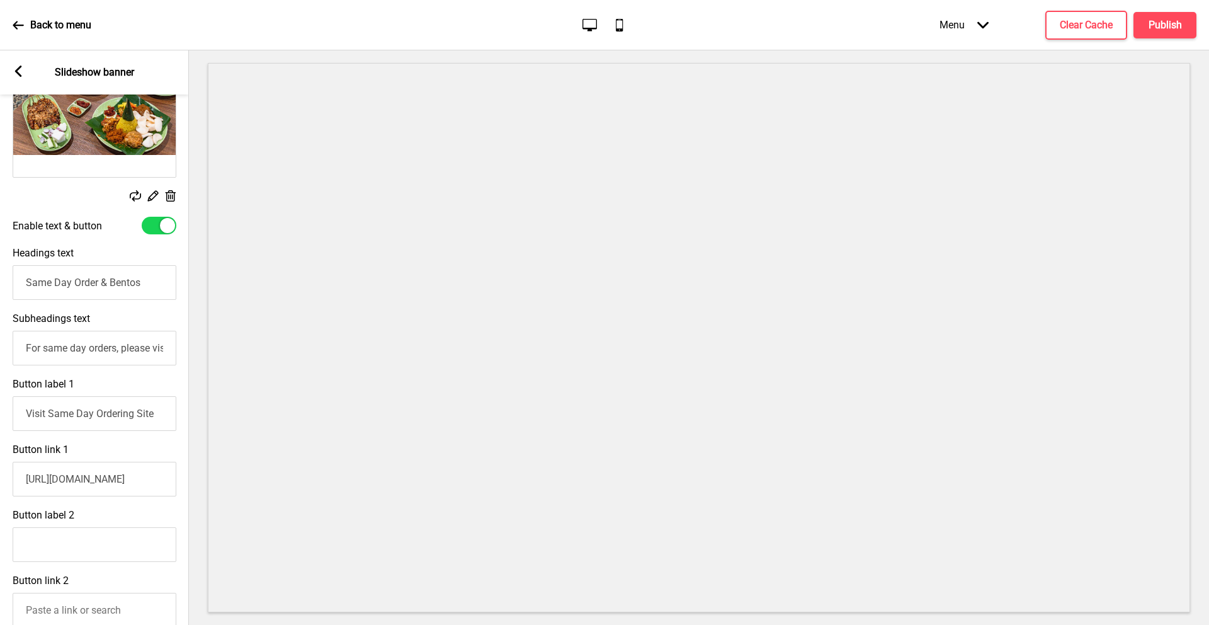
scroll to position [192, 0]
click at [34, 26] on p "Back to menu" at bounding box center [60, 25] width 61 height 14
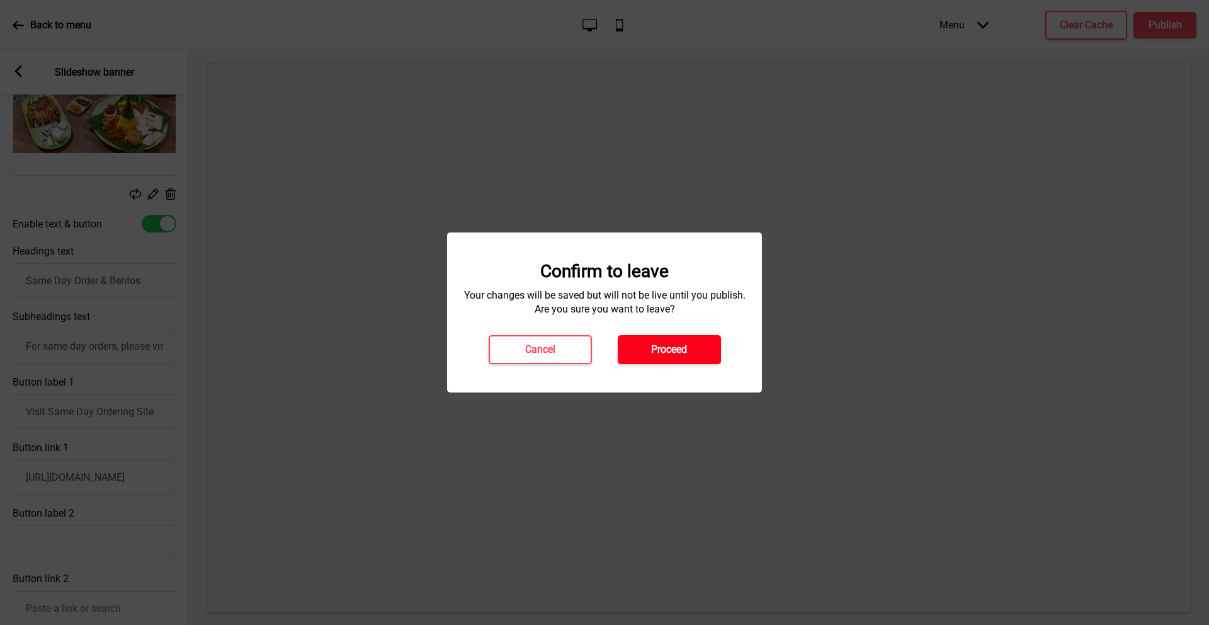
click at [660, 350] on h4 "Proceed" at bounding box center [669, 350] width 36 height 14
